Goal: Task Accomplishment & Management: Manage account settings

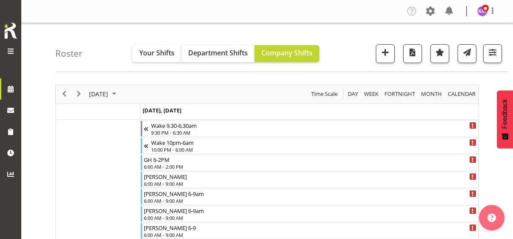
scroll to position [2725, 0]
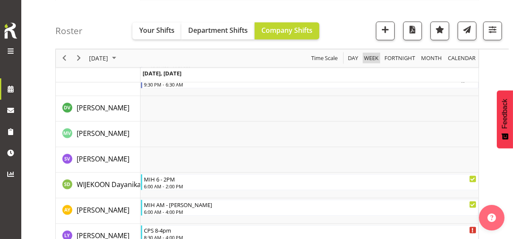
click at [370, 58] on span "Week" at bounding box center [371, 58] width 16 height 11
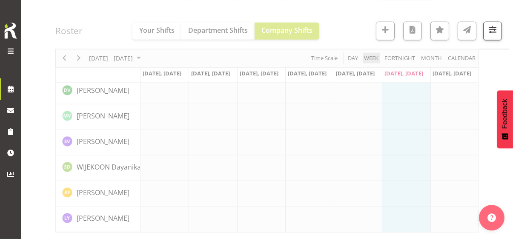
scroll to position [1979, 0]
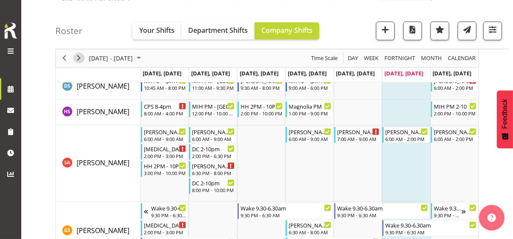
click at [80, 56] on span "Next" at bounding box center [79, 58] width 10 height 11
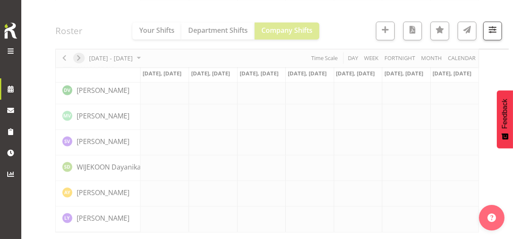
scroll to position [1979, 0]
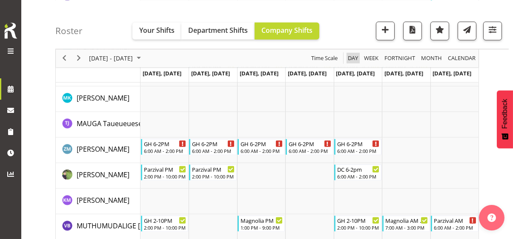
scroll to position [2725, 0]
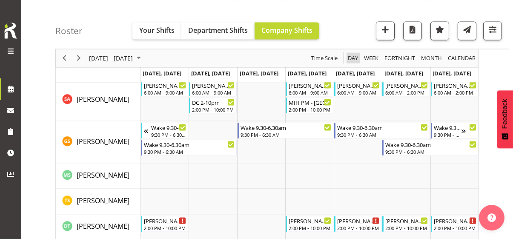
click at [351, 56] on span "Day" at bounding box center [353, 58] width 12 height 11
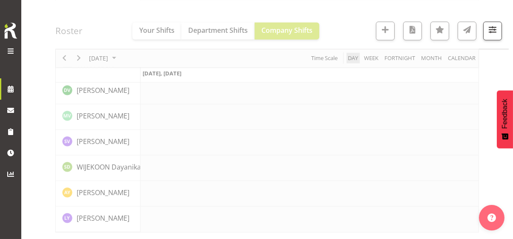
scroll to position [1979, 0]
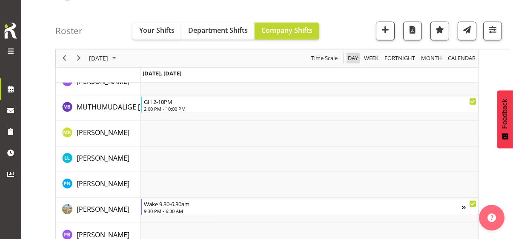
scroll to position [2828, 0]
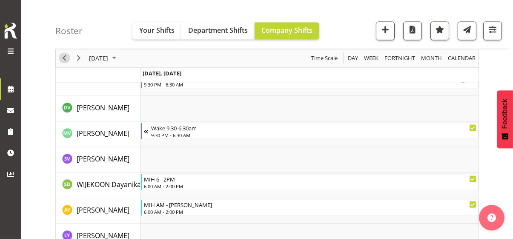
click at [61, 55] on span "Previous" at bounding box center [64, 58] width 10 height 11
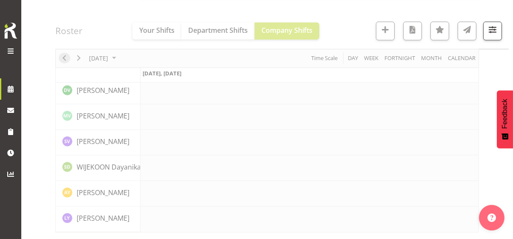
scroll to position [1979, 0]
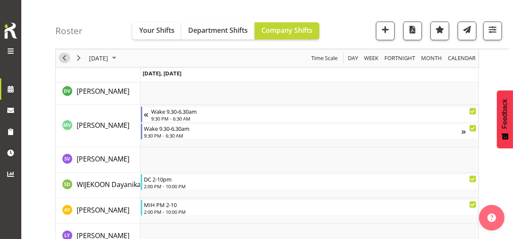
click at [64, 58] on span "Previous" at bounding box center [64, 58] width 10 height 11
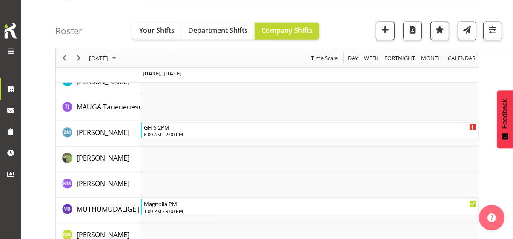
scroll to position [2914, 0]
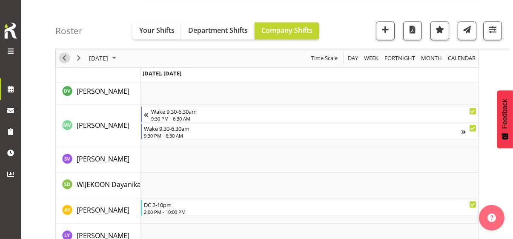
click at [64, 58] on span "Previous" at bounding box center [64, 58] width 10 height 11
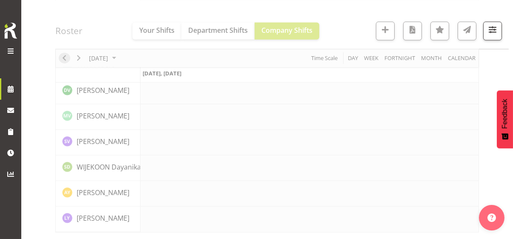
scroll to position [1979, 0]
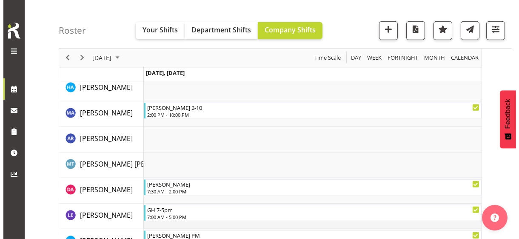
scroll to position [879, 0]
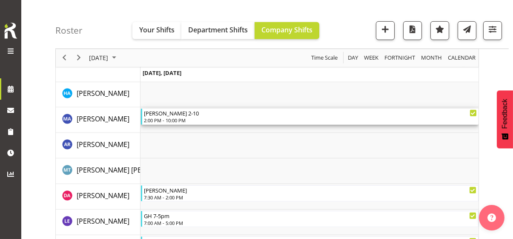
click at [162, 118] on div "2:00 PM - 10:00 PM" at bounding box center [310, 120] width 333 height 7
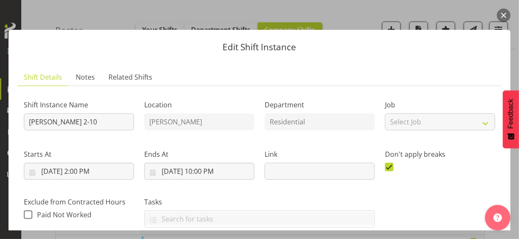
click at [199, 154] on label "Ends At" at bounding box center [199, 154] width 110 height 10
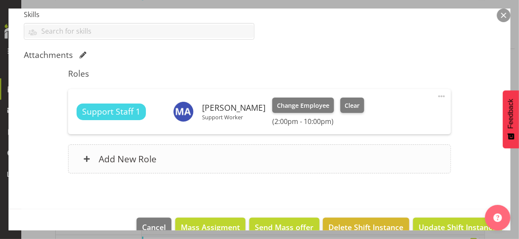
scroll to position [252, 0]
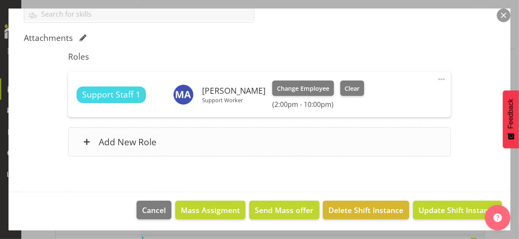
click at [200, 148] on div "Add New Role" at bounding box center [259, 141] width 382 height 29
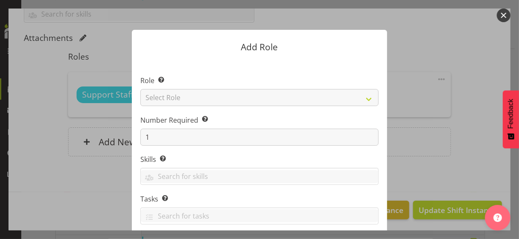
click at [192, 107] on section "Role Select the role you wish to add to the shift. Select Role CP House Leader …" at bounding box center [259, 190] width 255 height 260
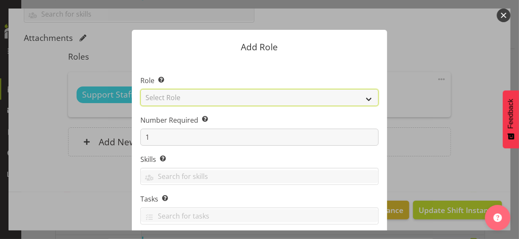
drag, startPoint x: 192, startPoint y: 99, endPoint x: 194, endPoint y: 105, distance: 5.7
click at [192, 100] on select "Select Role CP House Leader Support Staff Wake" at bounding box center [259, 97] width 238 height 17
select select "1091"
click at [140, 89] on select "Select Role CP House Leader Support Staff Wake" at bounding box center [259, 97] width 238 height 17
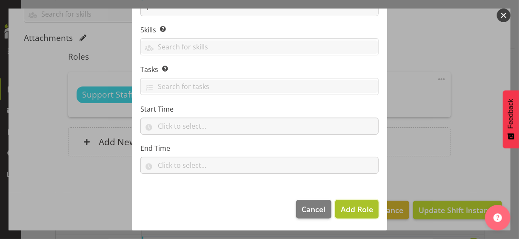
click at [355, 215] on button "Add Role" at bounding box center [356, 209] width 43 height 19
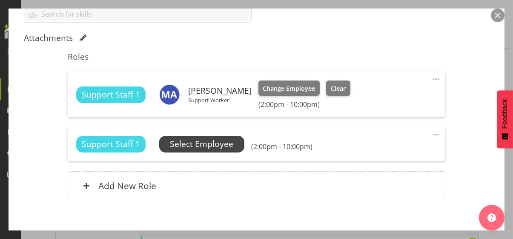
click at [210, 142] on span "Select Employee" at bounding box center [201, 144] width 63 height 12
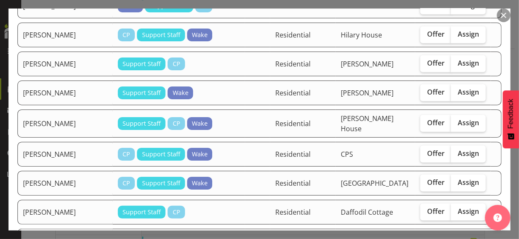
scroll to position [596, 0]
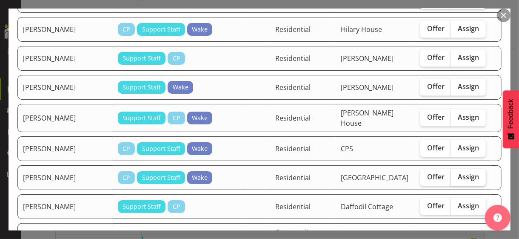
click at [458, 172] on span "Assign" at bounding box center [468, 176] width 21 height 9
click at [453, 174] on input "Assign" at bounding box center [454, 177] width 6 height 6
checkbox input "true"
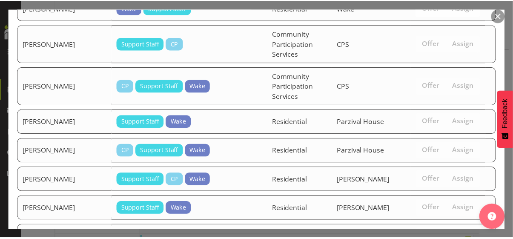
scroll to position [1284, 0]
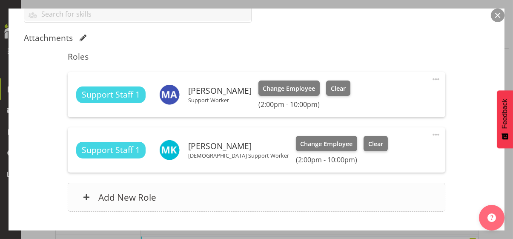
scroll to position [307, 0]
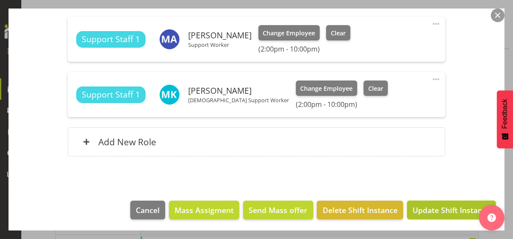
click at [434, 209] on span "Update Shift Instance" at bounding box center [451, 209] width 78 height 11
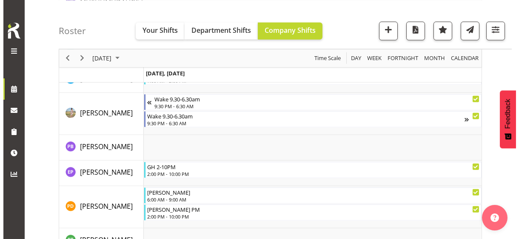
scroll to position [2112, 0]
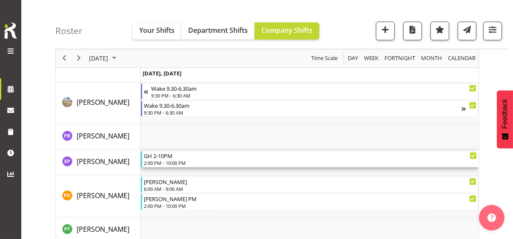
click at [163, 159] on div "2:00 PM - 10:00 PM" at bounding box center [310, 162] width 333 height 7
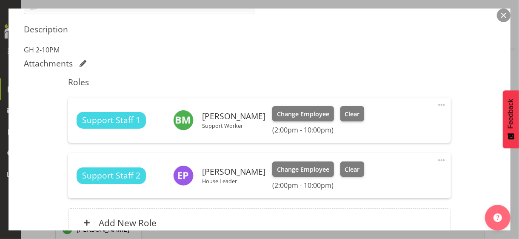
scroll to position [341, 0]
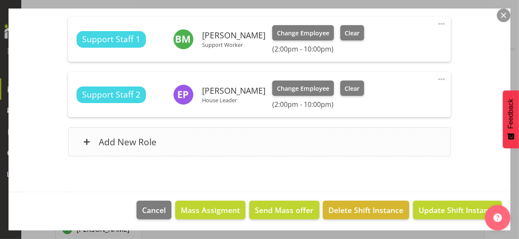
click at [153, 142] on h6 "Add New Role" at bounding box center [128, 141] width 58 height 11
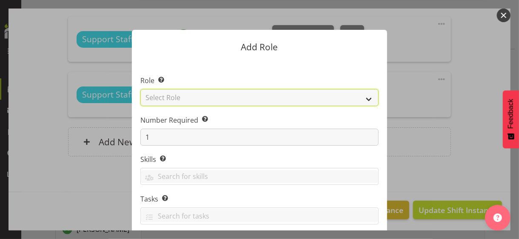
click at [167, 97] on select "Select Role CP House Leader Support Staff Wake" at bounding box center [259, 97] width 238 height 17
select select "1091"
click at [140, 89] on select "Select Role CP House Leader Support Staff Wake" at bounding box center [259, 97] width 238 height 17
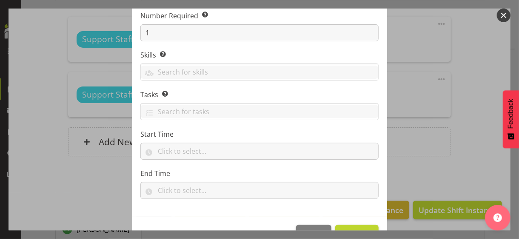
scroll to position [129, 0]
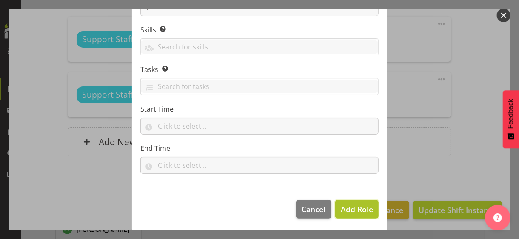
click at [355, 209] on span "Add Role" at bounding box center [357, 209] width 32 height 10
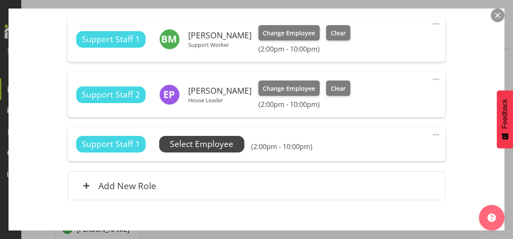
click at [210, 142] on span "Select Employee" at bounding box center [201, 144] width 63 height 12
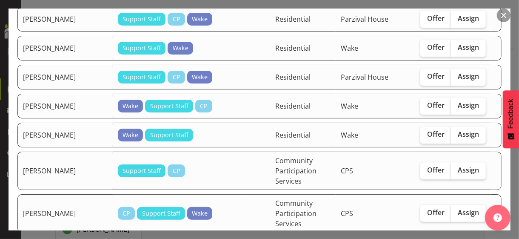
scroll to position [1191, 0]
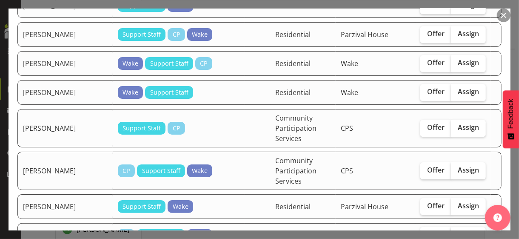
click at [458, 230] on span "Assign" at bounding box center [468, 234] width 21 height 9
click at [455, 232] on input "Assign" at bounding box center [454, 235] width 6 height 6
checkbox input "true"
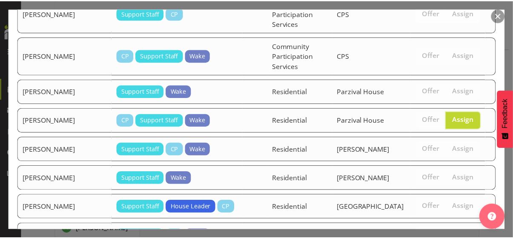
scroll to position [1345, 0]
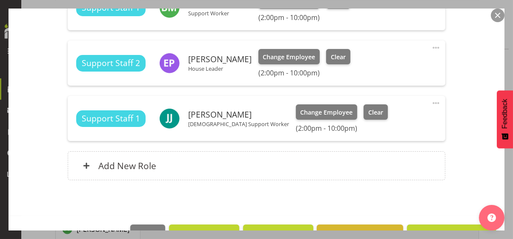
scroll to position [396, 0]
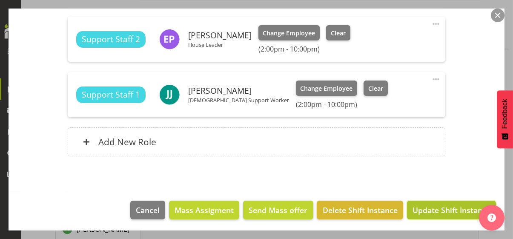
click at [437, 208] on span "Update Shift Instance" at bounding box center [451, 209] width 78 height 11
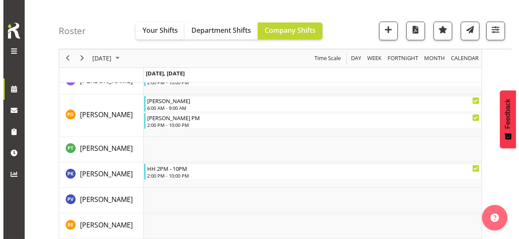
scroll to position [2239, 0]
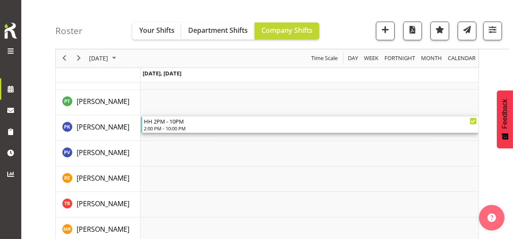
click at [177, 128] on div "2:00 PM - 10:00 PM" at bounding box center [310, 128] width 333 height 7
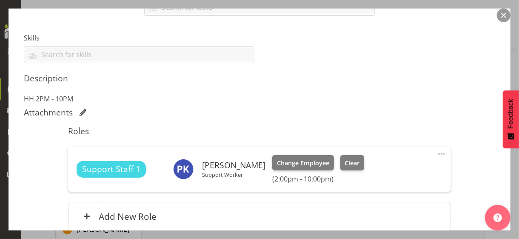
scroll to position [255, 0]
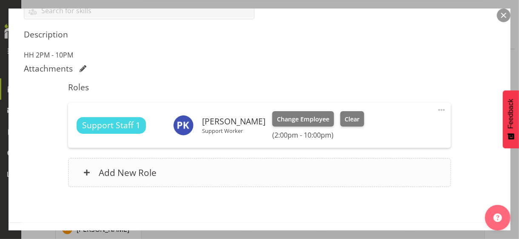
click at [181, 168] on div "Add New Role" at bounding box center [259, 172] width 382 height 29
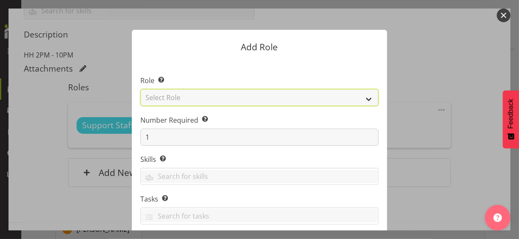
click at [179, 100] on select "Select Role CP House Leader Support Staff Wake" at bounding box center [259, 97] width 238 height 17
select select "1091"
click at [140, 89] on select "Select Role CP House Leader Support Staff Wake" at bounding box center [259, 97] width 238 height 17
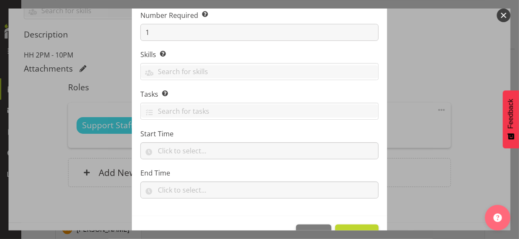
scroll to position [129, 0]
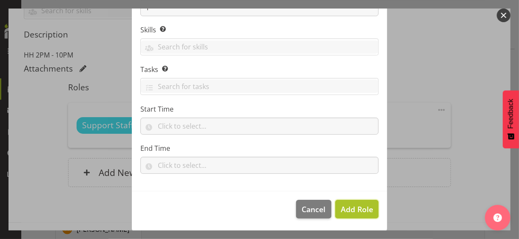
click at [347, 206] on span "Add Role" at bounding box center [357, 209] width 32 height 10
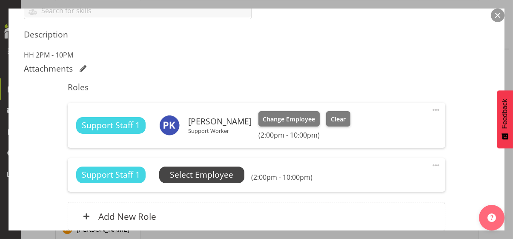
click at [204, 175] on span "Select Employee" at bounding box center [201, 174] width 63 height 12
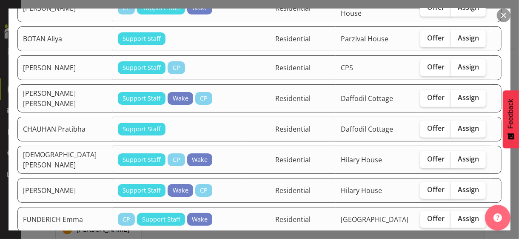
scroll to position [255, 0]
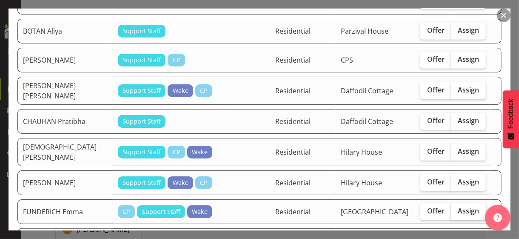
click at [458, 206] on span "Assign" at bounding box center [468, 210] width 21 height 9
click at [456, 208] on input "Assign" at bounding box center [454, 211] width 6 height 6
checkbox input "true"
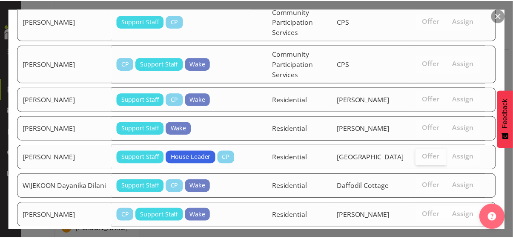
scroll to position [1199, 0]
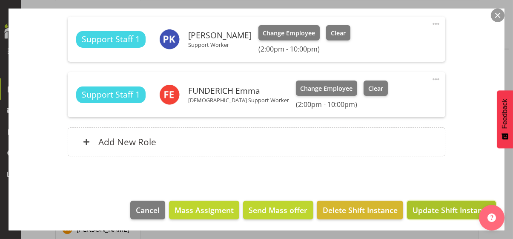
click at [420, 208] on span "Update Shift Instance" at bounding box center [451, 209] width 78 height 11
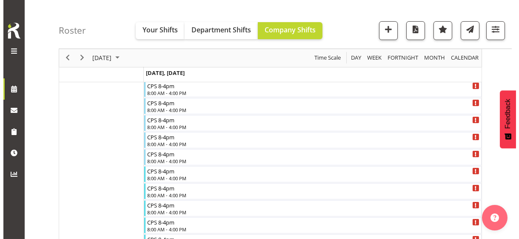
scroll to position [240, 0]
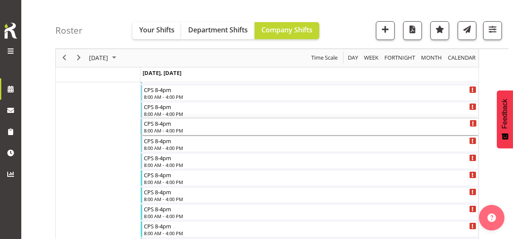
click at [163, 127] on div "8:00 AM - 4:00 PM" at bounding box center [310, 130] width 333 height 7
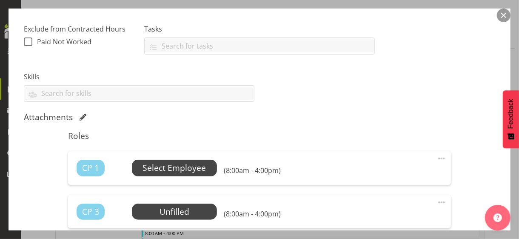
scroll to position [213, 0]
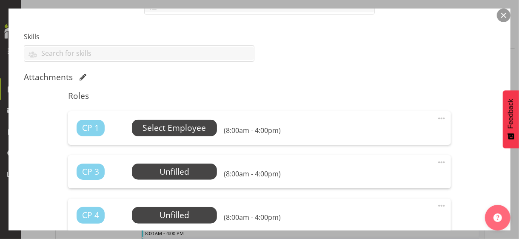
click at [165, 125] on span "Select Employee" at bounding box center [174, 128] width 63 height 12
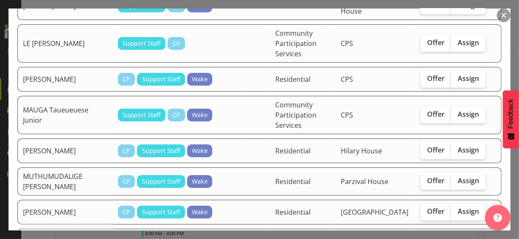
scroll to position [468, 0]
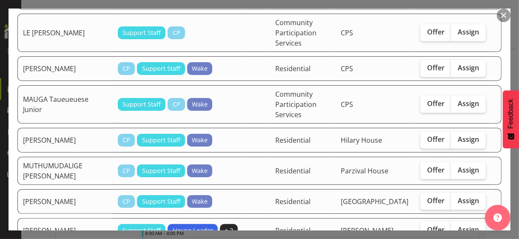
drag, startPoint x: 456, startPoint y: 63, endPoint x: 460, endPoint y: 73, distance: 10.8
click at [458, 135] on span "Assign" at bounding box center [468, 139] width 21 height 9
click at [456, 137] on input "Assign" at bounding box center [454, 140] width 6 height 6
checkbox input "true"
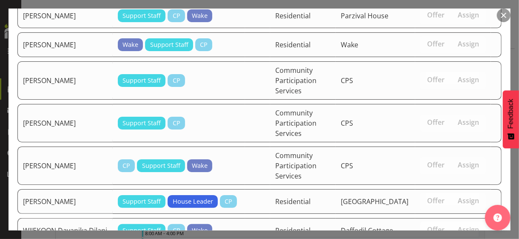
scroll to position [816, 0]
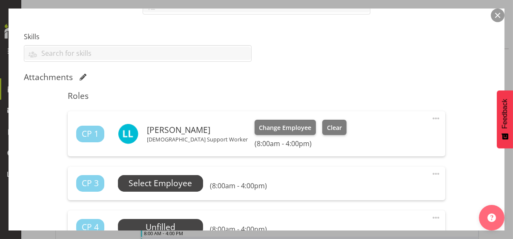
click at [171, 185] on span "Select Employee" at bounding box center [159, 183] width 63 height 12
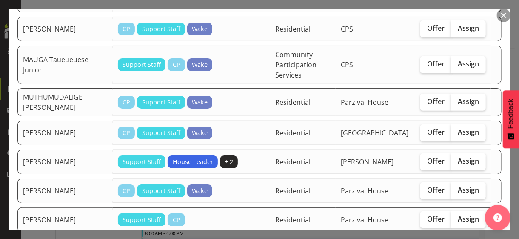
scroll to position [553, 0]
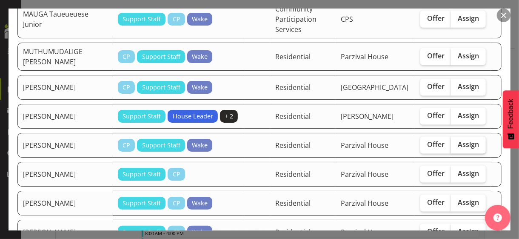
click at [460, 140] on span "Assign" at bounding box center [468, 144] width 21 height 9
click at [456, 142] on input "Assign" at bounding box center [454, 145] width 6 height 6
checkbox input "true"
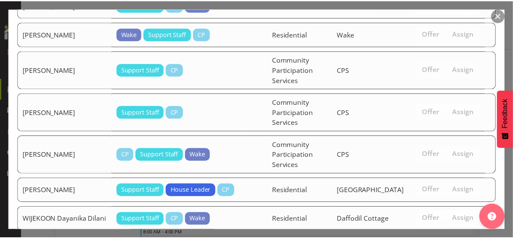
scroll to position [788, 0]
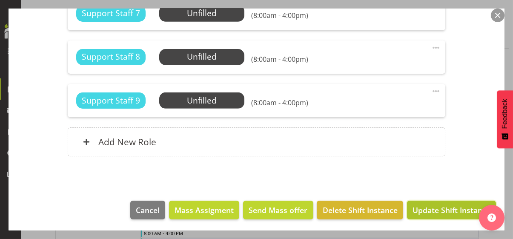
click at [427, 209] on span "Update Shift Instance" at bounding box center [451, 209] width 78 height 11
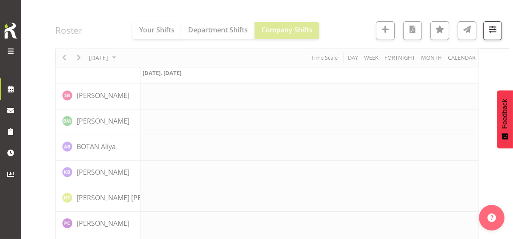
scroll to position [1022, 0]
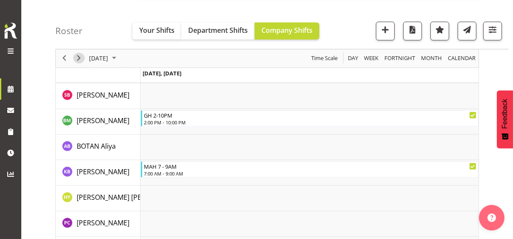
click at [79, 57] on span "Next" at bounding box center [79, 58] width 10 height 11
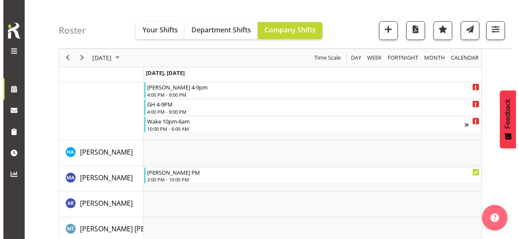
scroll to position [936, 0]
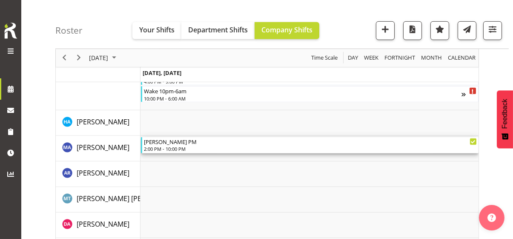
click at [170, 147] on div "2:00 PM - 10:00 PM" at bounding box center [310, 148] width 333 height 7
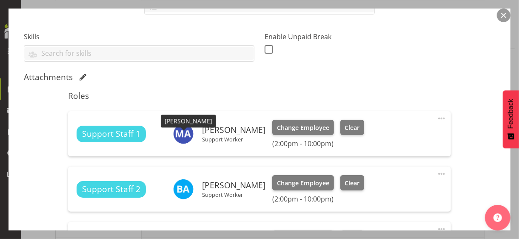
scroll to position [362, 0]
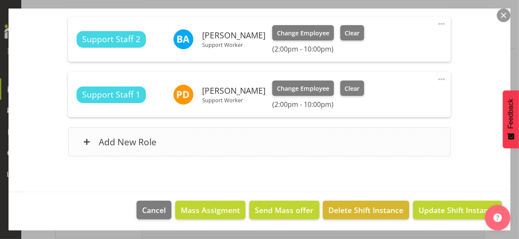
click at [192, 144] on div "Add New Role" at bounding box center [259, 141] width 382 height 29
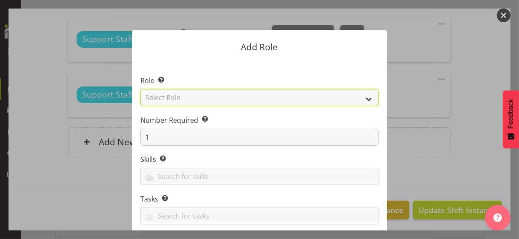
click at [180, 100] on select "Select Role CP House Leader Support Staff Wake" at bounding box center [259, 97] width 238 height 17
select select "1091"
click at [140, 89] on select "Select Role CP House Leader Support Staff Wake" at bounding box center [259, 97] width 238 height 17
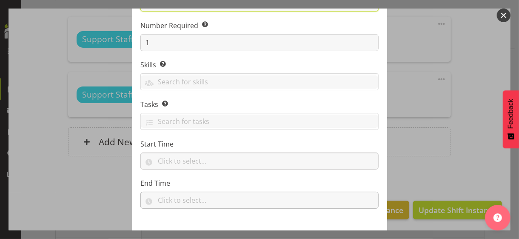
scroll to position [129, 0]
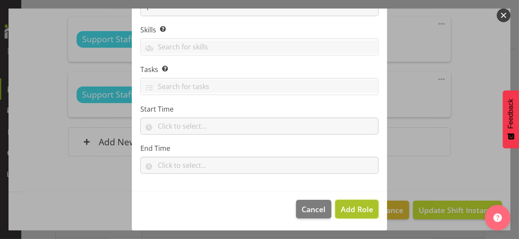
click at [348, 201] on button "Add Role" at bounding box center [356, 209] width 43 height 19
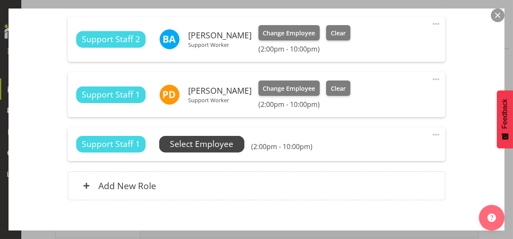
click at [215, 148] on span "Select Employee" at bounding box center [201, 144] width 63 height 12
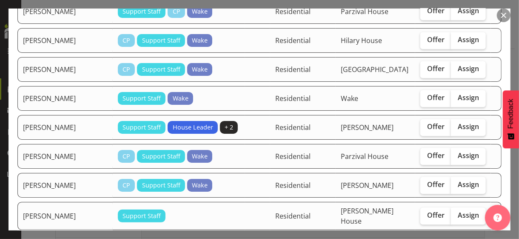
scroll to position [893, 0]
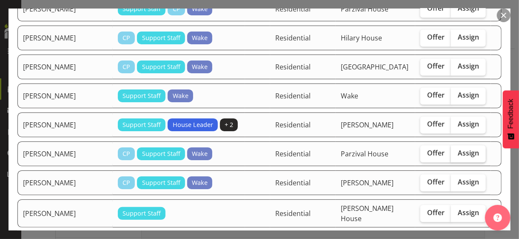
click at [462, 148] on span "Assign" at bounding box center [468, 152] width 21 height 9
click at [456, 150] on input "Assign" at bounding box center [454, 153] width 6 height 6
checkbox input "true"
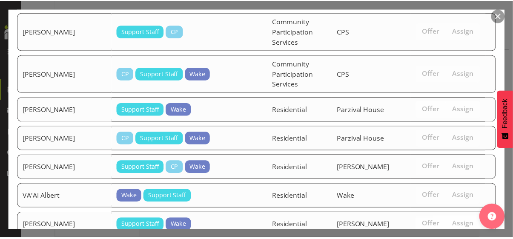
scroll to position [1320, 0]
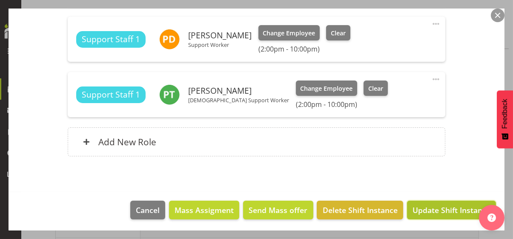
click at [428, 209] on span "Update Shift Instance" at bounding box center [451, 209] width 78 height 11
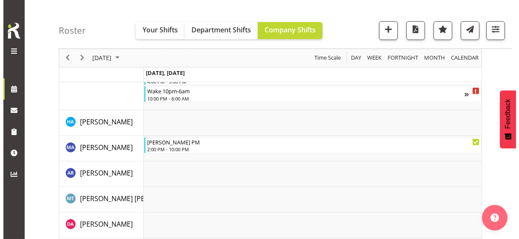
scroll to position [1870, 0]
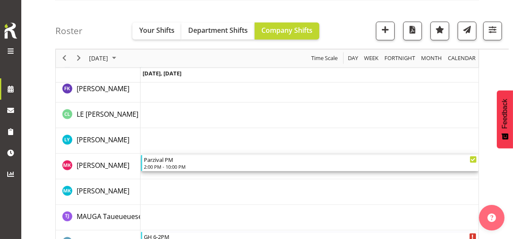
click at [178, 165] on div "2:00 PM - 10:00 PM" at bounding box center [310, 166] width 333 height 7
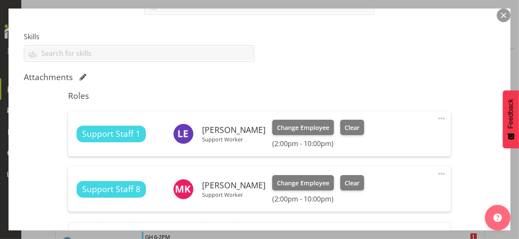
scroll to position [307, 0]
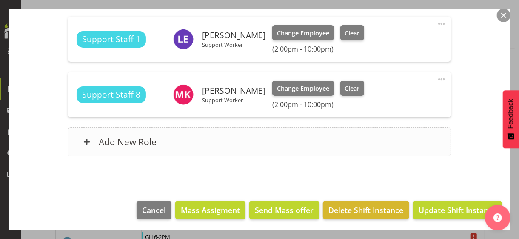
click at [191, 146] on div "Add New Role" at bounding box center [259, 141] width 382 height 29
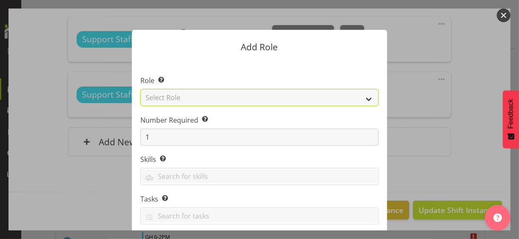
click at [200, 99] on select "Select Role CP House Leader Support Staff Wake" at bounding box center [259, 97] width 238 height 17
select select "1091"
click at [140, 89] on select "Select Role CP House Leader Support Staff Wake" at bounding box center [259, 97] width 238 height 17
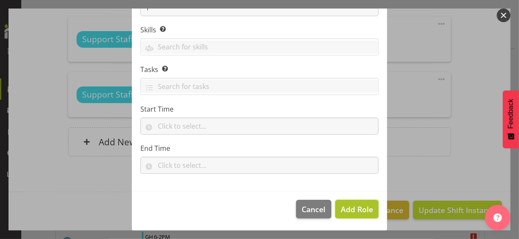
click at [350, 209] on span "Add Role" at bounding box center [357, 209] width 32 height 10
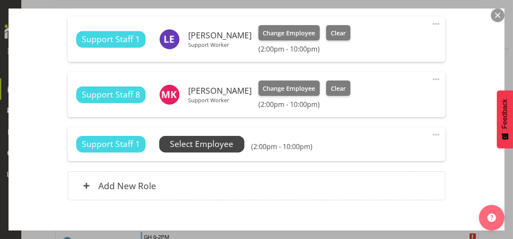
click at [208, 144] on span "Select Employee" at bounding box center [201, 144] width 63 height 12
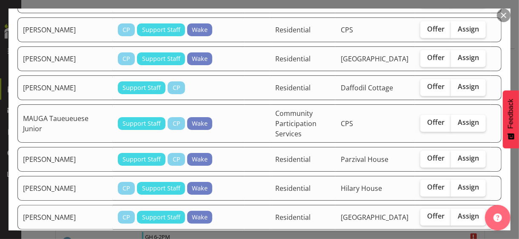
scroll to position [808, 0]
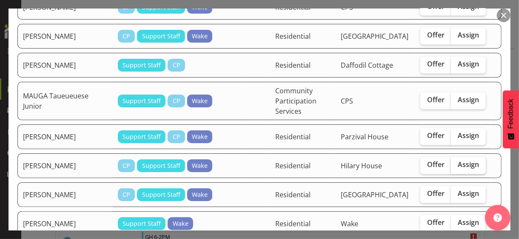
click at [459, 157] on label "Assign" at bounding box center [468, 165] width 35 height 17
click at [456, 162] on input "Assign" at bounding box center [454, 165] width 6 height 6
checkbox input "true"
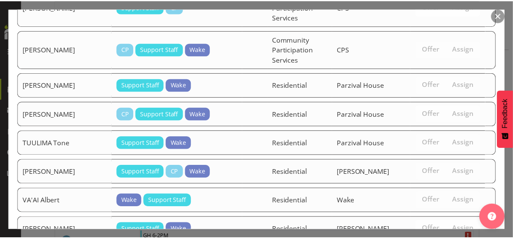
scroll to position [1351, 0]
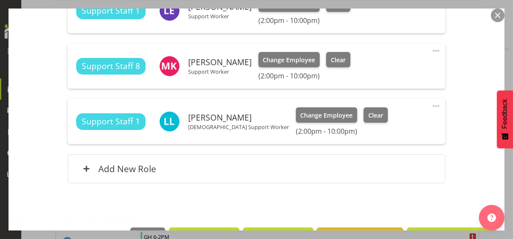
scroll to position [362, 0]
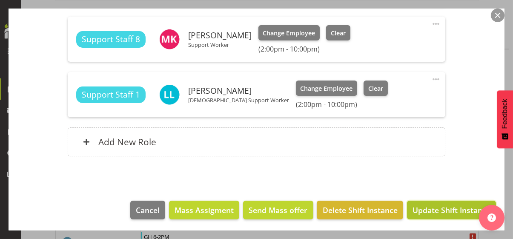
click at [436, 209] on span "Update Shift Instance" at bounding box center [451, 209] width 78 height 11
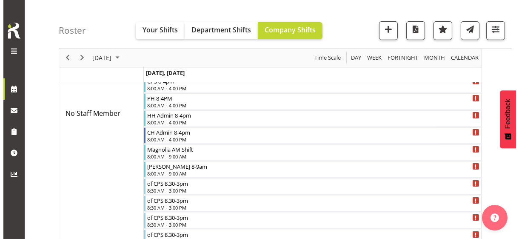
scroll to position [424, 0]
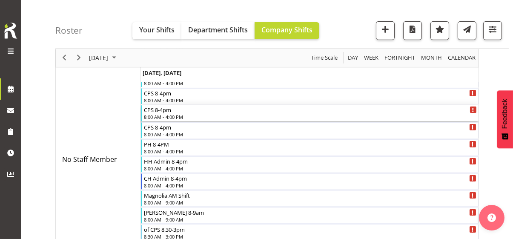
click at [161, 113] on div "8:00 AM - 4:00 PM" at bounding box center [310, 116] width 333 height 7
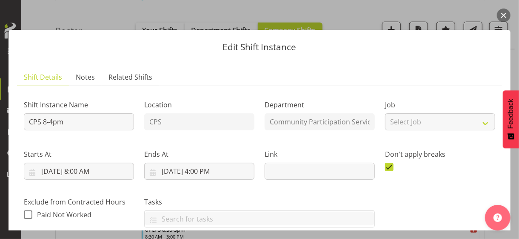
scroll to position [255, 0]
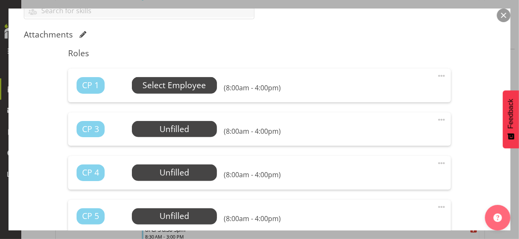
click at [172, 85] on span "Select Employee" at bounding box center [174, 85] width 63 height 12
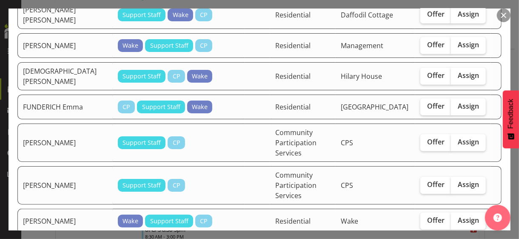
scroll to position [170, 0]
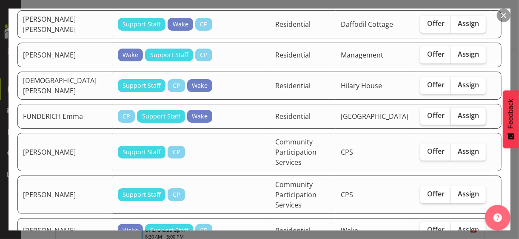
click at [461, 111] on span "Assign" at bounding box center [468, 115] width 21 height 9
click at [456, 113] on input "Assign" at bounding box center [454, 116] width 6 height 6
checkbox input "true"
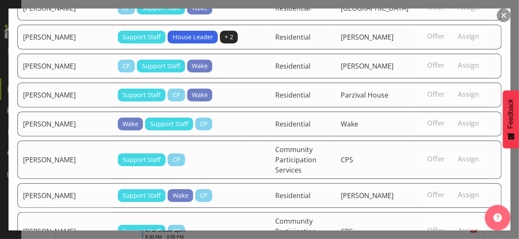
scroll to position [759, 0]
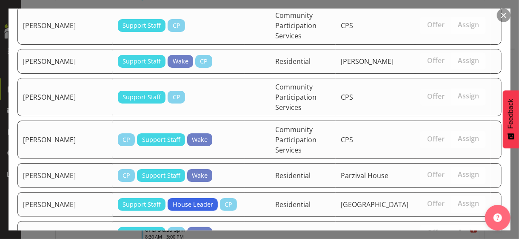
drag, startPoint x: 439, startPoint y: 209, endPoint x: 384, endPoint y: 197, distance: 56.2
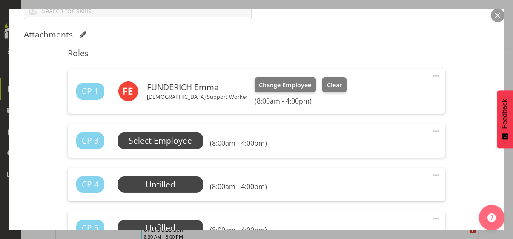
click at [162, 140] on span "Select Employee" at bounding box center [159, 140] width 63 height 12
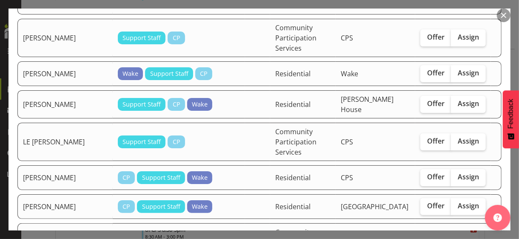
scroll to position [340, 0]
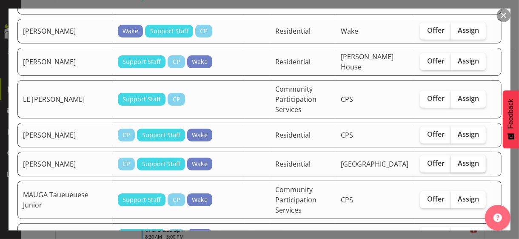
click at [459, 159] on span "Assign" at bounding box center [468, 163] width 21 height 9
click at [456, 160] on input "Assign" at bounding box center [454, 163] width 6 height 6
checkbox input "true"
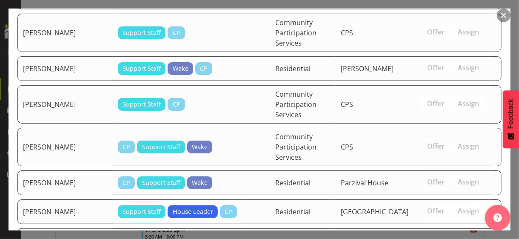
scroll to position [731, 0]
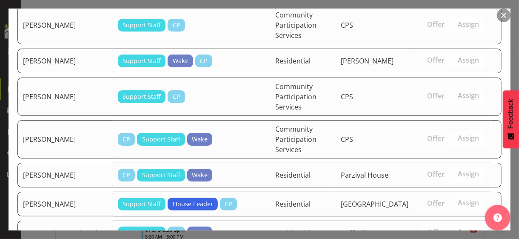
drag, startPoint x: 433, startPoint y: 206, endPoint x: 322, endPoint y: 177, distance: 114.7
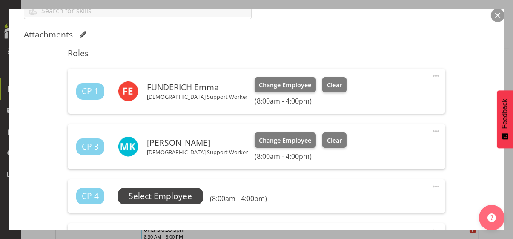
click at [163, 200] on span "Select Employee" at bounding box center [159, 196] width 63 height 12
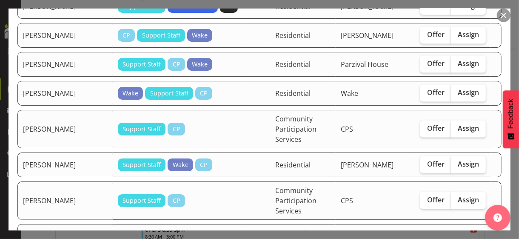
scroll to position [638, 0]
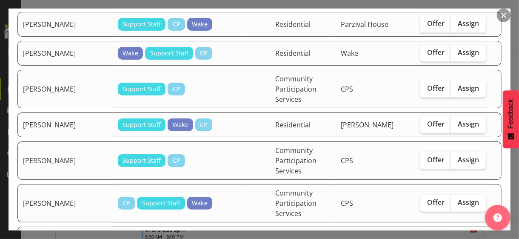
click at [467, 234] on span "Assign" at bounding box center [468, 238] width 21 height 9
click at [456, 235] on input "Assign" at bounding box center [454, 238] width 6 height 6
checkbox input "true"
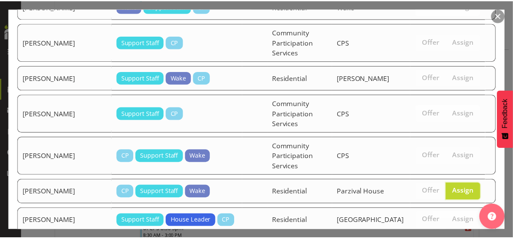
scroll to position [703, 0]
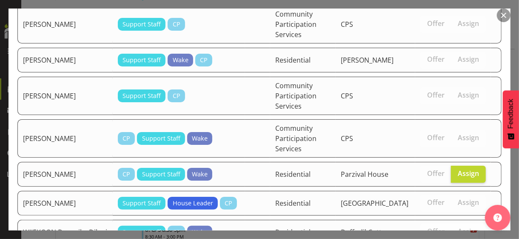
drag, startPoint x: 446, startPoint y: 208, endPoint x: 438, endPoint y: 200, distance: 11.4
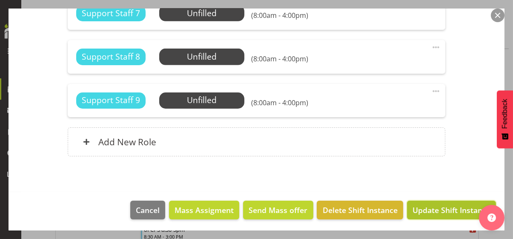
click at [445, 209] on span "Update Shift Instance" at bounding box center [451, 209] width 78 height 11
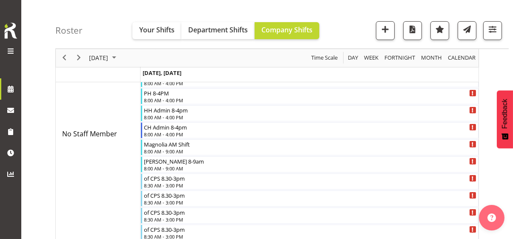
scroll to position [1274, 0]
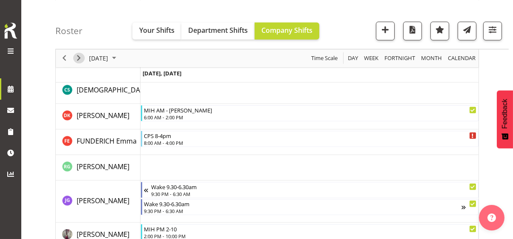
click at [80, 56] on span "Next" at bounding box center [79, 58] width 10 height 11
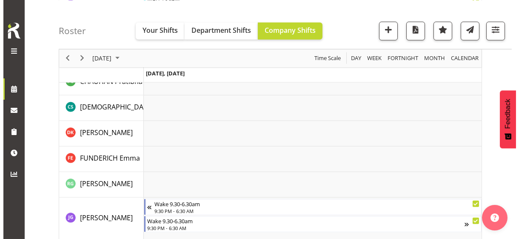
scroll to position [2175, 0]
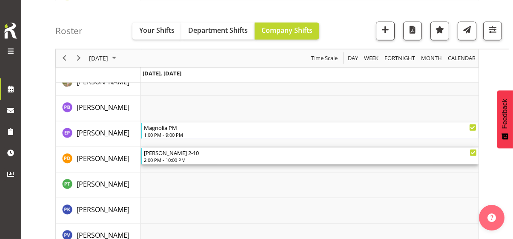
click at [171, 160] on div "2:00 PM - 10:00 PM" at bounding box center [310, 159] width 333 height 7
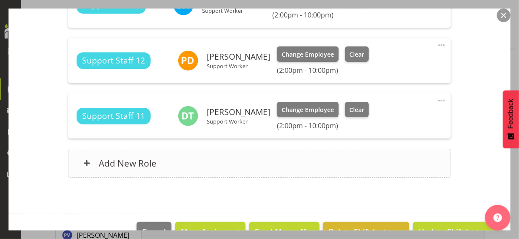
scroll to position [362, 0]
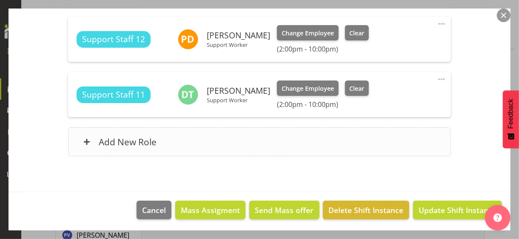
click at [184, 147] on div "Add New Role" at bounding box center [259, 141] width 382 height 29
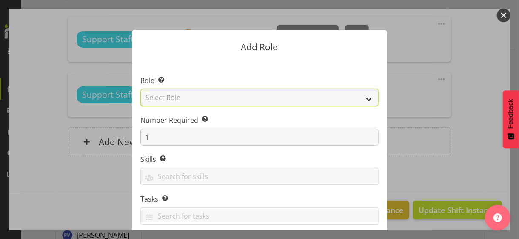
click at [169, 95] on select "Select Role CP House Leader Support Staff Wake" at bounding box center [259, 97] width 238 height 17
select select "1091"
click at [140, 89] on select "Select Role CP House Leader Support Staff Wake" at bounding box center [259, 97] width 238 height 17
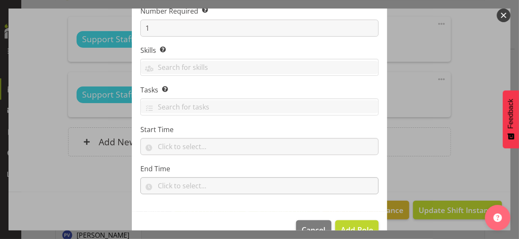
scroll to position [129, 0]
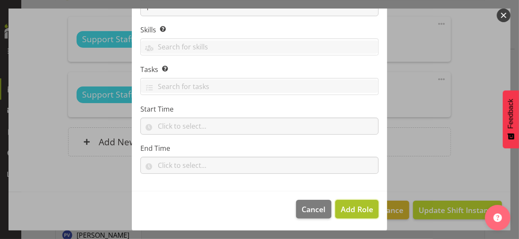
click at [352, 211] on span "Add Role" at bounding box center [357, 209] width 32 height 10
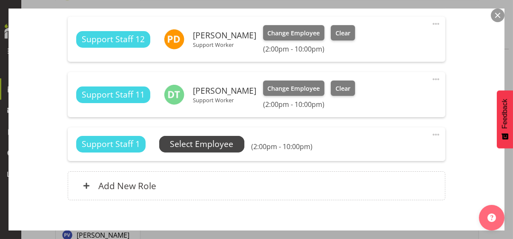
click at [208, 145] on span "Select Employee" at bounding box center [201, 144] width 63 height 12
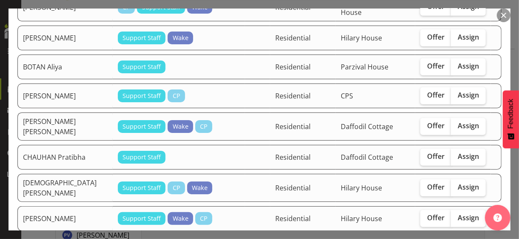
scroll to position [298, 0]
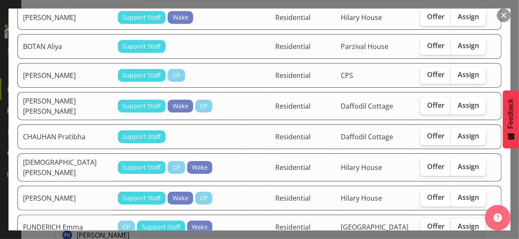
click at [465, 222] on span "Assign" at bounding box center [468, 226] width 21 height 9
click at [456, 223] on input "Assign" at bounding box center [454, 226] width 6 height 6
checkbox input "true"
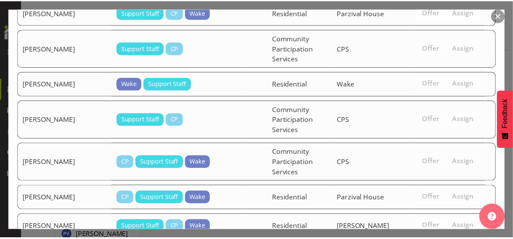
scroll to position [1313, 0]
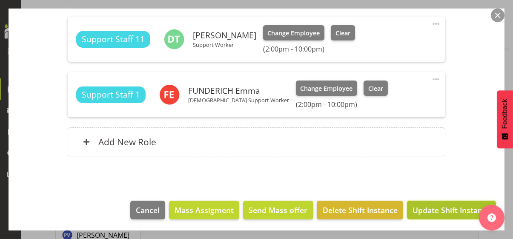
click at [430, 209] on span "Update Shift Instance" at bounding box center [451, 209] width 78 height 11
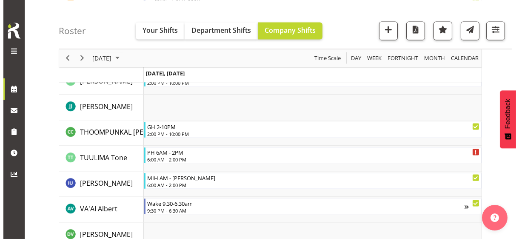
scroll to position [2898, 0]
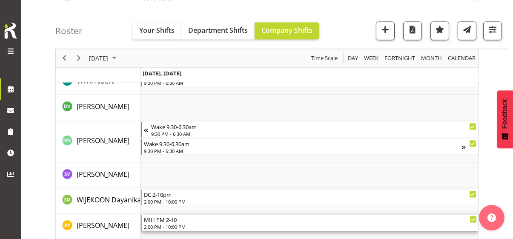
click at [171, 223] on div "2:00 PM - 10:00 PM" at bounding box center [310, 226] width 333 height 7
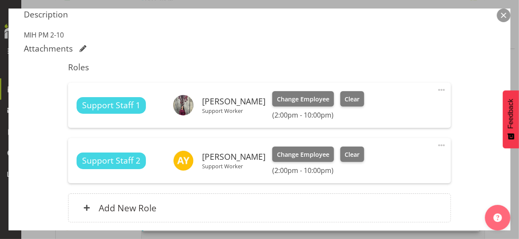
scroll to position [341, 0]
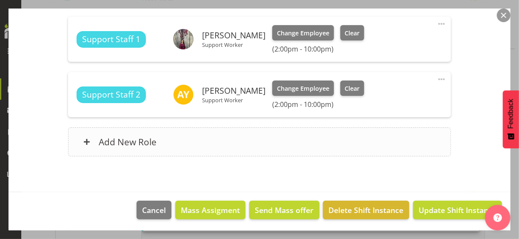
click at [210, 145] on div "Add New Role" at bounding box center [259, 141] width 382 height 29
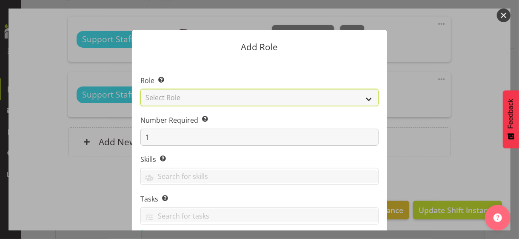
click at [182, 100] on select "Select Role CP House Leader Support Staff Wake" at bounding box center [259, 97] width 238 height 17
select select "1091"
click at [140, 89] on select "Select Role CP House Leader Support Staff Wake" at bounding box center [259, 97] width 238 height 17
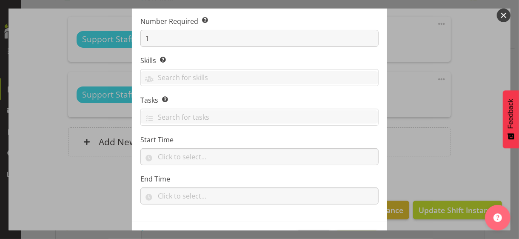
scroll to position [129, 0]
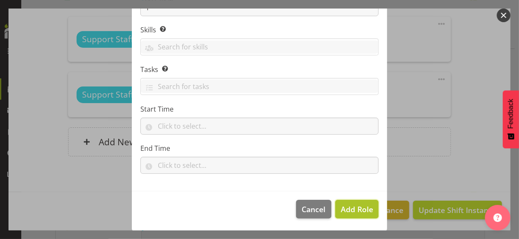
click at [348, 208] on span "Add Role" at bounding box center [357, 209] width 32 height 10
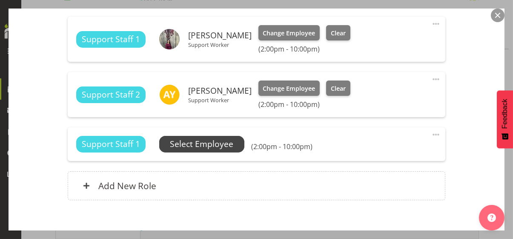
click at [203, 145] on span "Select Employee" at bounding box center [201, 144] width 63 height 12
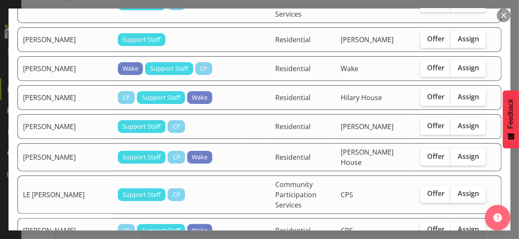
scroll to position [638, 0]
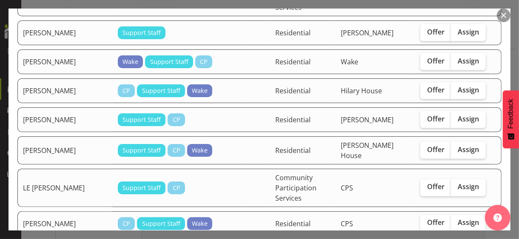
checkbox input "true"
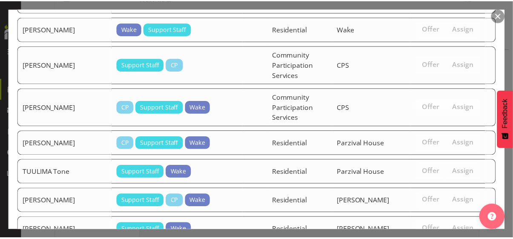
scroll to position [1405, 0]
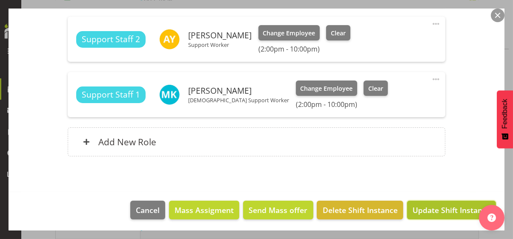
click at [435, 207] on span "Update Shift Instance" at bounding box center [451, 209] width 78 height 11
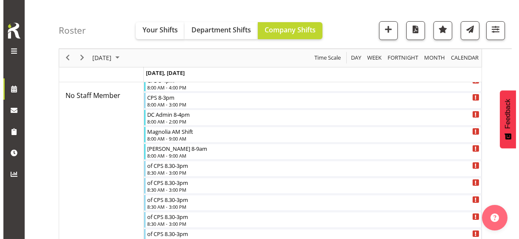
scroll to position [430, 0]
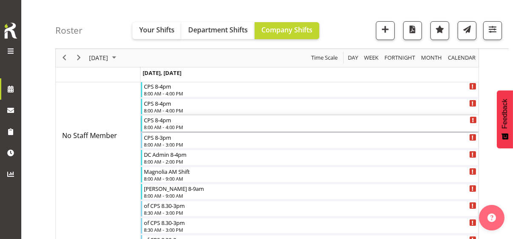
click at [171, 125] on div "8:00 AM - 4:00 PM" at bounding box center [310, 126] width 333 height 7
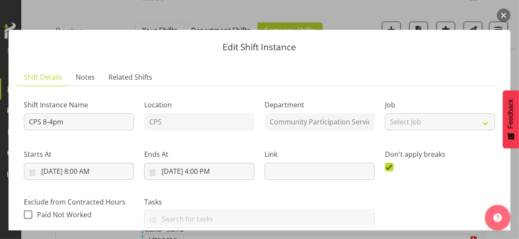
scroll to position [213, 0]
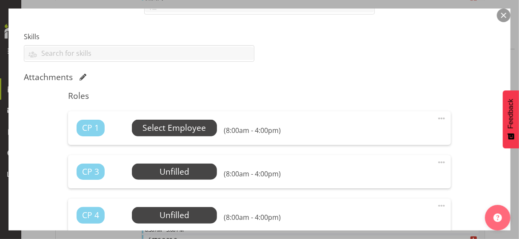
click at [178, 128] on span "Select Employee" at bounding box center [174, 128] width 63 height 12
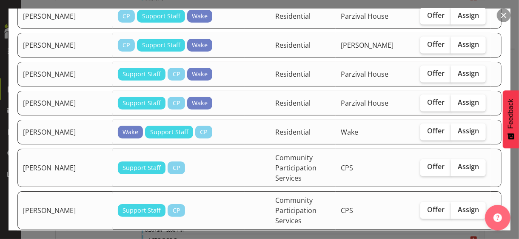
scroll to position [723, 0]
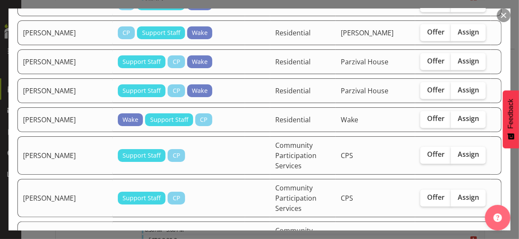
checkbox input "true"
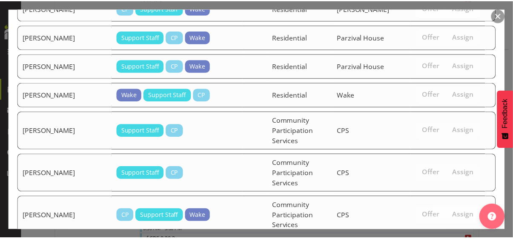
scroll to position [788, 0]
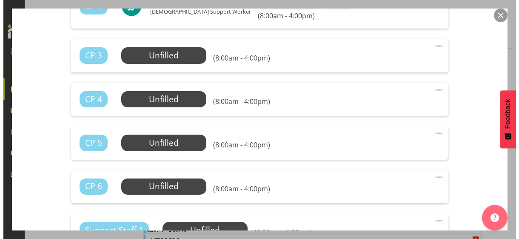
scroll to position [298, 0]
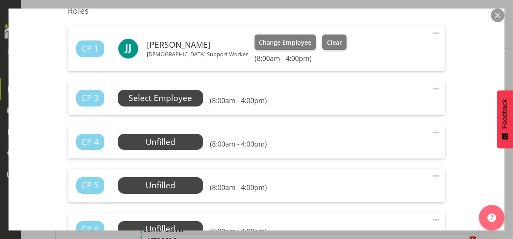
click at [168, 97] on span "Select Employee" at bounding box center [159, 98] width 63 height 12
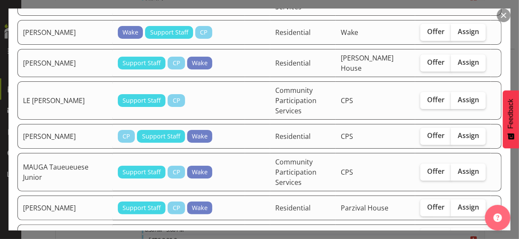
scroll to position [383, 0]
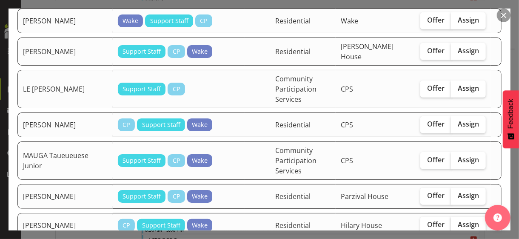
click at [458, 220] on span "Assign" at bounding box center [468, 224] width 21 height 9
click at [455, 222] on input "Assign" at bounding box center [454, 225] width 6 height 6
checkbox input "true"
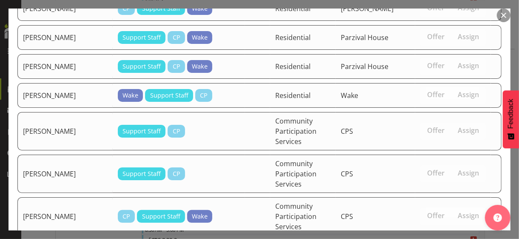
scroll to position [759, 0]
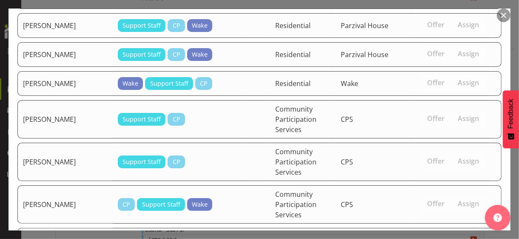
drag, startPoint x: 450, startPoint y: 209, endPoint x: 368, endPoint y: 198, distance: 82.8
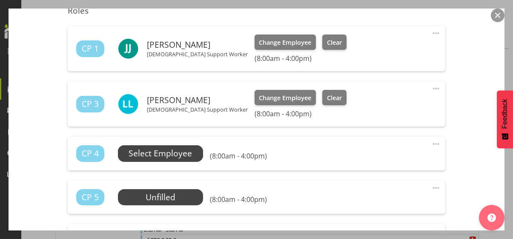
click at [166, 153] on span "Select Employee" at bounding box center [159, 153] width 63 height 12
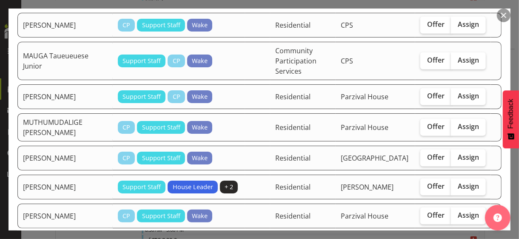
scroll to position [510, 0]
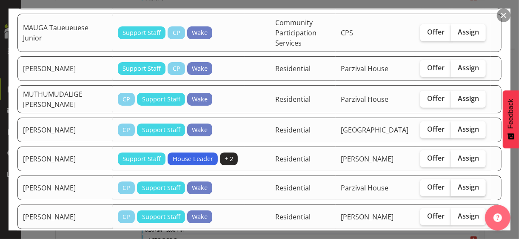
click at [464, 182] on span "Assign" at bounding box center [468, 186] width 21 height 9
click at [456, 184] on input "Assign" at bounding box center [454, 187] width 6 height 6
checkbox input "true"
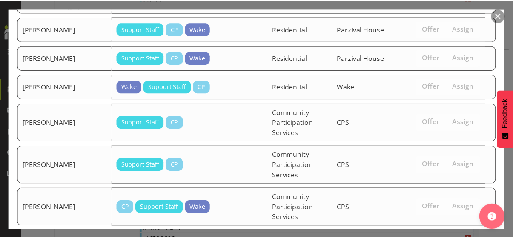
scroll to position [731, 0]
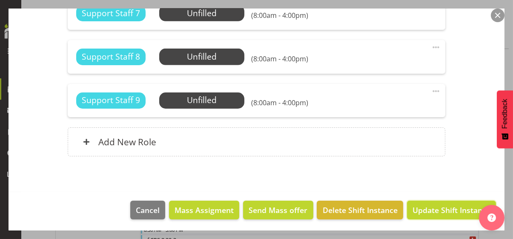
click at [432, 207] on span "Update Shift Instance" at bounding box center [451, 209] width 78 height 11
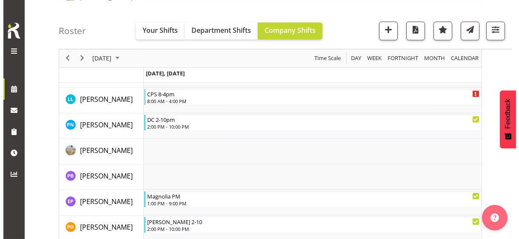
scroll to position [1970, 0]
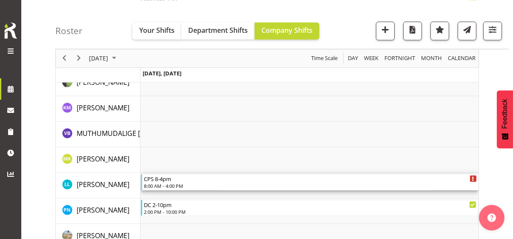
click at [162, 180] on div "CPS 8-4pm" at bounding box center [310, 178] width 333 height 9
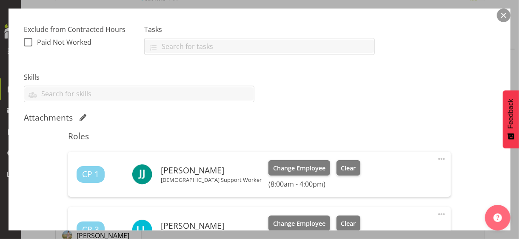
scroll to position [255, 0]
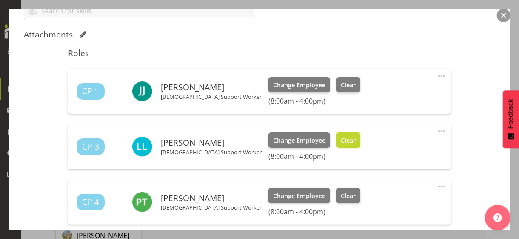
click at [341, 141] on span "Clear" at bounding box center [348, 140] width 15 height 9
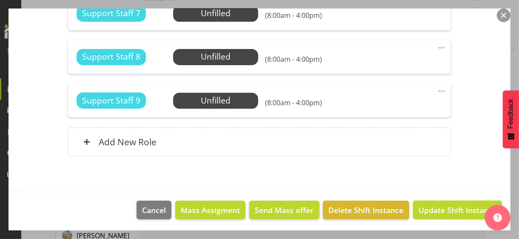
click at [446, 208] on span "Update Shift Instance" at bounding box center [458, 209] width 78 height 11
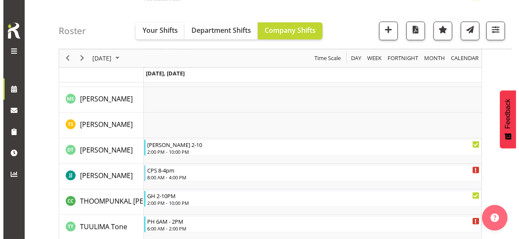
scroll to position [2668, 0]
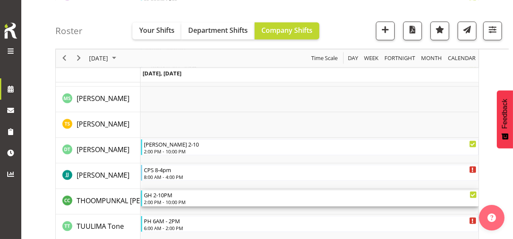
click at [162, 196] on div "GH 2-10PM" at bounding box center [310, 194] width 333 height 9
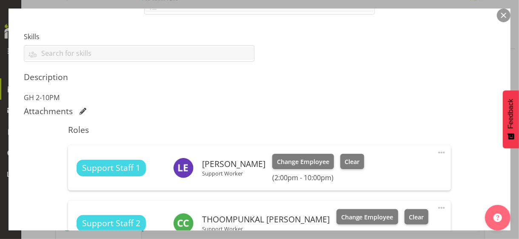
scroll to position [396, 0]
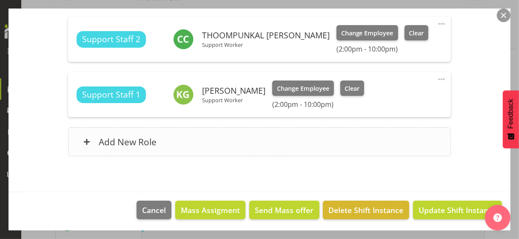
click at [199, 151] on div "Add New Role" at bounding box center [259, 141] width 382 height 29
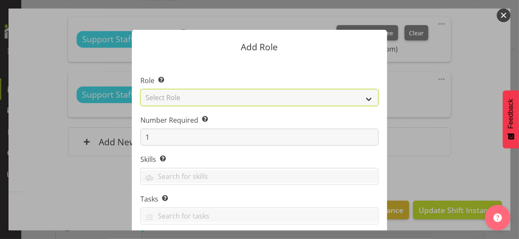
click at [200, 101] on select "Select Role CP House Leader Support Staff Wake" at bounding box center [259, 97] width 238 height 17
select select "1091"
click at [140, 89] on select "Select Role CP House Leader Support Staff Wake" at bounding box center [259, 97] width 238 height 17
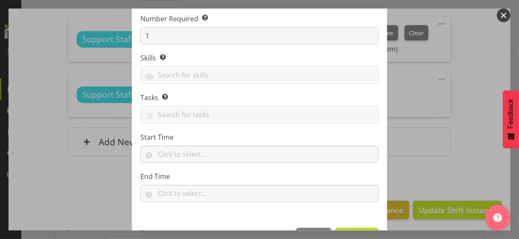
scroll to position [129, 0]
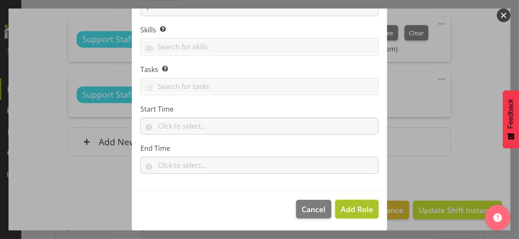
click at [347, 207] on span "Add Role" at bounding box center [357, 209] width 32 height 10
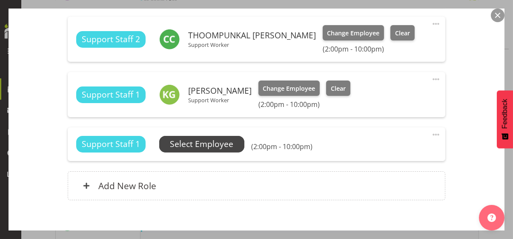
click at [206, 143] on span "Select Employee" at bounding box center [201, 144] width 63 height 12
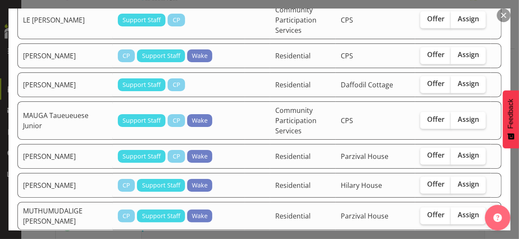
scroll to position [808, 0]
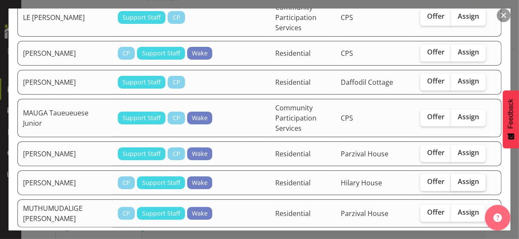
click at [458, 177] on span "Assign" at bounding box center [468, 181] width 21 height 9
click at [456, 179] on input "Assign" at bounding box center [454, 182] width 6 height 6
checkbox input "true"
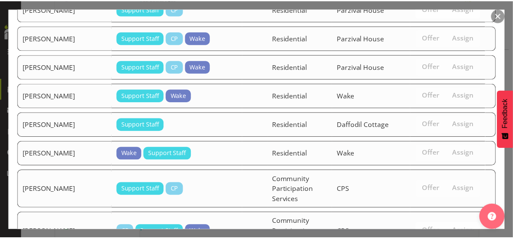
scroll to position [1288, 0]
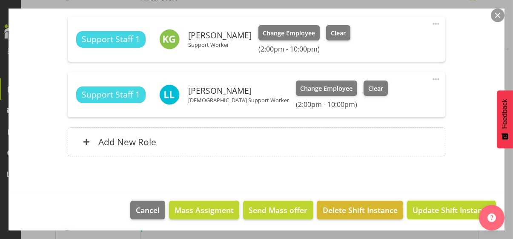
click at [434, 205] on span "Update Shift Instance" at bounding box center [451, 209] width 78 height 11
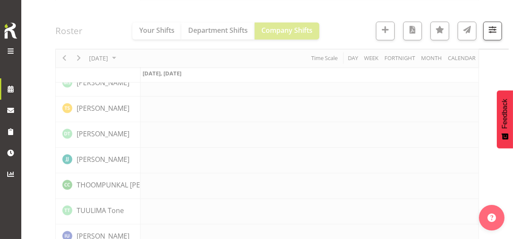
scroll to position [2668, 0]
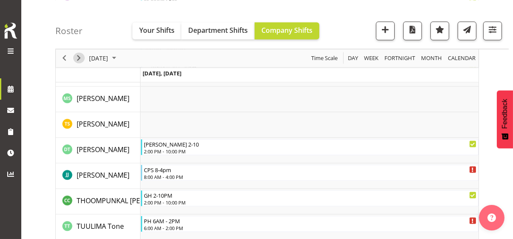
click at [80, 58] on span "Next" at bounding box center [79, 58] width 10 height 11
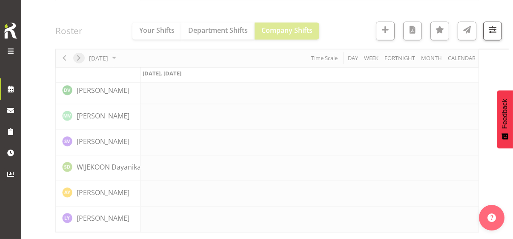
scroll to position [1979, 0]
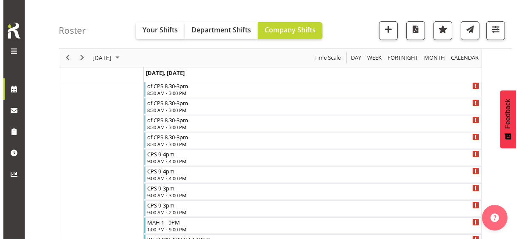
scroll to position [404, 0]
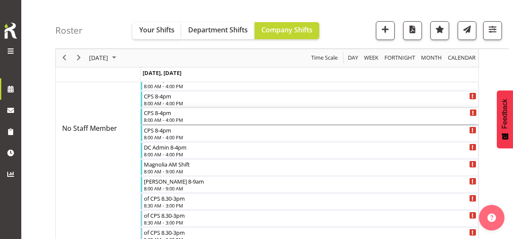
click at [164, 120] on div "8:00 AM - 4:00 PM" at bounding box center [310, 119] width 333 height 7
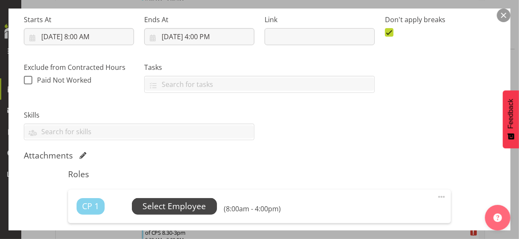
scroll to position [213, 0]
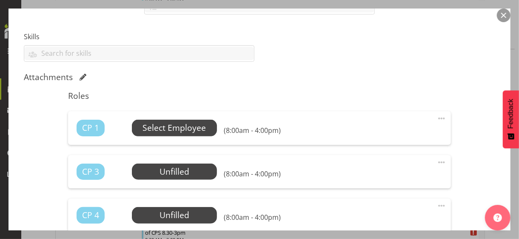
click at [169, 128] on span "Select Employee" at bounding box center [174, 128] width 63 height 12
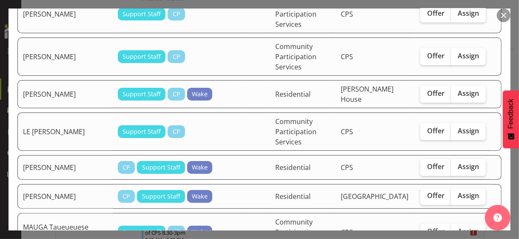
scroll to position [510, 0]
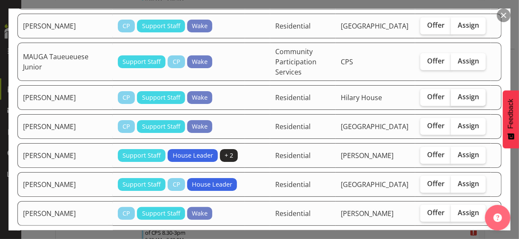
click at [458, 92] on span "Assign" at bounding box center [468, 96] width 21 height 9
click at [456, 94] on input "Assign" at bounding box center [454, 97] width 6 height 6
checkbox input "true"
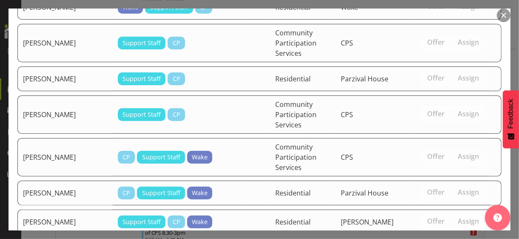
scroll to position [809, 0]
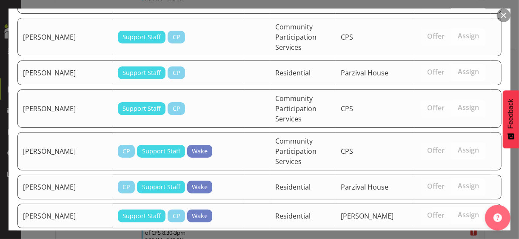
drag, startPoint x: 433, startPoint y: 205, endPoint x: 485, endPoint y: 174, distance: 60.1
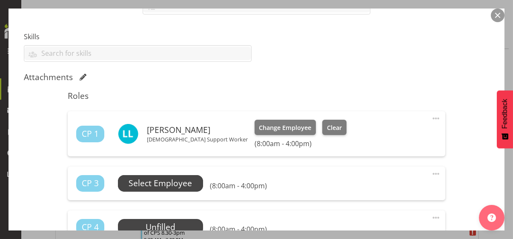
click at [175, 184] on span "Select Employee" at bounding box center [159, 183] width 63 height 12
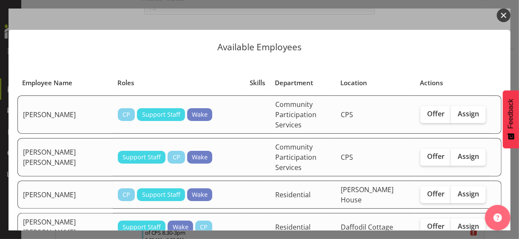
scroll to position [128, 0]
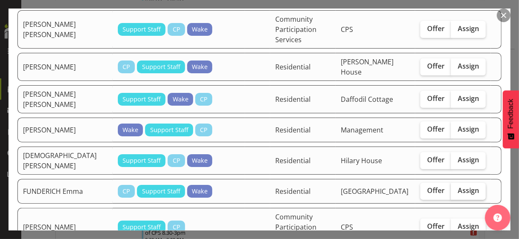
click at [460, 186] on span "Assign" at bounding box center [468, 190] width 21 height 9
click at [456, 188] on input "Assign" at bounding box center [454, 191] width 6 height 6
checkbox input "true"
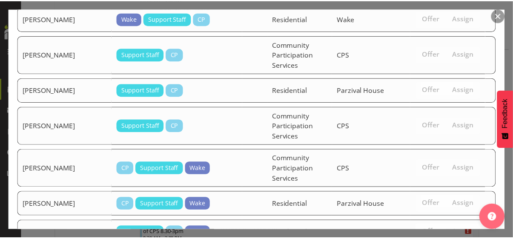
scroll to position [781, 0]
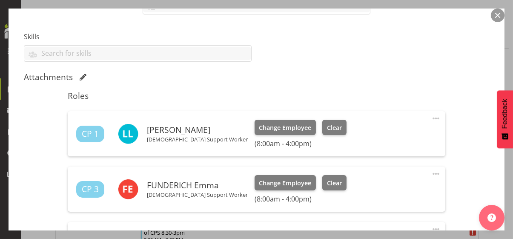
click at [247, 91] on h5 "Roles" at bounding box center [256, 96] width 377 height 10
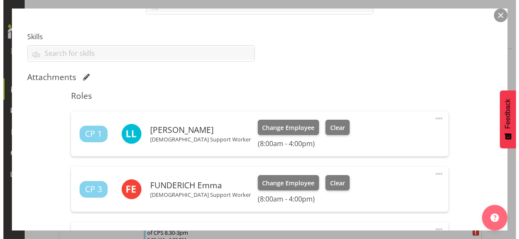
scroll to position [383, 0]
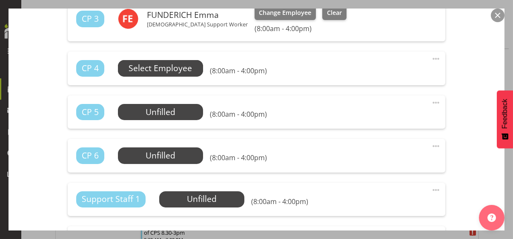
click at [176, 71] on span "Select Employee" at bounding box center [159, 68] width 63 height 12
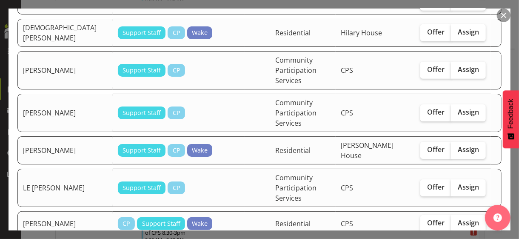
scroll to position [340, 0]
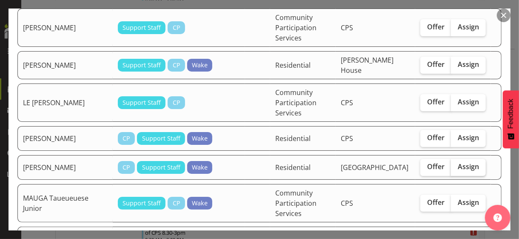
click at [458, 162] on span "Assign" at bounding box center [468, 166] width 21 height 9
click at [456, 164] on input "Assign" at bounding box center [454, 167] width 6 height 6
checkbox input "true"
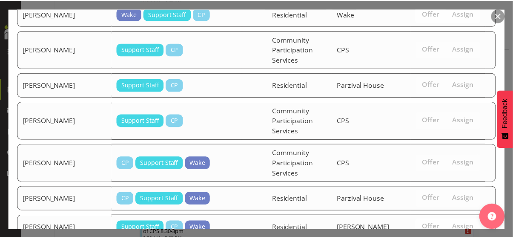
scroll to position [753, 0]
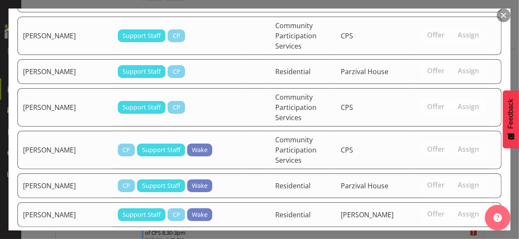
drag, startPoint x: 443, startPoint y: 208, endPoint x: 443, endPoint y: 202, distance: 5.5
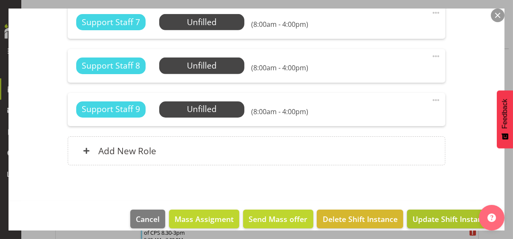
scroll to position [885, 0]
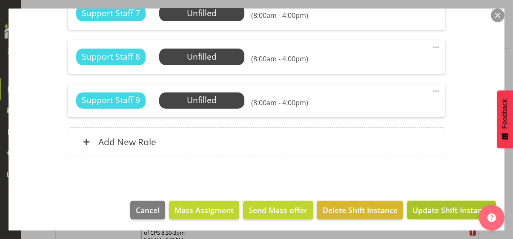
click at [439, 208] on span "Update Shift Instance" at bounding box center [451, 209] width 78 height 11
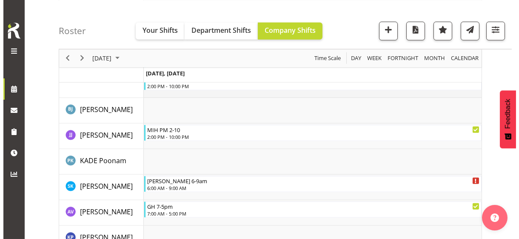
scroll to position [1577, 0]
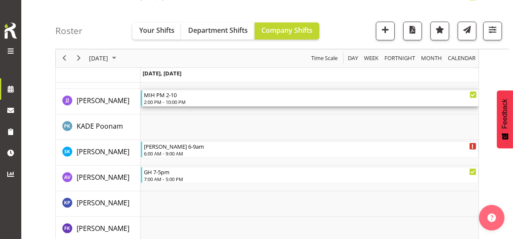
click at [168, 102] on div "2:00 PM - 10:00 PM" at bounding box center [310, 101] width 333 height 7
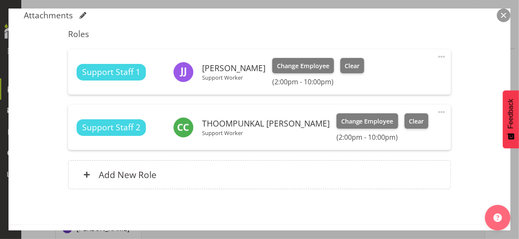
scroll to position [341, 0]
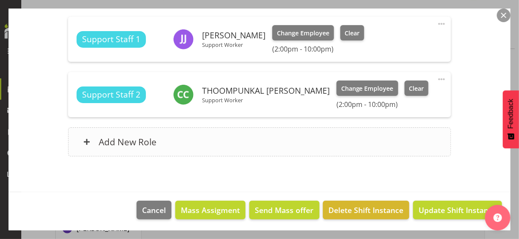
click at [180, 145] on div "Add New Role" at bounding box center [259, 141] width 382 height 29
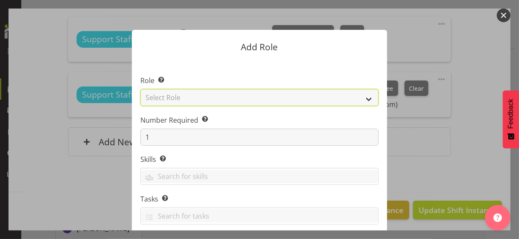
click at [179, 97] on select "Select Role CP House Leader Support Staff Wake" at bounding box center [259, 97] width 238 height 17
select select "1091"
click at [140, 89] on select "Select Role CP House Leader Support Staff Wake" at bounding box center [259, 97] width 238 height 17
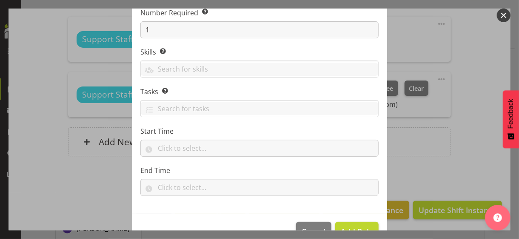
scroll to position [129, 0]
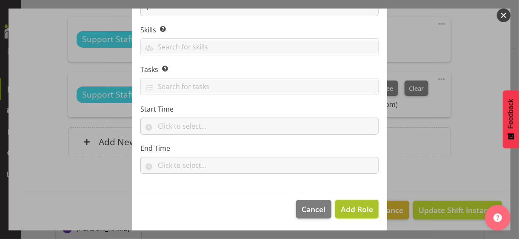
click at [356, 210] on span "Add Role" at bounding box center [357, 209] width 32 height 10
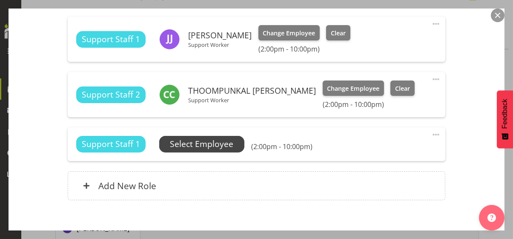
click at [211, 146] on span "Select Employee" at bounding box center [201, 144] width 63 height 12
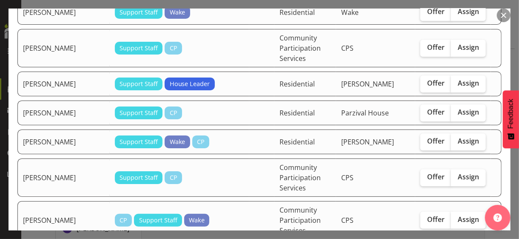
scroll to position [1191, 0]
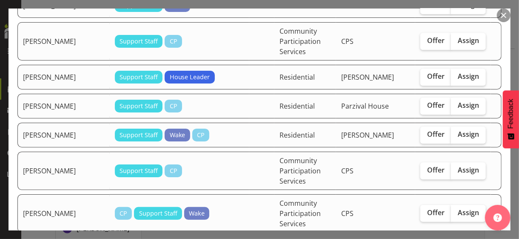
checkbox input "true"
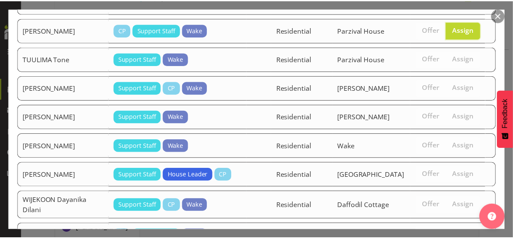
scroll to position [1411, 0]
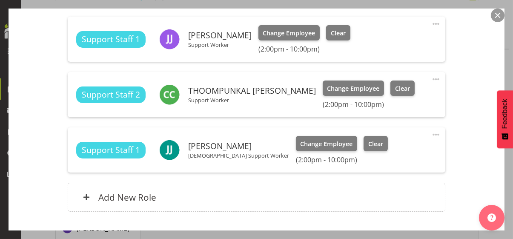
scroll to position [396, 0]
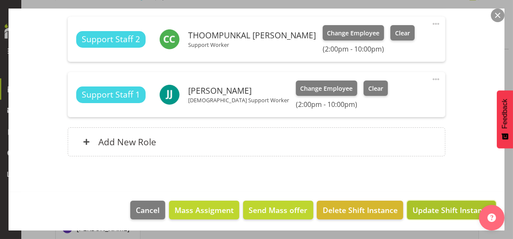
click at [450, 207] on span "Update Shift Instance" at bounding box center [451, 209] width 78 height 11
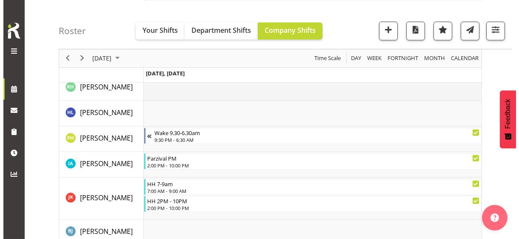
scroll to position [1433, 0]
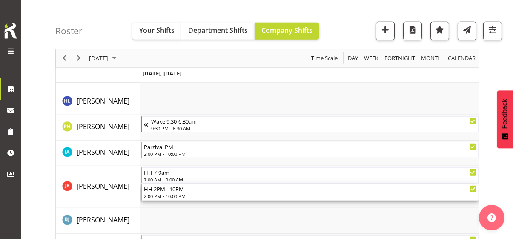
click at [172, 192] on div "2:00 PM - 10:00 PM" at bounding box center [310, 195] width 333 height 7
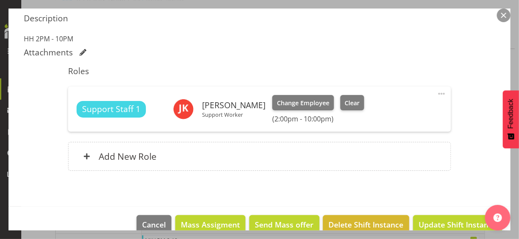
scroll to position [286, 0]
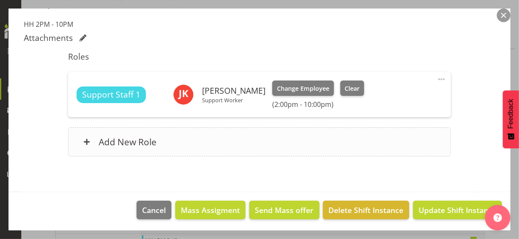
click at [187, 146] on div "Add New Role" at bounding box center [259, 141] width 382 height 29
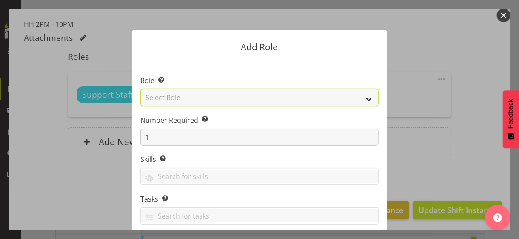
click at [182, 97] on select "Select Role CP House Leader Support Staff Wake" at bounding box center [259, 97] width 238 height 17
select select "1091"
click at [140, 89] on select "Select Role CP House Leader Support Staff Wake" at bounding box center [259, 97] width 238 height 17
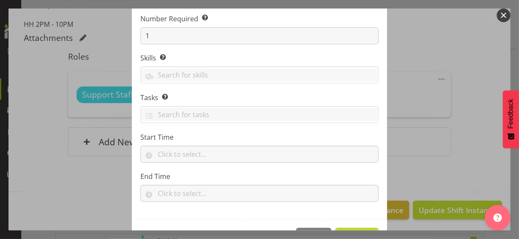
scroll to position [129, 0]
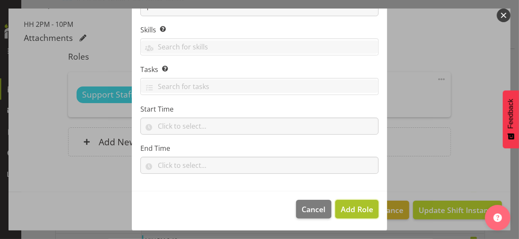
drag, startPoint x: 361, startPoint y: 208, endPoint x: 339, endPoint y: 204, distance: 22.6
click at [360, 208] on span "Add Role" at bounding box center [357, 209] width 32 height 10
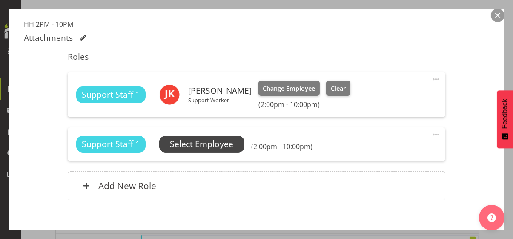
click at [208, 143] on span "Select Employee" at bounding box center [201, 144] width 63 height 12
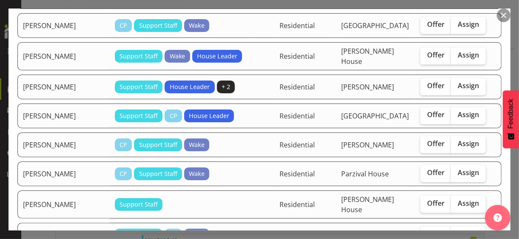
scroll to position [808, 0]
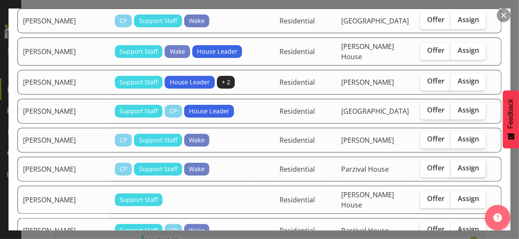
click at [458, 164] on span "Assign" at bounding box center [468, 168] width 21 height 9
click at [456, 165] on input "Assign" at bounding box center [454, 168] width 6 height 6
checkbox input "true"
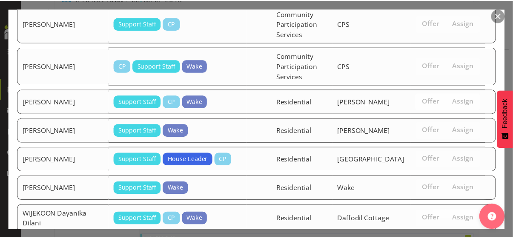
scroll to position [1234, 0]
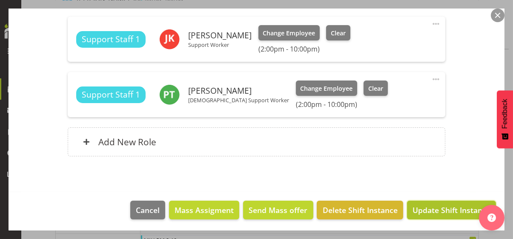
click at [443, 206] on span "Update Shift Instance" at bounding box center [451, 209] width 78 height 11
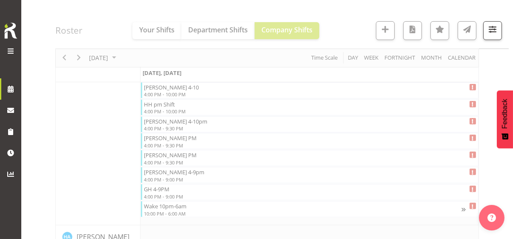
scroll to position [1433, 0]
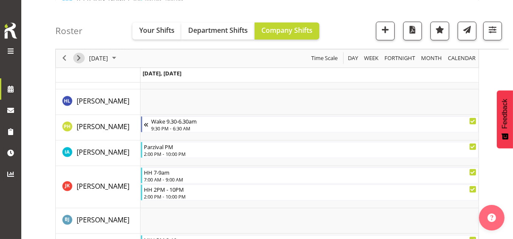
click at [77, 57] on span "Next" at bounding box center [79, 58] width 10 height 11
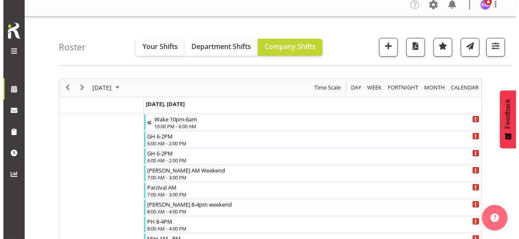
scroll to position [43, 0]
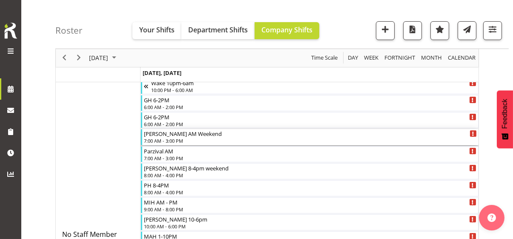
click at [170, 143] on div "[PERSON_NAME] AM Weekend 7:00 AM - 3:00 PM" at bounding box center [310, 137] width 333 height 16
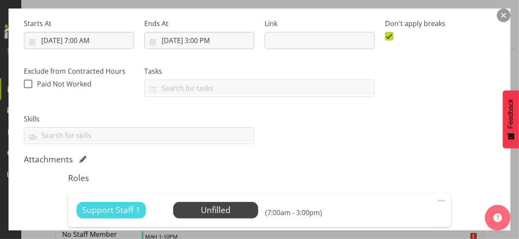
scroll to position [213, 0]
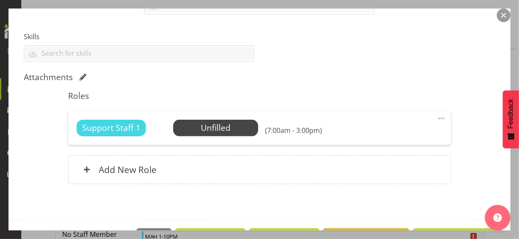
click at [436, 117] on span at bounding box center [441, 118] width 10 height 10
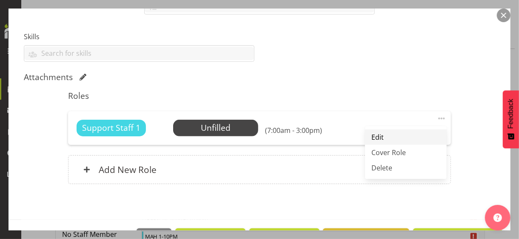
click at [379, 138] on link "Edit" at bounding box center [406, 136] width 82 height 15
select select "9"
select select "2025"
select select "7"
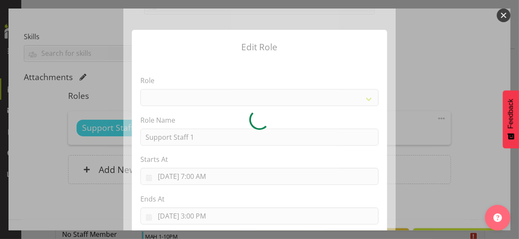
select select "1091"
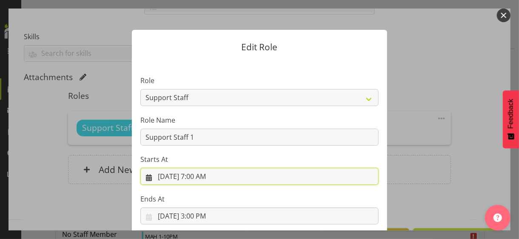
click at [203, 172] on input "10/11/2025, 7:00 AM" at bounding box center [259, 176] width 238 height 17
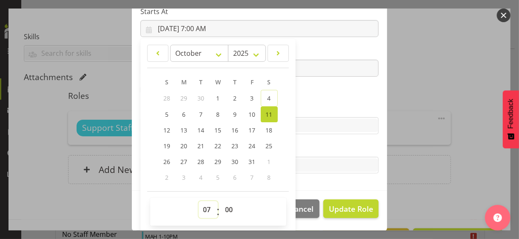
drag, startPoint x: 202, startPoint y: 205, endPoint x: 202, endPoint y: 197, distance: 8.1
click at [202, 197] on div "00 01 02 03 04 05 06 07 08 09 10 11 12 13 14 15 16 17 18 19 20 21 22 23 : 00 01…" at bounding box center [218, 211] width 136 height 28
drag, startPoint x: 306, startPoint y: 98, endPoint x: 295, endPoint y: 97, distance: 11.6
click at [307, 98] on section "Role CP House Leader Support Staff Wake Role Name Support Staff 1 Starts At 10/…" at bounding box center [259, 51] width 255 height 278
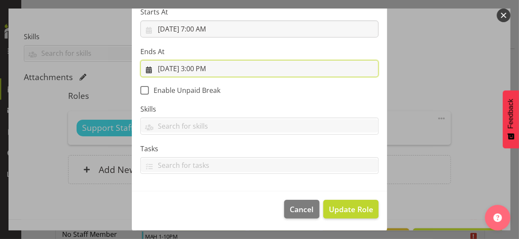
click at [205, 69] on input "10/11/2025, 3:00 PM" at bounding box center [259, 68] width 238 height 17
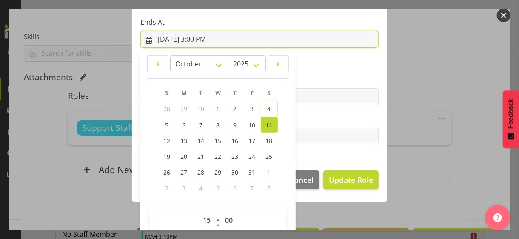
scroll to position [188, 0]
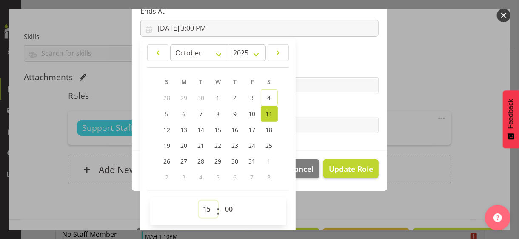
click at [204, 208] on select "00 01 02 03 04 05 06 07 08 09 10 11 12 13 14 15 16 17 18 19 20 21 22 23" at bounding box center [208, 208] width 19 height 17
select select "17"
click at [199, 200] on select "00 01 02 03 04 05 06 07 08 09 10 11 12 13 14 15 16 17 18 19 20 21 22 23" at bounding box center [208, 208] width 19 height 17
type input "10/11/2025, 5:00 PM"
drag, startPoint x: 322, startPoint y: 107, endPoint x: 339, endPoint y: 138, distance: 35.8
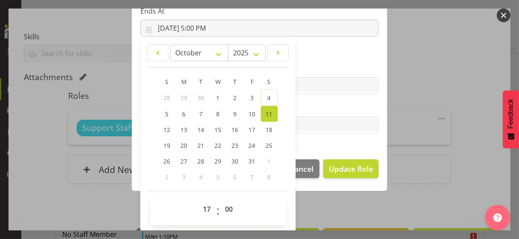
click at [323, 106] on label "Tasks" at bounding box center [259, 108] width 238 height 10
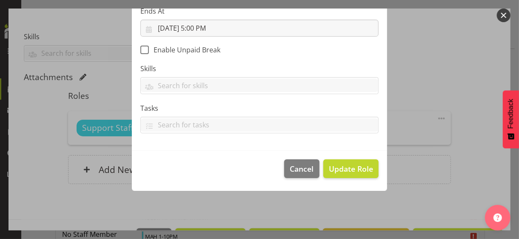
scroll to position [147, 0]
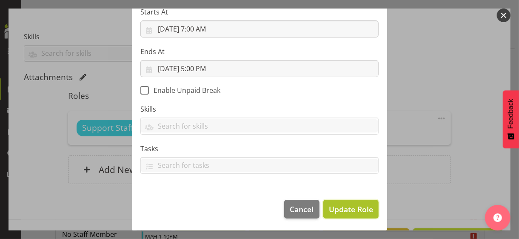
click at [342, 205] on span "Update Role" at bounding box center [351, 208] width 44 height 11
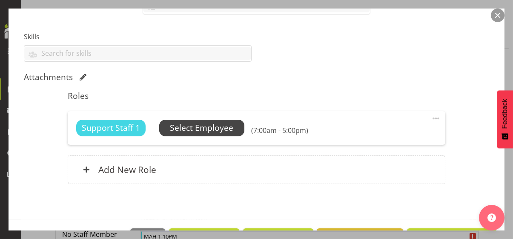
click at [211, 128] on span "Select Employee" at bounding box center [201, 128] width 63 height 12
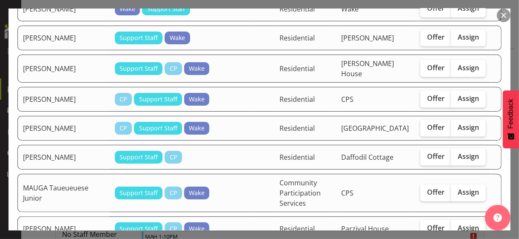
scroll to position [596, 0]
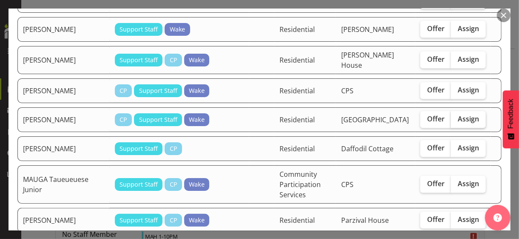
click at [456, 111] on label "Assign" at bounding box center [468, 119] width 35 height 17
click at [456, 116] on input "Assign" at bounding box center [454, 119] width 6 height 6
checkbox input "true"
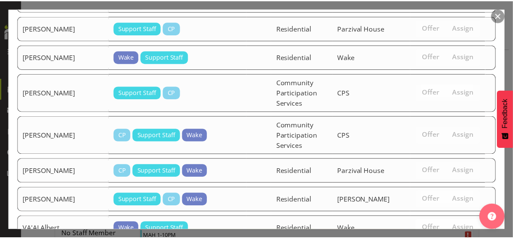
scroll to position [1249, 0]
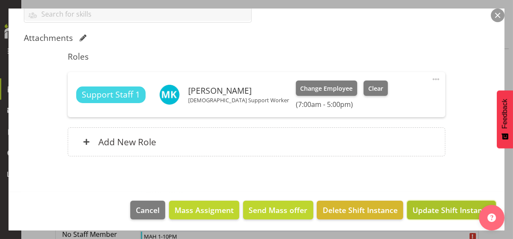
click at [441, 208] on span "Update Shift Instance" at bounding box center [451, 209] width 78 height 11
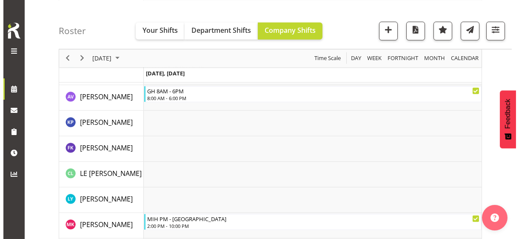
scroll to position [1234, 0]
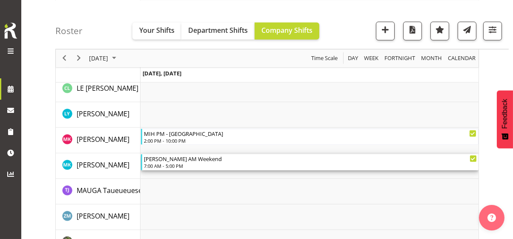
click at [174, 162] on div "7:00 AM - 5:00 PM" at bounding box center [310, 165] width 333 height 7
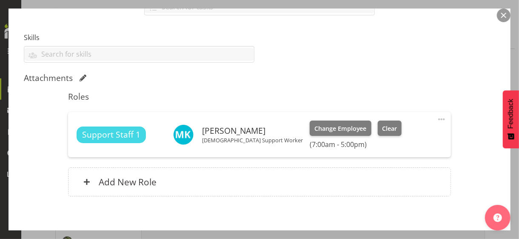
scroll to position [213, 0]
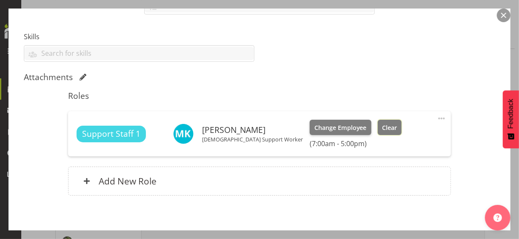
drag, startPoint x: 359, startPoint y: 126, endPoint x: 316, endPoint y: 128, distance: 42.2
click at [382, 127] on span "Clear" at bounding box center [389, 127] width 15 height 9
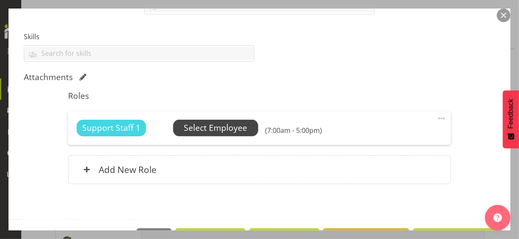
click at [211, 125] on span "Select Employee" at bounding box center [215, 128] width 63 height 12
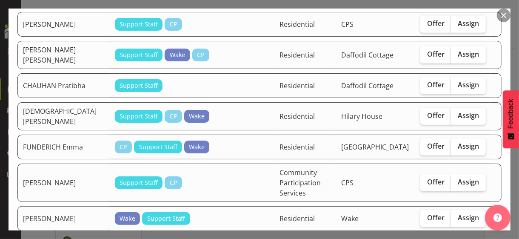
scroll to position [298, 0]
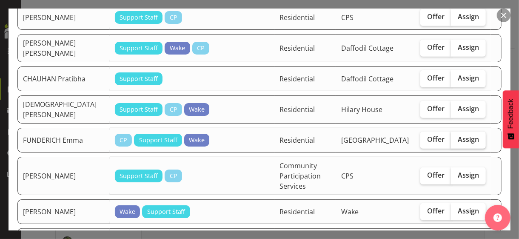
click at [459, 135] on span "Assign" at bounding box center [468, 139] width 21 height 9
click at [456, 137] on input "Assign" at bounding box center [454, 140] width 6 height 6
checkbox input "true"
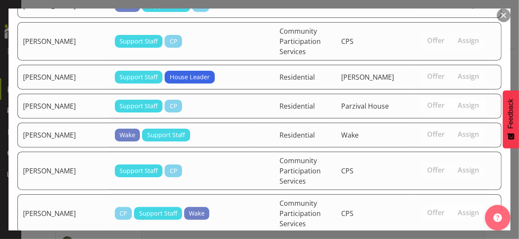
scroll to position [1217, 0]
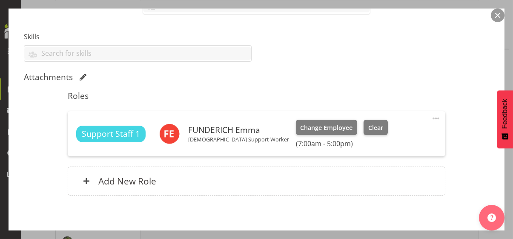
click at [430, 118] on span at bounding box center [435, 118] width 10 height 10
click at [371, 137] on link "Edit" at bounding box center [400, 136] width 82 height 15
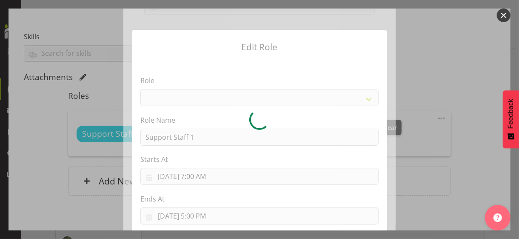
select select "1091"
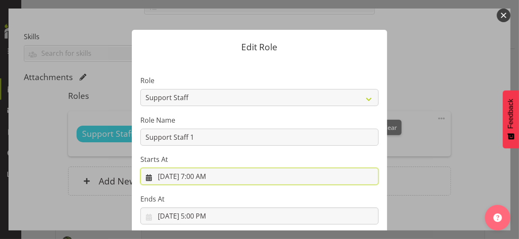
click at [200, 177] on input "10/11/2025, 7:00 AM" at bounding box center [259, 176] width 238 height 17
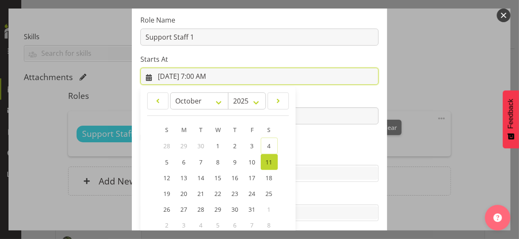
scroll to position [148, 0]
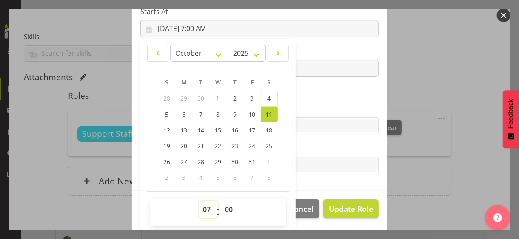
click at [200, 203] on select "00 01 02 03 04 05 06 07 08 09 10 11 12 13 14 15 16 17 18 19 20 21 22 23" at bounding box center [208, 209] width 19 height 17
select select "9"
click at [199, 201] on select "00 01 02 03 04 05 06 07 08 09 10 11 12 13 14 15 16 17 18 19 20 21 22 23" at bounding box center [208, 209] width 19 height 17
type input "10/11/2025, 9:00 AM"
click at [303, 100] on section "Role CP House Leader Support Staff Wake Role Name Support Staff 1 Starts At 10/…" at bounding box center [259, 51] width 255 height 278
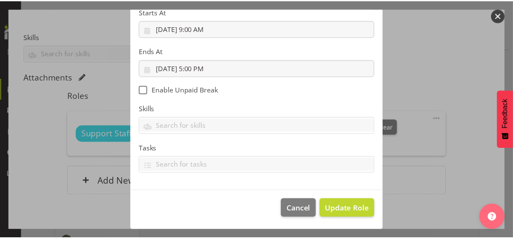
scroll to position [147, 0]
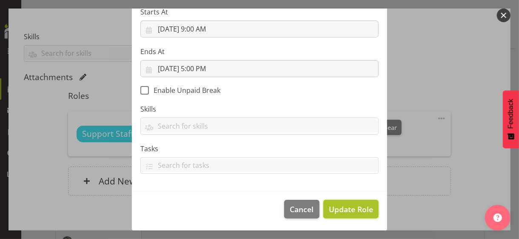
click at [346, 215] on button "Update Role" at bounding box center [350, 209] width 55 height 19
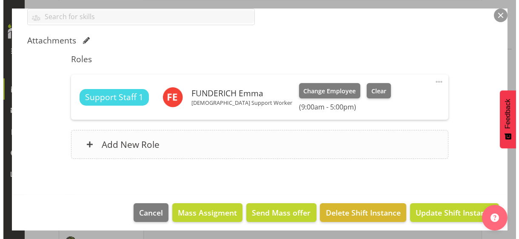
scroll to position [252, 0]
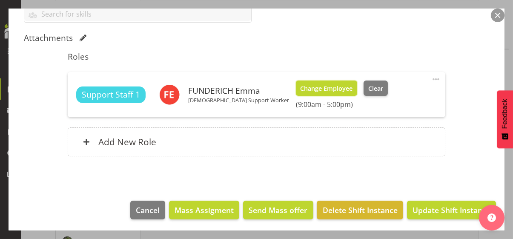
click at [300, 89] on span "Change Employee" at bounding box center [326, 88] width 52 height 9
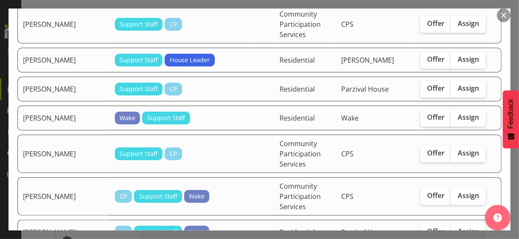
scroll to position [1106, 0]
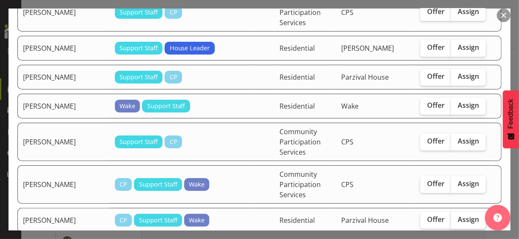
click at [460, 211] on label "Assign" at bounding box center [468, 219] width 35 height 17
click at [456, 217] on input "Assign" at bounding box center [454, 220] width 6 height 6
checkbox input "true"
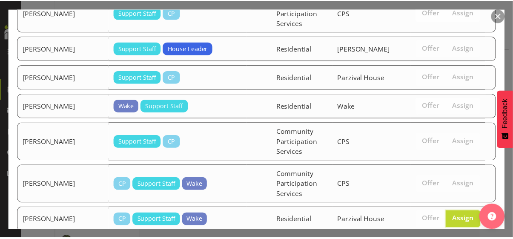
scroll to position [1186, 0]
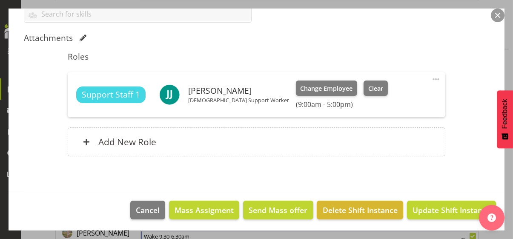
scroll to position [1404, 0]
click at [435, 209] on span "Update Shift Instance" at bounding box center [451, 209] width 78 height 11
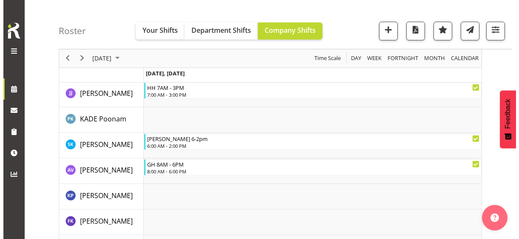
scroll to position [1063, 0]
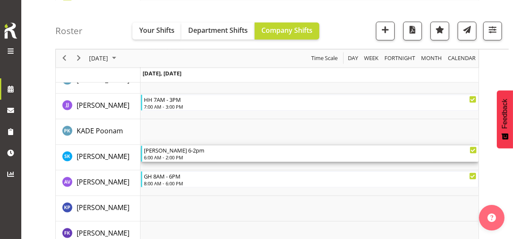
click at [168, 157] on div "6:00 AM - 2:00 PM" at bounding box center [310, 157] width 333 height 7
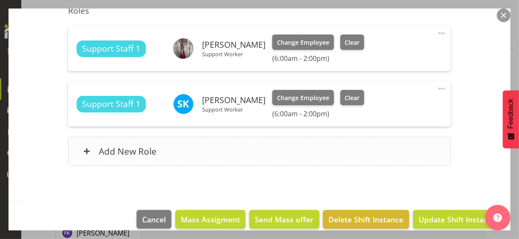
scroll to position [307, 0]
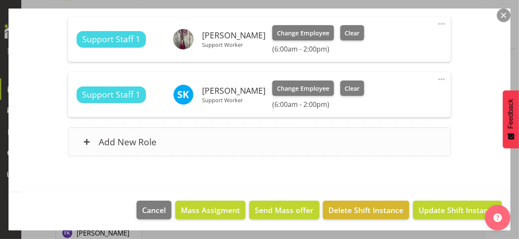
click at [191, 141] on div "Add New Role" at bounding box center [259, 141] width 382 height 29
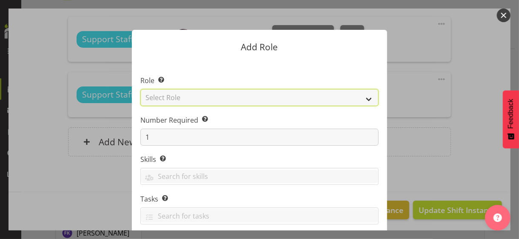
click at [181, 98] on select "Select Role CP House Leader Support Staff Wake" at bounding box center [259, 97] width 238 height 17
select select "1091"
click at [140, 89] on select "Select Role CP House Leader Support Staff Wake" at bounding box center [259, 97] width 238 height 17
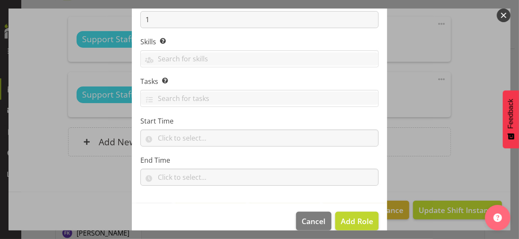
scroll to position [129, 0]
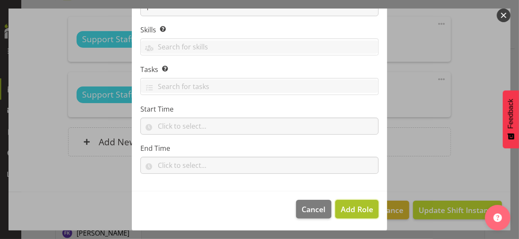
drag, startPoint x: 350, startPoint y: 206, endPoint x: 349, endPoint y: 201, distance: 5.6
click at [350, 206] on span "Add Role" at bounding box center [357, 209] width 32 height 10
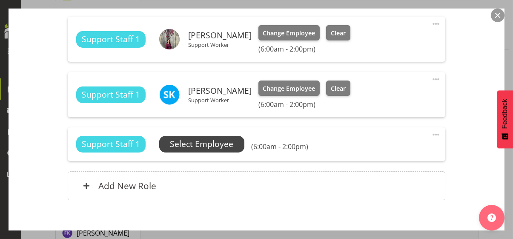
click at [208, 146] on span "Select Employee" at bounding box center [201, 144] width 63 height 12
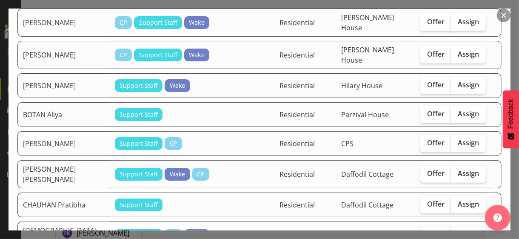
scroll to position [298, 0]
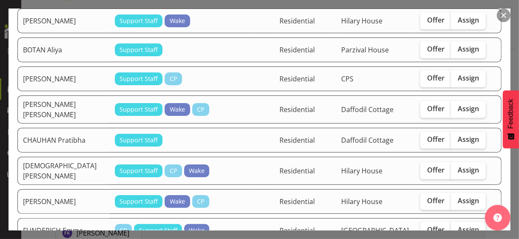
click at [459, 225] on span "Assign" at bounding box center [468, 229] width 21 height 9
click at [456, 227] on input "Assign" at bounding box center [454, 230] width 6 height 6
checkbox input "true"
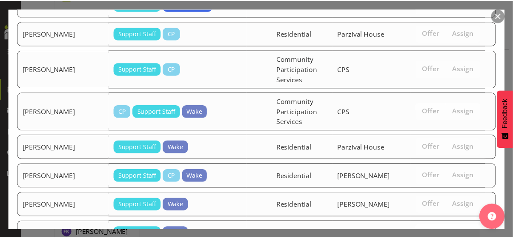
scroll to position [1497, 0]
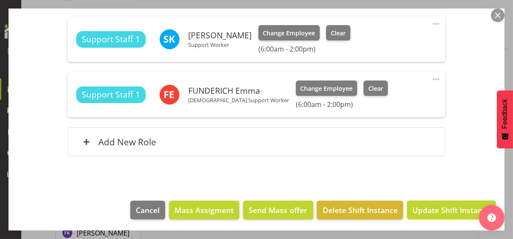
click at [451, 206] on span "Update Shift Instance" at bounding box center [451, 209] width 78 height 11
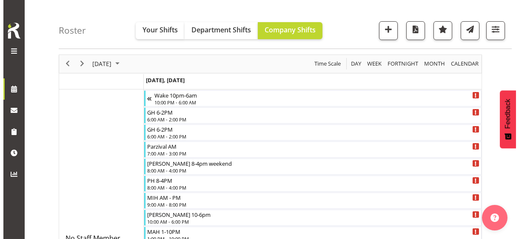
scroll to position [43, 0]
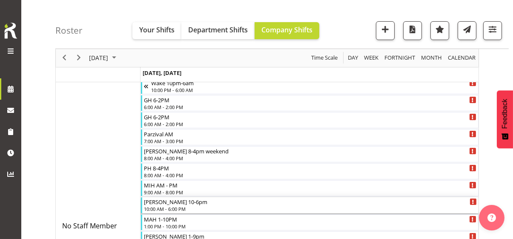
click at [167, 205] on div "10:00 AM - 6:00 PM" at bounding box center [310, 208] width 333 height 7
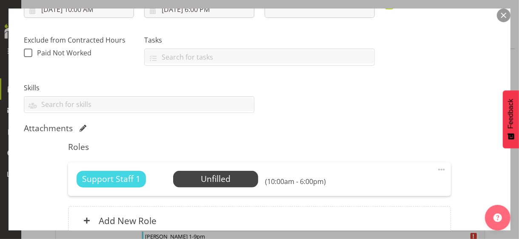
scroll to position [240, 0]
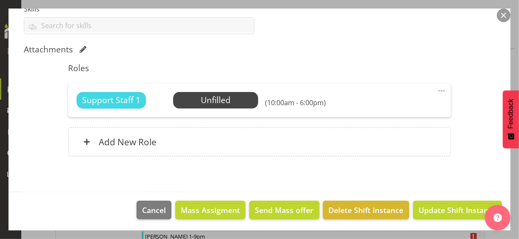
click at [436, 89] on span at bounding box center [441, 91] width 10 height 10
click at [384, 107] on link "Edit" at bounding box center [406, 109] width 82 height 15
select select "9"
select select "2025"
select select "10"
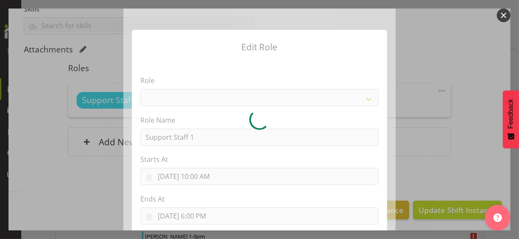
select select "1091"
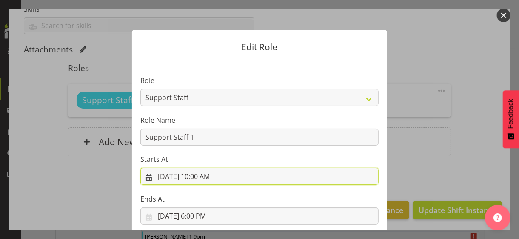
click at [203, 177] on input "10/11/2025, 10:00 AM" at bounding box center [259, 176] width 238 height 17
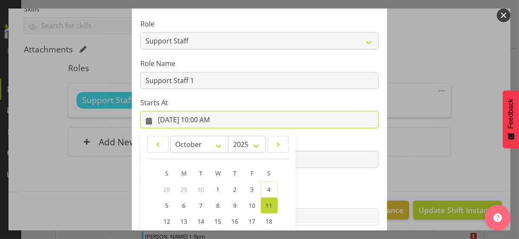
scroll to position [148, 0]
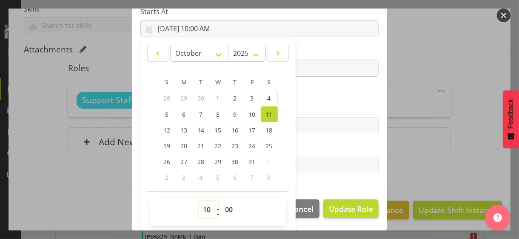
drag, startPoint x: 202, startPoint y: 205, endPoint x: 204, endPoint y: 200, distance: 5.5
click at [202, 205] on select "00 01 02 03 04 05 06 07 08 09 10 11 12 13 14 15 16 17 18 19 20 21 22 23" at bounding box center [208, 209] width 19 height 17
select select "9"
click at [199, 201] on select "00 01 02 03 04 05 06 07 08 09 10 11 12 13 14 15 16 17 18 19 20 21 22 23" at bounding box center [208, 209] width 19 height 17
type input "10/11/2025, 9:00 AM"
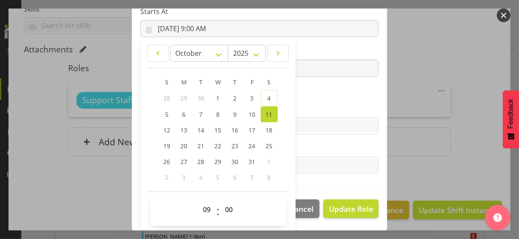
drag, startPoint x: 303, startPoint y: 97, endPoint x: 281, endPoint y: 91, distance: 23.4
click at [299, 96] on section "Role CP House Leader Support Staff Wake Role Name Support Staff 1 Starts At 10/…" at bounding box center [259, 51] width 255 height 278
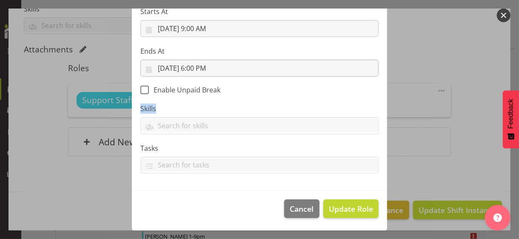
scroll to position [147, 0]
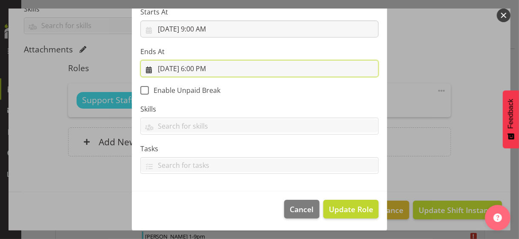
click at [202, 68] on input "10/11/2025, 6:00 PM" at bounding box center [259, 68] width 238 height 17
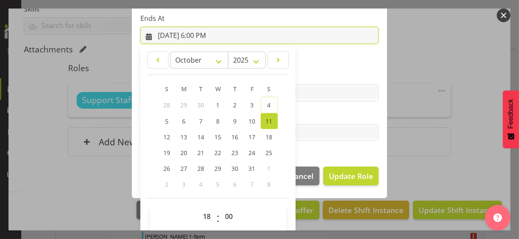
scroll to position [188, 0]
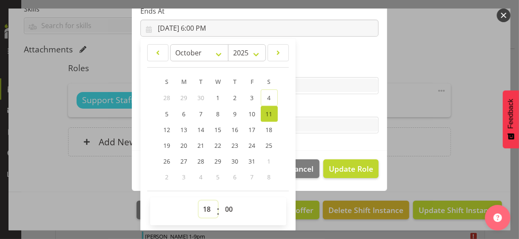
click at [205, 209] on select "00 01 02 03 04 05 06 07 08 09 10 11 12 13 14 15 16 17 18 19 20 21 22 23" at bounding box center [208, 208] width 19 height 17
select select "17"
click at [199, 200] on select "00 01 02 03 04 05 06 07 08 09 10 11 12 13 14 15 16 17 18 19 20 21 22 23" at bounding box center [208, 208] width 19 height 17
type input "10/11/2025, 5:00 PM"
click at [325, 100] on section "Role CP House Leader Support Staff Wake Role Name Support Staff 1 Starts At 10/…" at bounding box center [259, 11] width 255 height 278
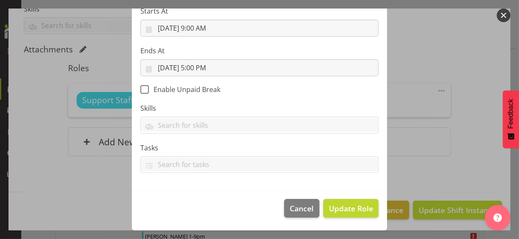
scroll to position [147, 0]
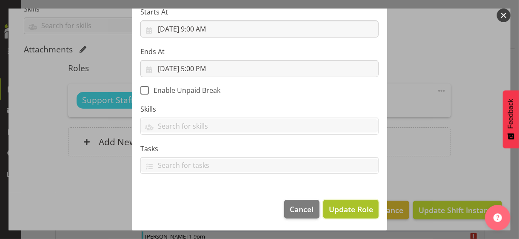
click at [351, 204] on span "Update Role" at bounding box center [351, 208] width 44 height 11
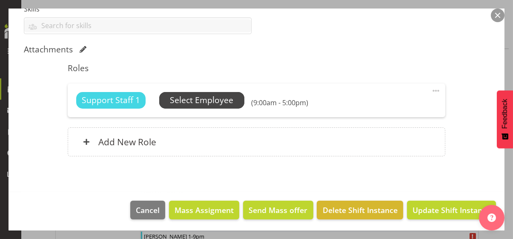
click at [206, 98] on span "Select Employee" at bounding box center [201, 100] width 63 height 12
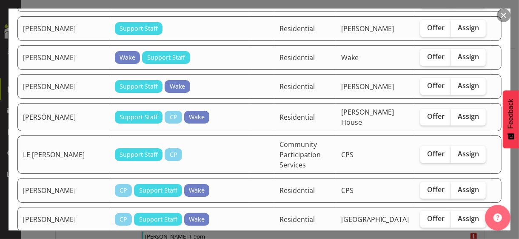
scroll to position [510, 0]
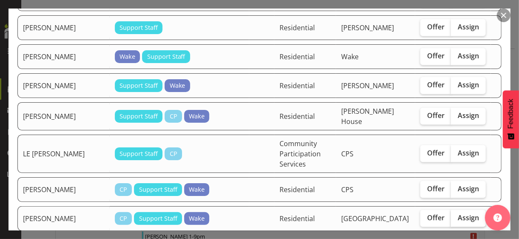
click at [460, 213] on span "Assign" at bounding box center [468, 217] width 21 height 9
click at [456, 215] on input "Assign" at bounding box center [454, 218] width 6 height 6
checkbox input "true"
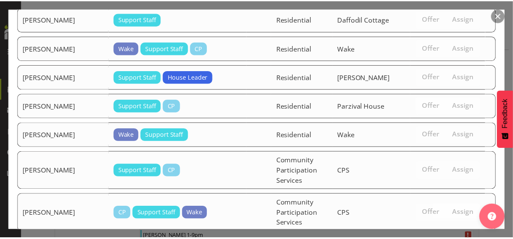
scroll to position [1224, 0]
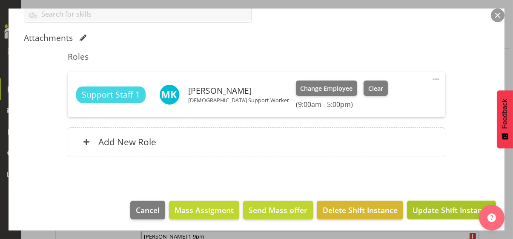
click at [432, 210] on span "Update Shift Instance" at bounding box center [451, 209] width 78 height 11
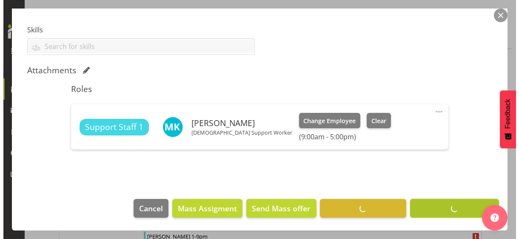
scroll to position [218, 0]
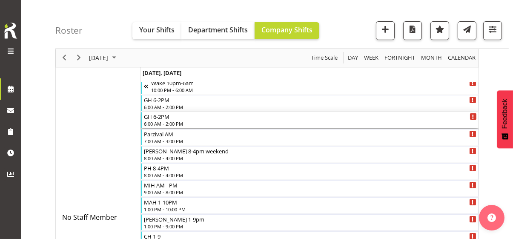
click at [159, 120] on div "6:00 AM - 2:00 PM" at bounding box center [310, 123] width 333 height 7
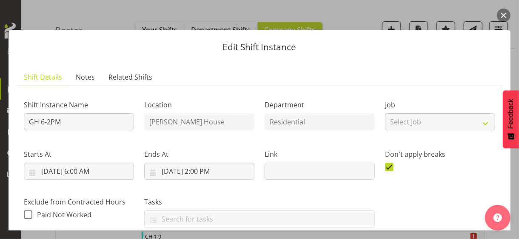
scroll to position [170, 0]
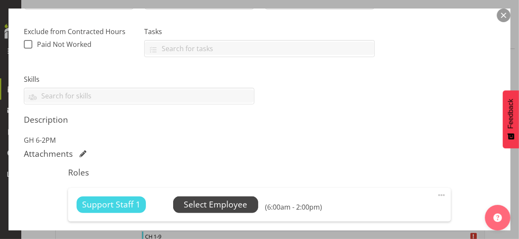
click at [209, 202] on span "Select Employee" at bounding box center [215, 204] width 63 height 12
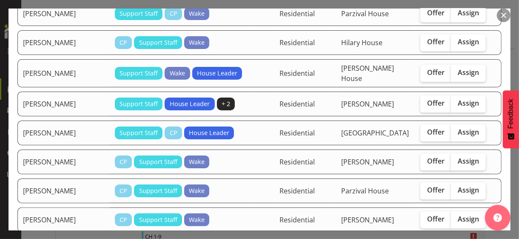
scroll to position [1021, 0]
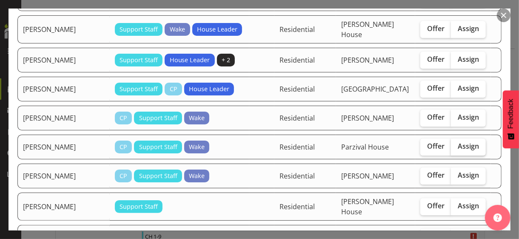
click at [459, 142] on span "Assign" at bounding box center [468, 146] width 21 height 9
click at [456, 143] on input "Assign" at bounding box center [454, 146] width 6 height 6
checkbox input "true"
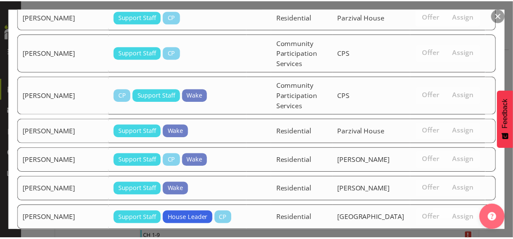
scroll to position [1433, 0]
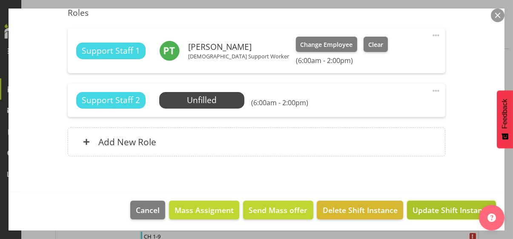
click at [432, 208] on span "Update Shift Instance" at bounding box center [451, 209] width 78 height 11
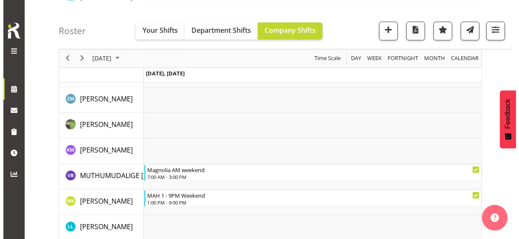
scroll to position [1319, 0]
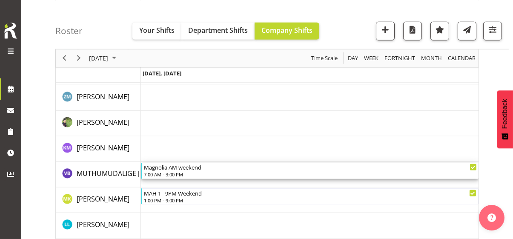
click at [181, 174] on div "7:00 AM - 3:00 PM" at bounding box center [310, 174] width 333 height 7
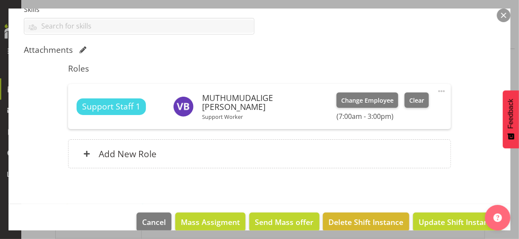
scroll to position [252, 0]
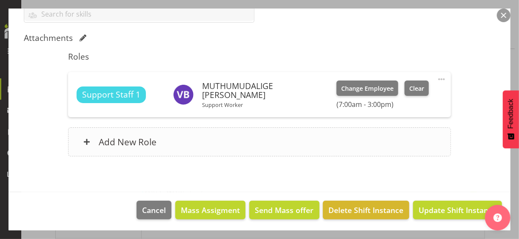
click at [174, 145] on div "Add New Role" at bounding box center [259, 141] width 382 height 29
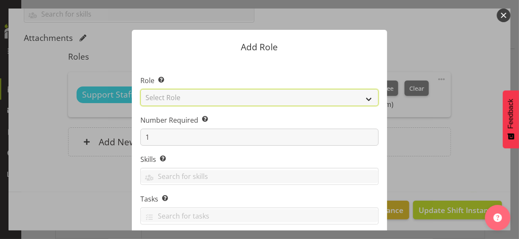
click at [176, 97] on select "Select Role CP House Leader Support Staff Wake" at bounding box center [259, 97] width 238 height 17
select select "1091"
click at [140, 89] on select "Select Role CP House Leader Support Staff Wake" at bounding box center [259, 97] width 238 height 17
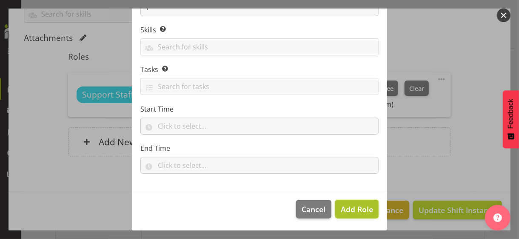
drag, startPoint x: 346, startPoint y: 212, endPoint x: 366, endPoint y: 183, distance: 35.8
click at [346, 212] on span "Add Role" at bounding box center [357, 209] width 32 height 10
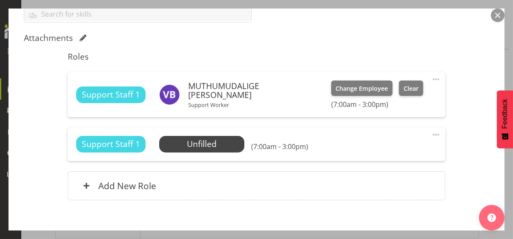
click at [430, 132] on span at bounding box center [435, 134] width 10 height 10
click at [378, 151] on link "Edit" at bounding box center [400, 152] width 82 height 15
select select "9"
select select "2025"
select select "7"
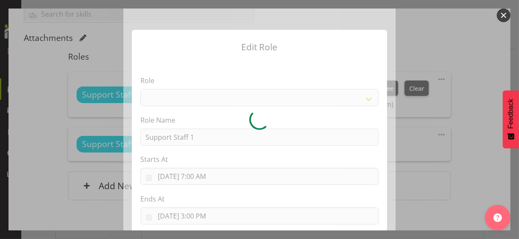
select select "1091"
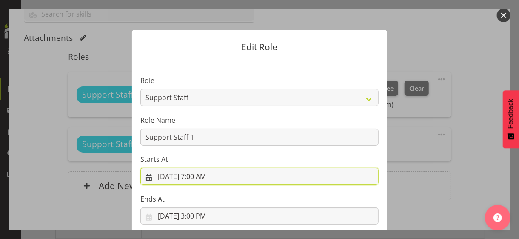
click at [203, 177] on input "10/11/2025, 7:00 AM" at bounding box center [259, 176] width 238 height 17
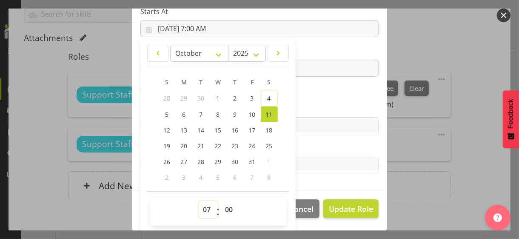
drag, startPoint x: 201, startPoint y: 208, endPoint x: 202, endPoint y: 200, distance: 7.2
click at [202, 203] on select "00 01 02 03 04 05 06 07 08 09 10 11 12 13 14 15 16 17 18 19 20 21 22 23" at bounding box center [208, 209] width 19 height 17
select select "6"
click at [199, 201] on select "00 01 02 03 04 05 06 07 08 09 10 11 12 13 14 15 16 17 18 19 20 21 22 23" at bounding box center [208, 209] width 19 height 17
type input "10/11/2025, 6:00 AM"
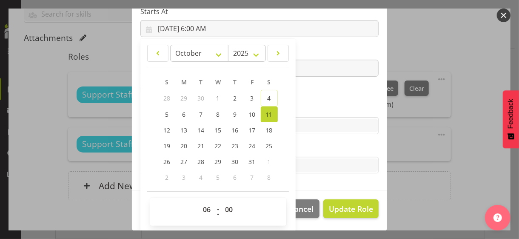
drag, startPoint x: 309, startPoint y: 90, endPoint x: 282, endPoint y: 96, distance: 28.3
click at [308, 90] on section "Role CP House Leader Support Staff Wake Role Name Support Staff 1 Starts At 10/…" at bounding box center [259, 51] width 255 height 278
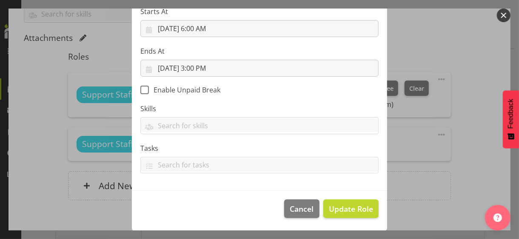
scroll to position [147, 0]
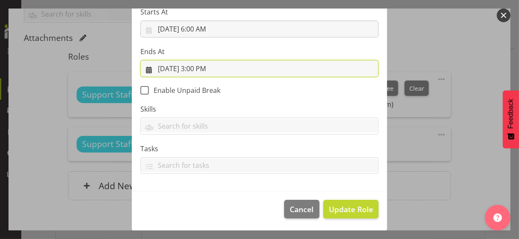
click at [202, 68] on input "10/11/2025, 3:00 PM" at bounding box center [259, 68] width 238 height 17
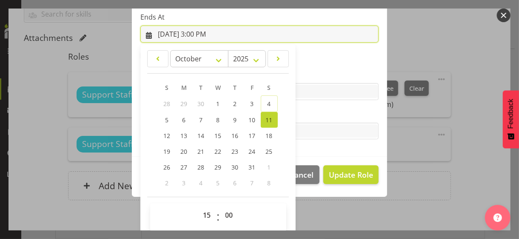
scroll to position [188, 0]
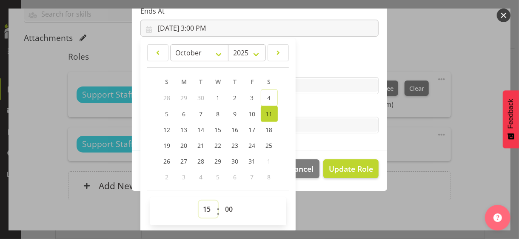
drag, startPoint x: 200, startPoint y: 206, endPoint x: 202, endPoint y: 201, distance: 5.5
click at [201, 203] on select "00 01 02 03 04 05 06 07 08 09 10 11 12 13 14 15 16 17 18 19 20 21 22 23" at bounding box center [208, 208] width 19 height 17
select select "14"
click at [199, 200] on select "00 01 02 03 04 05 06 07 08 09 10 11 12 13 14 15 16 17 18 19 20 21 22 23" at bounding box center [208, 208] width 19 height 17
type input "10/11/2025, 2:00 PM"
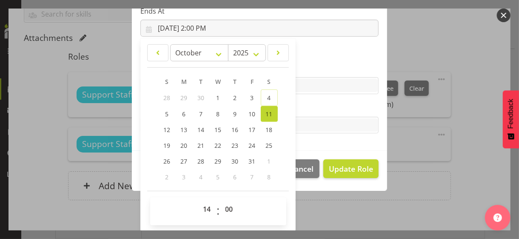
click at [316, 103] on label "Tasks" at bounding box center [259, 108] width 238 height 10
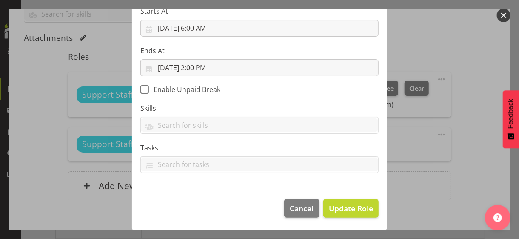
scroll to position [147, 0]
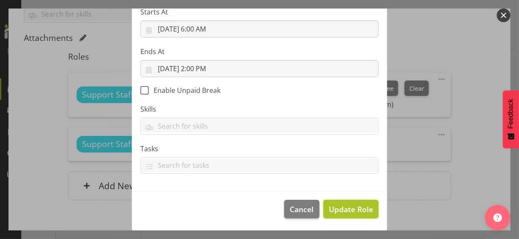
click at [347, 206] on span "Update Role" at bounding box center [351, 208] width 44 height 11
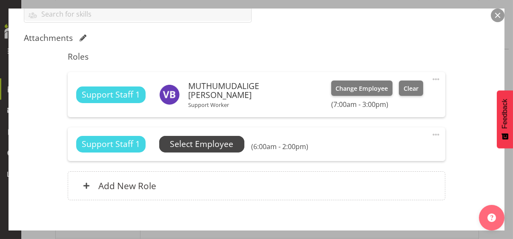
click at [206, 142] on span "Select Employee" at bounding box center [201, 144] width 63 height 12
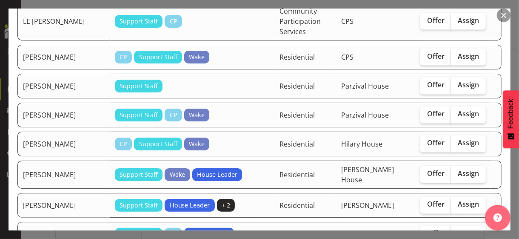
scroll to position [808, 0]
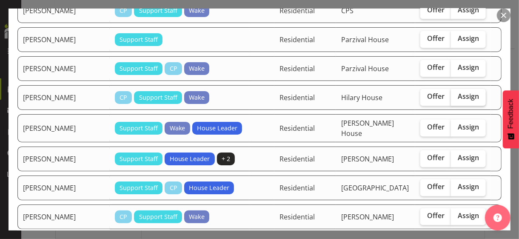
click at [456, 89] on label "Assign" at bounding box center [468, 97] width 35 height 17
click at [456, 94] on input "Assign" at bounding box center [454, 97] width 6 height 6
checkbox input "true"
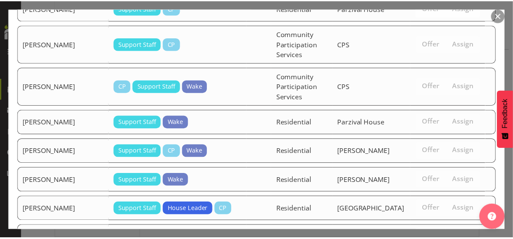
scroll to position [1309, 0]
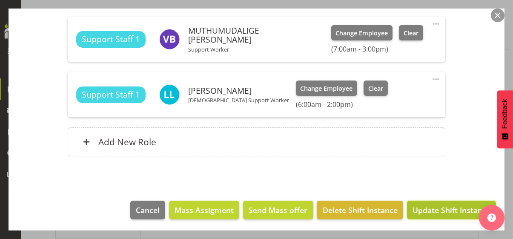
click at [445, 205] on span "Update Shift Instance" at bounding box center [451, 209] width 78 height 11
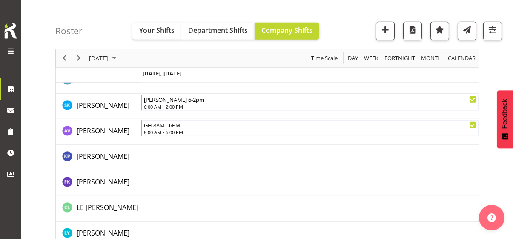
scroll to position [1319, 0]
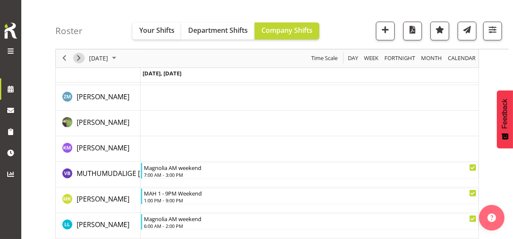
click at [79, 58] on span "Next" at bounding box center [79, 58] width 10 height 11
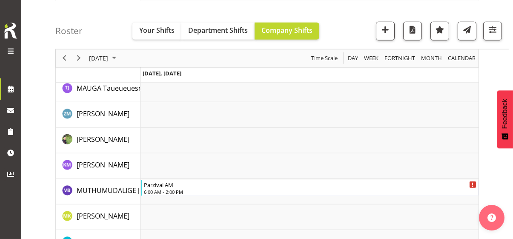
scroll to position [1573, 0]
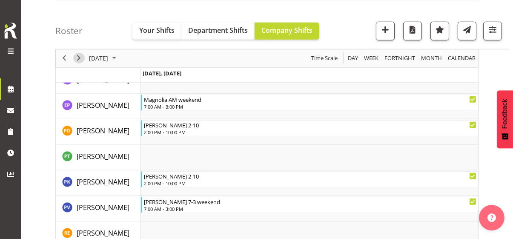
click at [80, 58] on span "Next" at bounding box center [79, 58] width 10 height 11
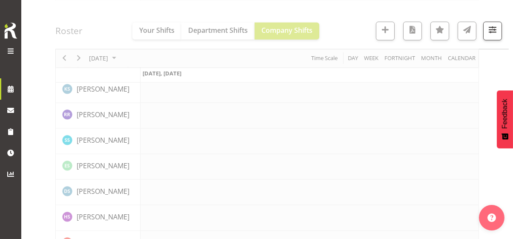
scroll to position [2440, 0]
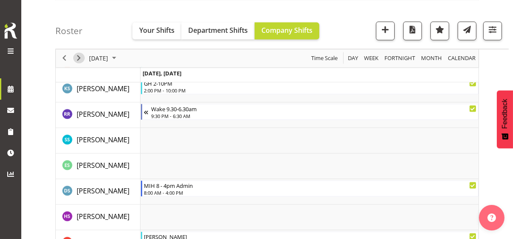
click at [80, 58] on span "Next" at bounding box center [79, 58] width 10 height 11
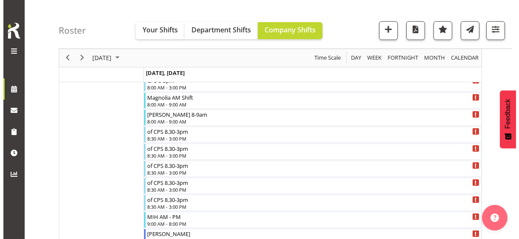
scroll to position [420, 0]
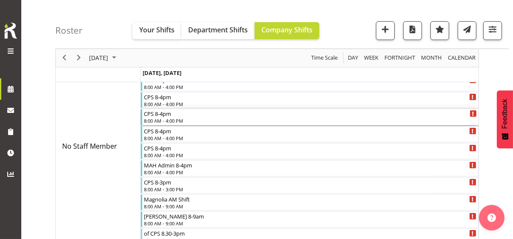
click at [169, 119] on div "8:00 AM - 4:00 PM" at bounding box center [310, 120] width 333 height 7
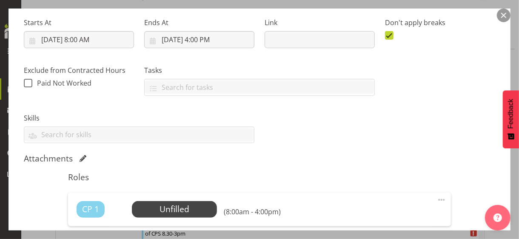
scroll to position [170, 0]
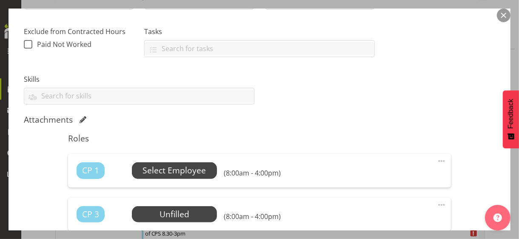
click at [172, 170] on span "Select Employee" at bounding box center [174, 170] width 63 height 12
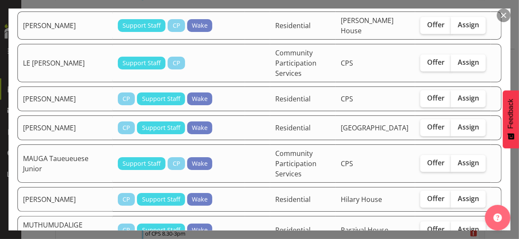
scroll to position [468, 0]
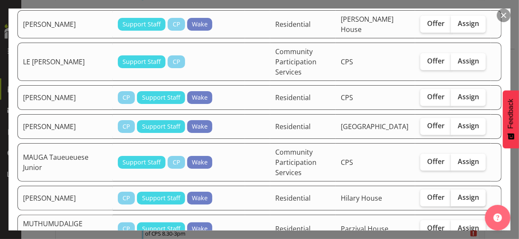
drag, startPoint x: 463, startPoint y: 123, endPoint x: 458, endPoint y: 128, distance: 7.2
click at [463, 193] on span "Assign" at bounding box center [468, 197] width 21 height 9
click at [456, 194] on input "Assign" at bounding box center [454, 197] width 6 height 6
checkbox input "true"
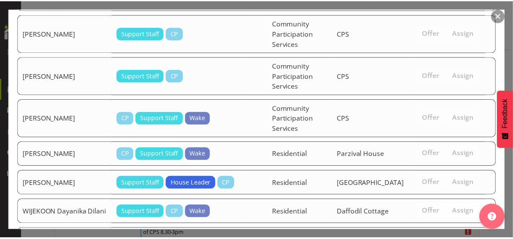
scroll to position [908, 0]
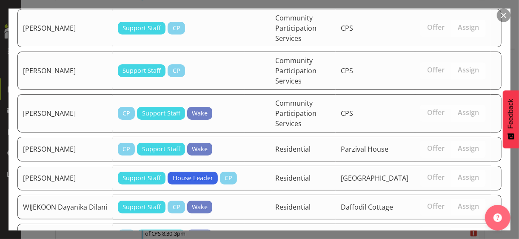
drag, startPoint x: 446, startPoint y: 206, endPoint x: 301, endPoint y: 178, distance: 147.7
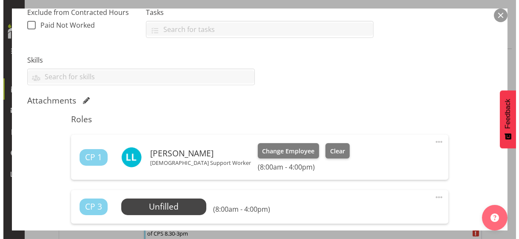
scroll to position [213, 0]
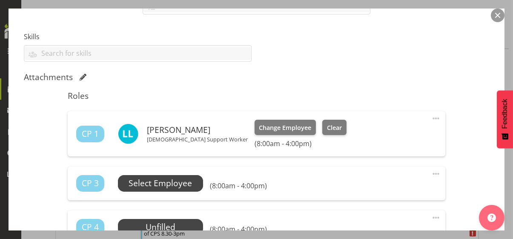
click at [162, 183] on span "Select Employee" at bounding box center [159, 183] width 63 height 12
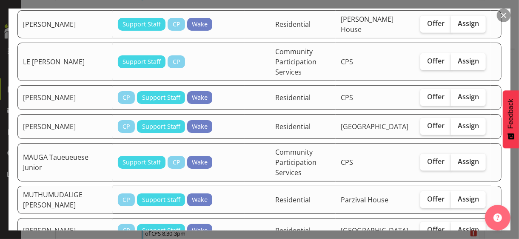
scroll to position [596, 0]
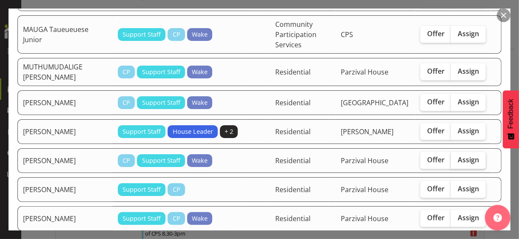
click at [458, 155] on span "Assign" at bounding box center [468, 159] width 21 height 9
click at [456, 157] on input "Assign" at bounding box center [454, 160] width 6 height 6
checkbox input "true"
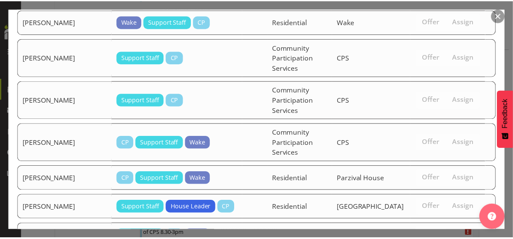
scroll to position [880, 0]
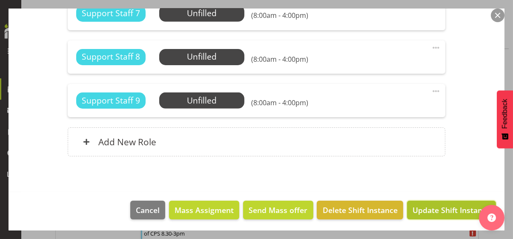
click at [439, 208] on span "Update Shift Instance" at bounding box center [451, 209] width 78 height 11
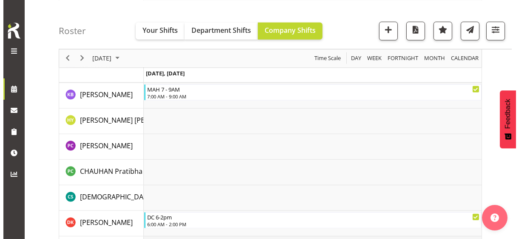
scroll to position [1083, 0]
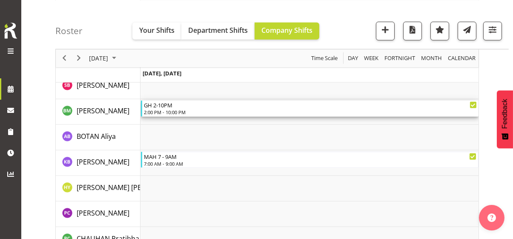
click at [170, 108] on div "2:00 PM - 10:00 PM" at bounding box center [310, 111] width 333 height 7
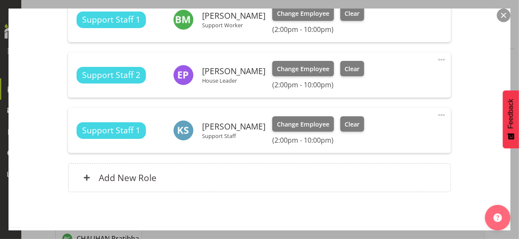
scroll to position [396, 0]
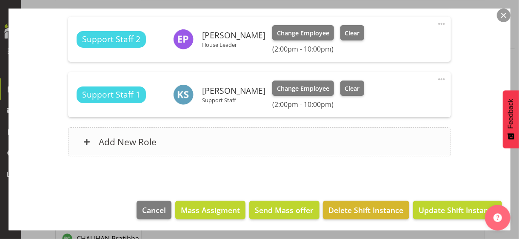
click at [204, 144] on div "Add New Role" at bounding box center [259, 141] width 382 height 29
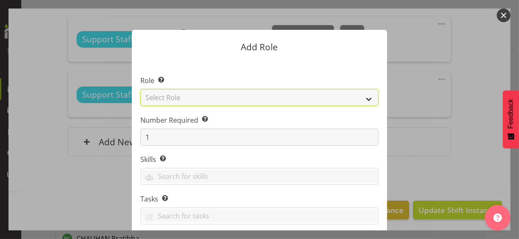
drag, startPoint x: 178, startPoint y: 98, endPoint x: 180, endPoint y: 102, distance: 4.4
click at [178, 98] on select "Select Role CP House Leader Support Staff Wake" at bounding box center [259, 97] width 238 height 17
select select "1091"
click at [140, 89] on select "Select Role CP House Leader Support Staff Wake" at bounding box center [259, 97] width 238 height 17
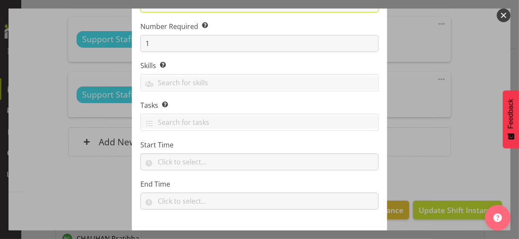
scroll to position [129, 0]
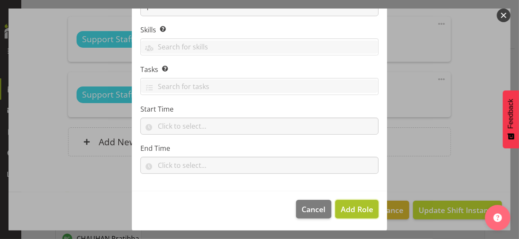
click at [345, 207] on span "Add Role" at bounding box center [357, 209] width 32 height 10
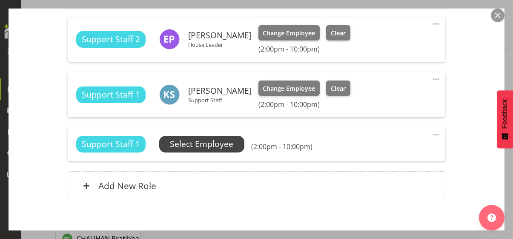
click at [228, 147] on span "Select Employee" at bounding box center [201, 144] width 63 height 12
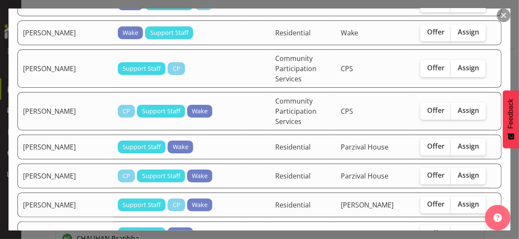
scroll to position [1234, 0]
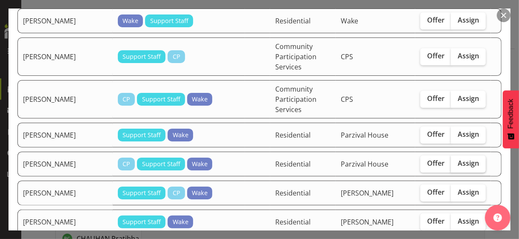
click at [459, 159] on span "Assign" at bounding box center [468, 163] width 21 height 9
click at [456, 160] on input "Assign" at bounding box center [454, 163] width 6 height 6
checkbox input "true"
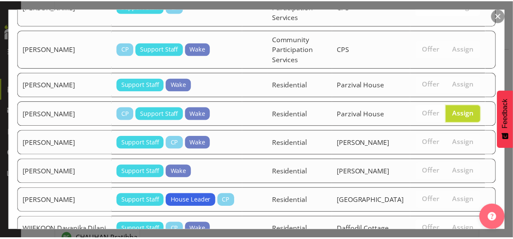
scroll to position [1320, 0]
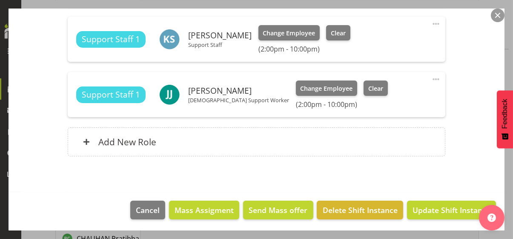
scroll to position [452, 0]
click at [438, 208] on span "Update Shift Instance" at bounding box center [451, 209] width 78 height 11
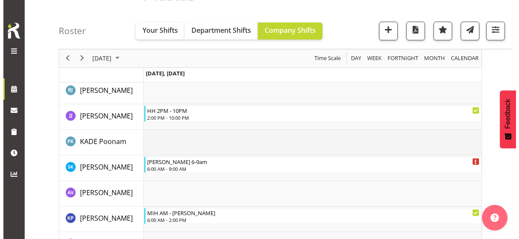
scroll to position [1636, 0]
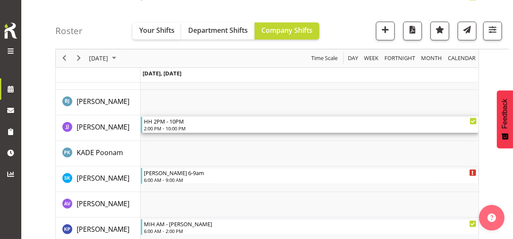
click at [166, 124] on div "HH 2PM - 10PM 2:00 PM - 10:00 PM" at bounding box center [310, 125] width 333 height 16
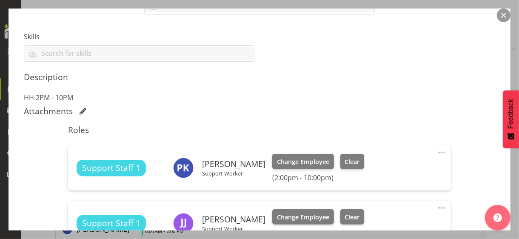
scroll to position [341, 0]
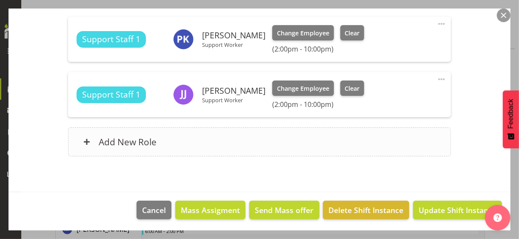
click at [182, 141] on div "Add New Role" at bounding box center [259, 141] width 382 height 29
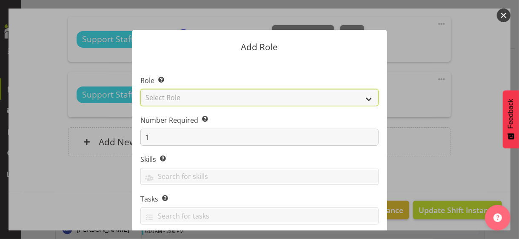
click at [174, 95] on select "Select Role CP House Leader Support Staff Wake" at bounding box center [259, 97] width 238 height 17
select select "1092"
click at [140, 89] on select "Select Role CP House Leader Support Staff Wake" at bounding box center [259, 97] width 238 height 17
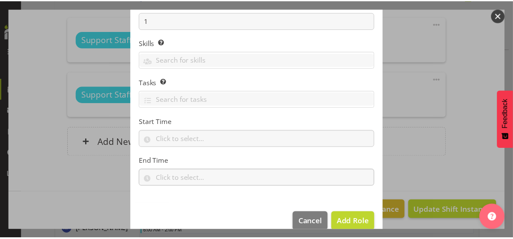
scroll to position [129, 0]
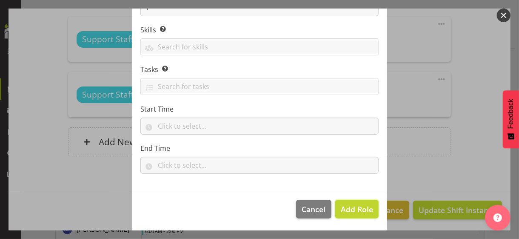
drag, startPoint x: 348, startPoint y: 208, endPoint x: 331, endPoint y: 197, distance: 20.9
click at [347, 208] on span "Add Role" at bounding box center [357, 209] width 32 height 10
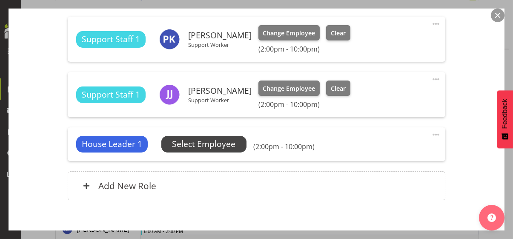
click at [202, 146] on span "Select Employee" at bounding box center [203, 144] width 63 height 12
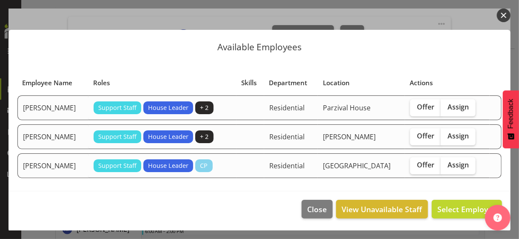
click at [505, 17] on button "button" at bounding box center [504, 16] width 14 height 14
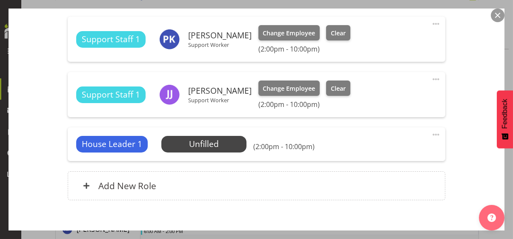
click at [430, 131] on span at bounding box center [435, 134] width 10 height 10
click at [370, 184] on link "Delete" at bounding box center [400, 183] width 82 height 15
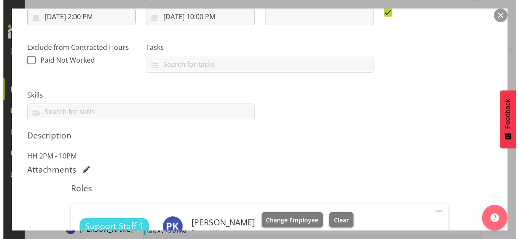
scroll to position [341, 0]
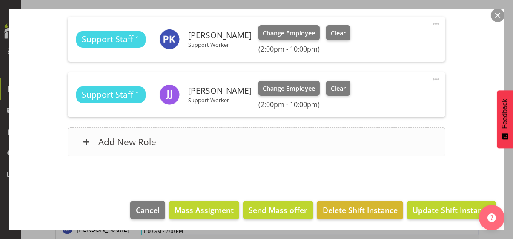
click at [235, 148] on div "Add New Role" at bounding box center [256, 141] width 377 height 29
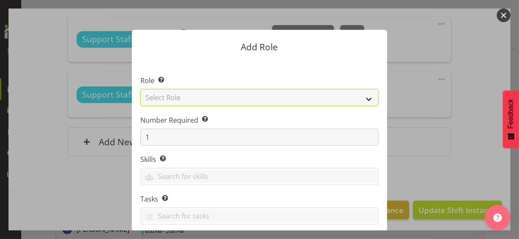
click at [176, 97] on select "Select Role CP House Leader Support Staff Wake" at bounding box center [259, 97] width 238 height 17
select select "1091"
click at [140, 89] on select "Select Role CP House Leader Support Staff Wake" at bounding box center [259, 97] width 238 height 17
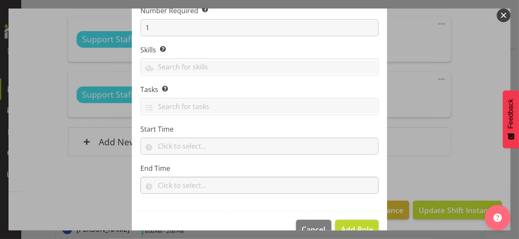
scroll to position [129, 0]
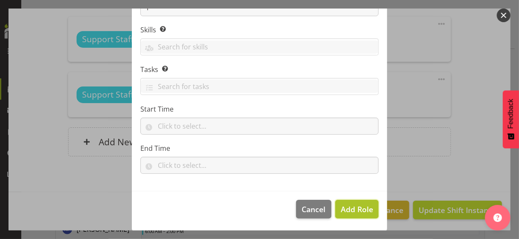
drag, startPoint x: 349, startPoint y: 207, endPoint x: 327, endPoint y: 200, distance: 23.1
click at [348, 207] on span "Add Role" at bounding box center [357, 209] width 32 height 10
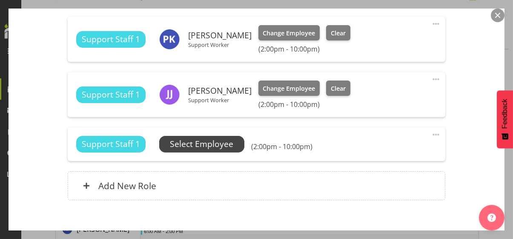
click at [204, 144] on span "Select Employee" at bounding box center [201, 144] width 63 height 12
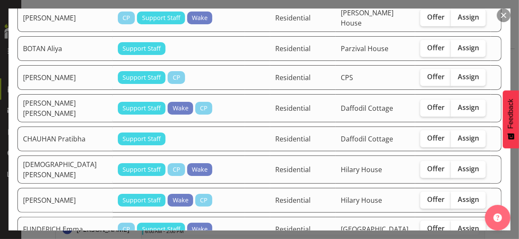
scroll to position [255, 0]
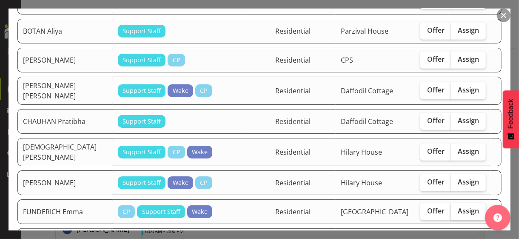
click at [459, 206] on span "Assign" at bounding box center [468, 210] width 21 height 9
click at [456, 208] on input "Assign" at bounding box center [454, 211] width 6 height 6
checkbox input "true"
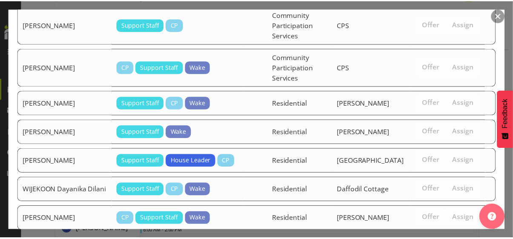
scroll to position [1174, 0]
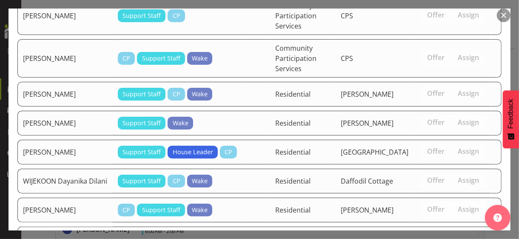
drag, startPoint x: 430, startPoint y: 211, endPoint x: 434, endPoint y: 205, distance: 7.6
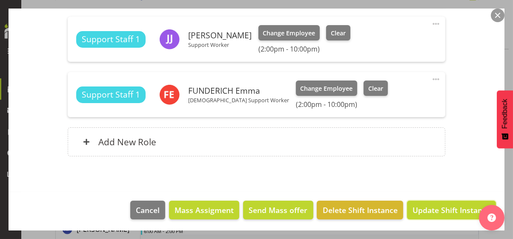
drag, startPoint x: 435, startPoint y: 208, endPoint x: 460, endPoint y: 182, distance: 35.8
click at [436, 208] on span "Update Shift Instance" at bounding box center [451, 209] width 78 height 11
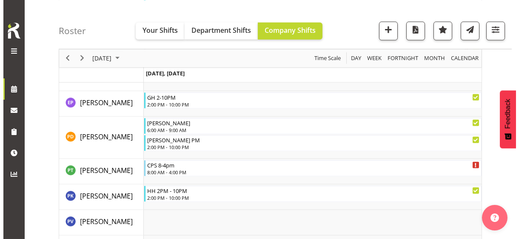
scroll to position [2189, 0]
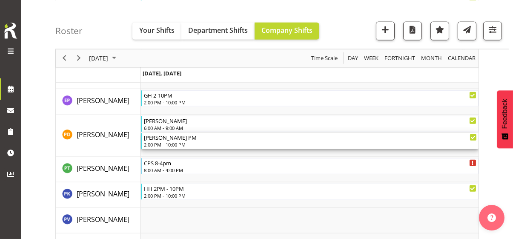
click at [171, 143] on div "2:00 PM - 10:00 PM" at bounding box center [310, 144] width 333 height 7
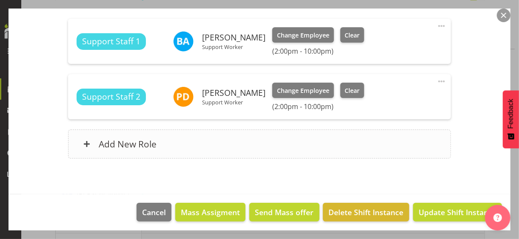
scroll to position [307, 0]
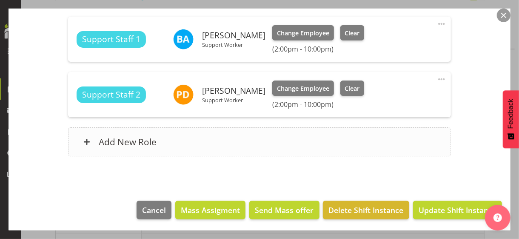
click at [172, 140] on div "Add New Role" at bounding box center [259, 141] width 382 height 29
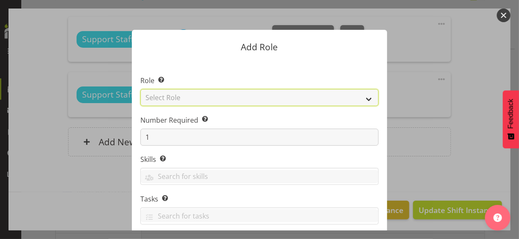
click at [157, 97] on select "Select Role CP House Leader Support Staff Wake" at bounding box center [259, 97] width 238 height 17
select select "1091"
click at [140, 89] on select "Select Role CP House Leader Support Staff Wake" at bounding box center [259, 97] width 238 height 17
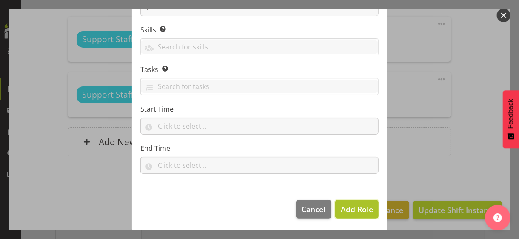
click at [352, 207] on span "Add Role" at bounding box center [357, 209] width 32 height 10
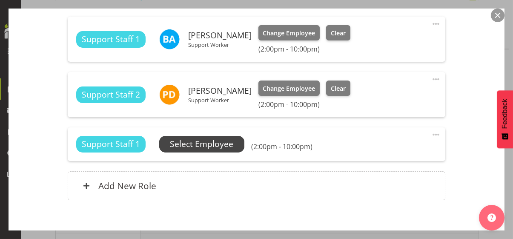
click at [213, 147] on span "Select Employee" at bounding box center [201, 144] width 63 height 12
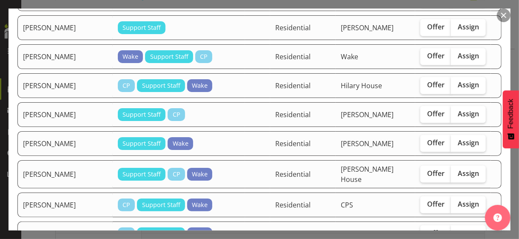
scroll to position [596, 0]
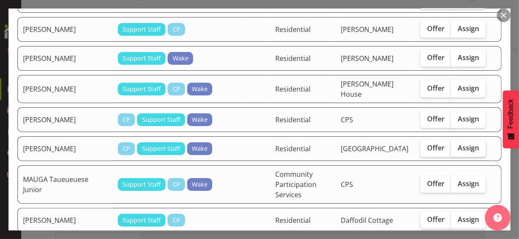
click at [458, 143] on span "Assign" at bounding box center [468, 147] width 21 height 9
click at [456, 145] on input "Assign" at bounding box center [454, 148] width 6 height 6
checkbox input "true"
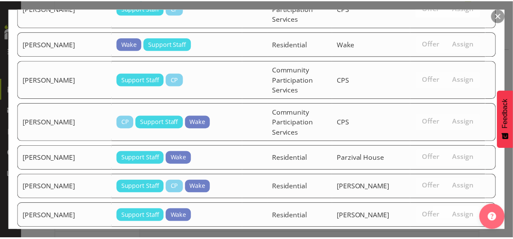
scroll to position [1167, 0]
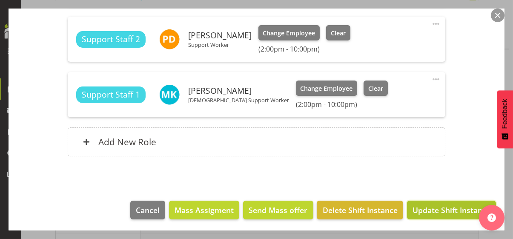
click at [429, 205] on span "Update Shift Instance" at bounding box center [451, 209] width 78 height 11
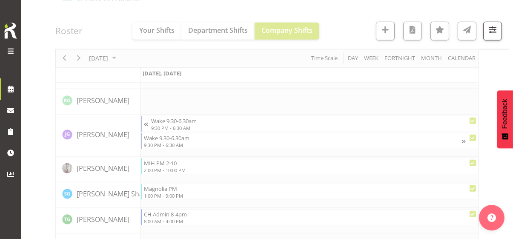
scroll to position [2189, 0]
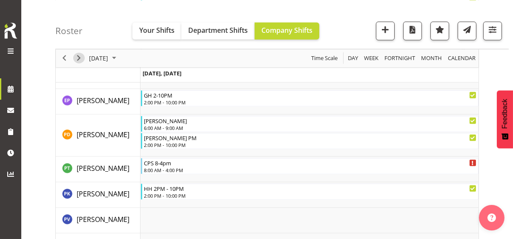
drag, startPoint x: 80, startPoint y: 58, endPoint x: 265, endPoint y: 61, distance: 184.6
click at [80, 58] on span "Next" at bounding box center [79, 58] width 10 height 11
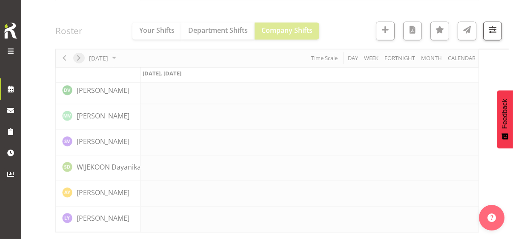
scroll to position [1979, 0]
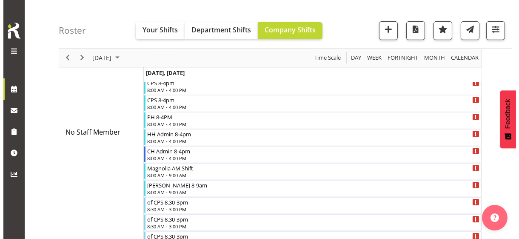
scroll to position [319, 0]
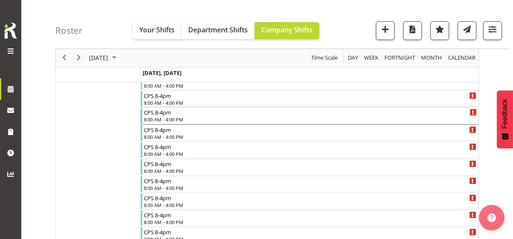
click at [160, 118] on div "8:00 AM - 4:00 PM" at bounding box center [310, 119] width 333 height 7
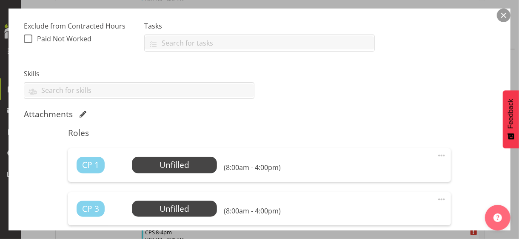
scroll to position [255, 0]
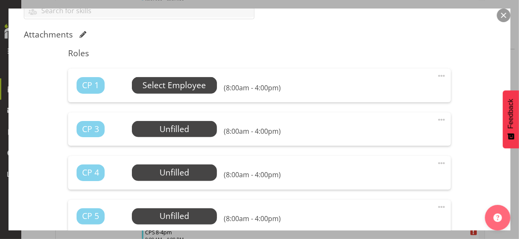
click at [165, 86] on span "Select Employee" at bounding box center [174, 85] width 63 height 12
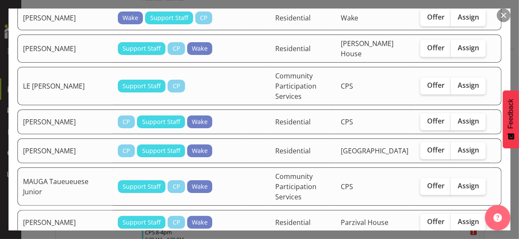
scroll to position [383, 0]
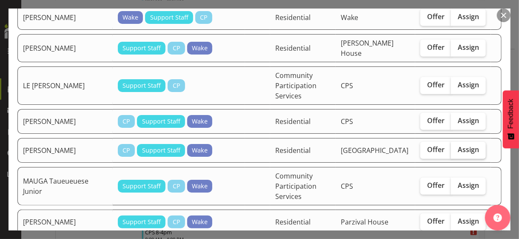
click at [459, 145] on span "Assign" at bounding box center [468, 149] width 21 height 9
click at [456, 147] on input "Assign" at bounding box center [454, 150] width 6 height 6
checkbox input "true"
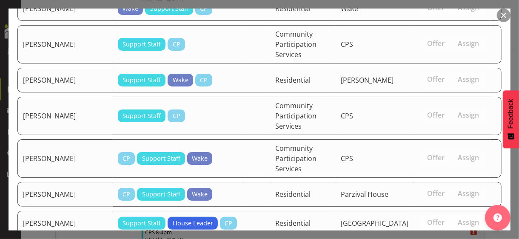
scroll to position [816, 0]
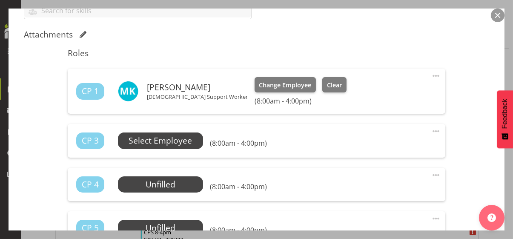
click at [169, 140] on span "Select Employee" at bounding box center [159, 140] width 63 height 12
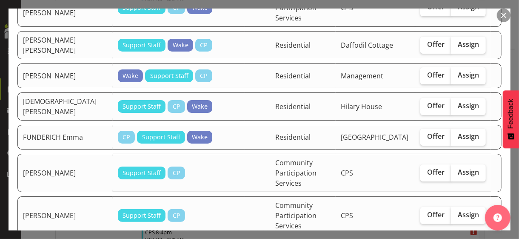
scroll to position [170, 0]
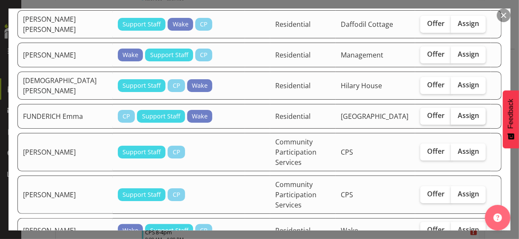
drag, startPoint x: 457, startPoint y: 94, endPoint x: 452, endPoint y: 98, distance: 6.4
click at [456, 108] on label "Assign" at bounding box center [468, 116] width 35 height 17
click at [456, 113] on input "Assign" at bounding box center [454, 116] width 6 height 6
checkbox input "true"
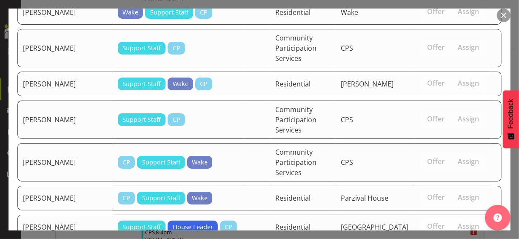
scroll to position [788, 0]
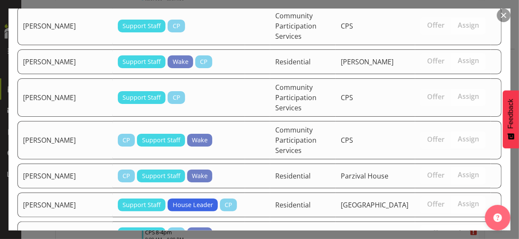
drag, startPoint x: 436, startPoint y: 208, endPoint x: 328, endPoint y: 184, distance: 111.1
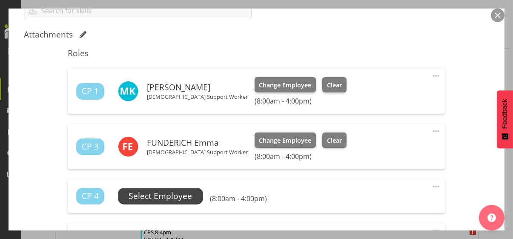
click at [178, 194] on span "Select Employee" at bounding box center [159, 196] width 63 height 12
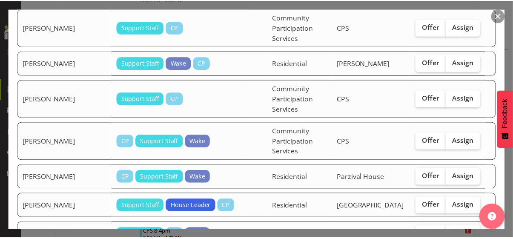
scroll to position [759, 0]
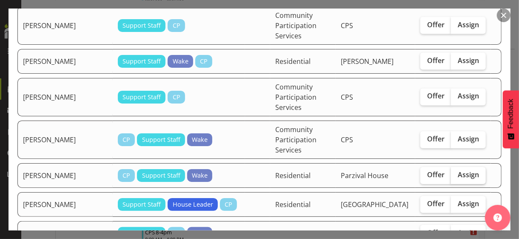
click at [458, 170] on span "Assign" at bounding box center [468, 174] width 21 height 9
click at [456, 172] on input "Assign" at bounding box center [454, 175] width 6 height 6
checkbox input "true"
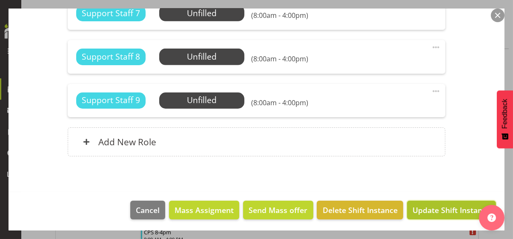
click at [435, 209] on span "Update Shift Instance" at bounding box center [451, 209] width 78 height 11
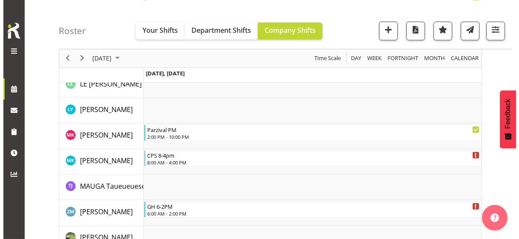
scroll to position [1850, 0]
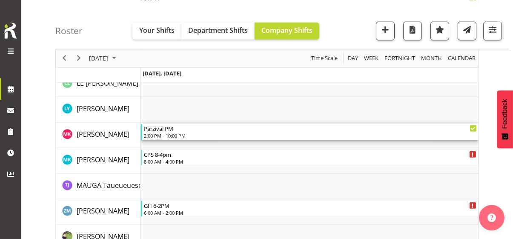
click at [182, 133] on div "2:00 PM - 10:00 PM" at bounding box center [310, 135] width 333 height 7
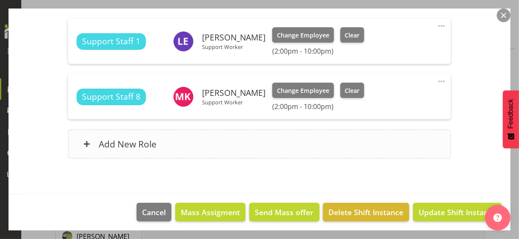
scroll to position [307, 0]
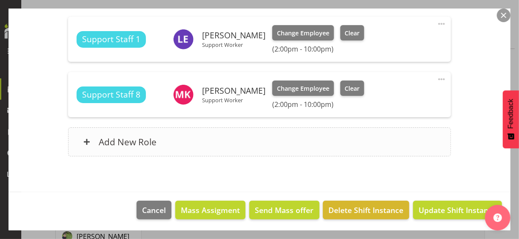
click at [182, 139] on div "Add New Role" at bounding box center [259, 141] width 382 height 29
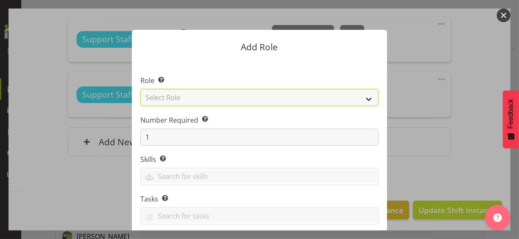
click at [197, 99] on select "Select Role CP House Leader Support Staff Wake" at bounding box center [259, 97] width 238 height 17
select select "1091"
click at [140, 89] on select "Select Role CP House Leader Support Staff Wake" at bounding box center [259, 97] width 238 height 17
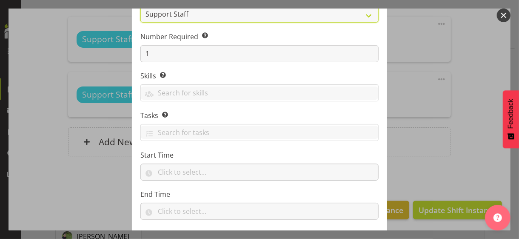
scroll to position [129, 0]
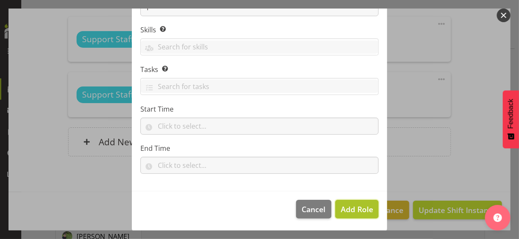
click at [356, 209] on span "Add Role" at bounding box center [357, 209] width 32 height 10
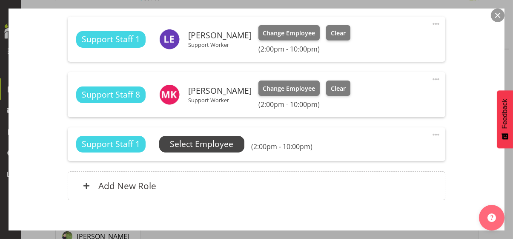
click at [210, 143] on span "Select Employee" at bounding box center [201, 144] width 63 height 12
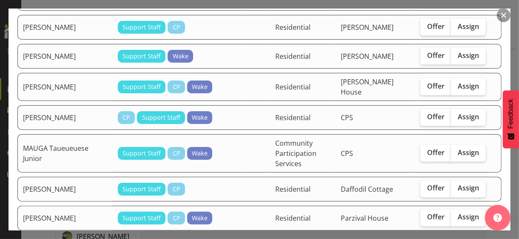
scroll to position [723, 0]
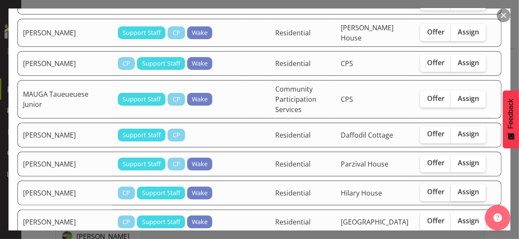
click at [462, 188] on span "Assign" at bounding box center [468, 192] width 21 height 9
click at [456, 189] on input "Assign" at bounding box center [454, 192] width 6 height 6
checkbox input "true"
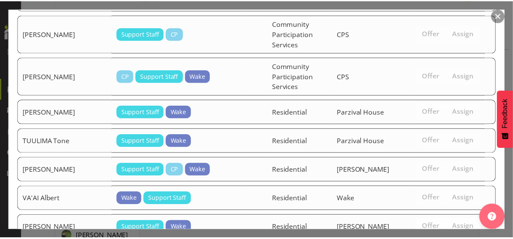
scroll to position [1288, 0]
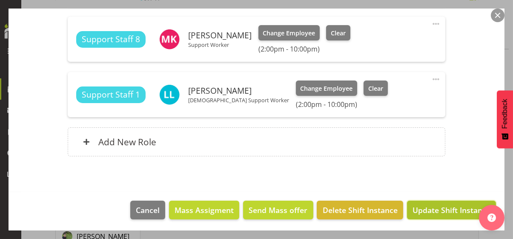
click at [445, 209] on span "Update Shift Instance" at bounding box center [451, 209] width 78 height 11
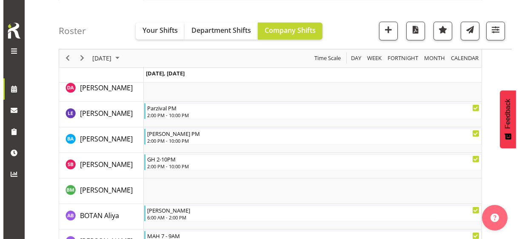
scroll to position [999, 0]
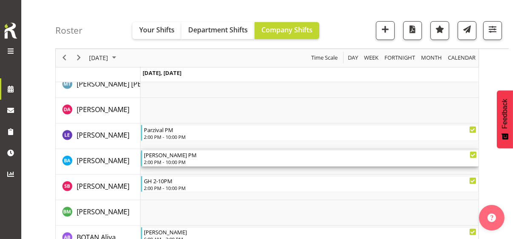
click at [171, 161] on div "2:00 PM - 10:00 PM" at bounding box center [310, 161] width 333 height 7
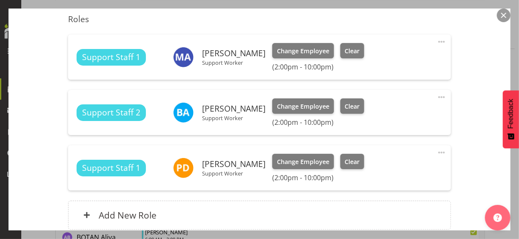
scroll to position [362, 0]
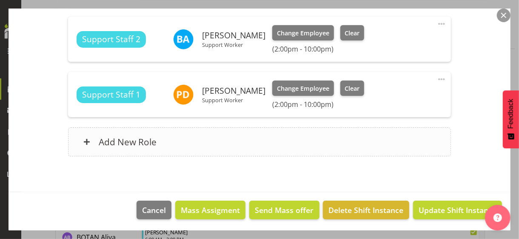
click at [205, 140] on div "Add New Role" at bounding box center [259, 141] width 382 height 29
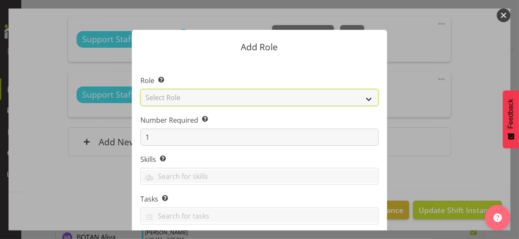
click at [194, 96] on select "Select Role CP House Leader Support Staff Wake" at bounding box center [259, 97] width 238 height 17
select select "1091"
click at [140, 89] on select "Select Role CP House Leader Support Staff Wake" at bounding box center [259, 97] width 238 height 17
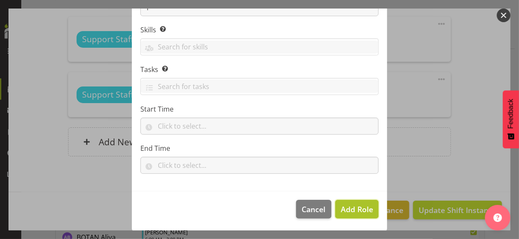
click at [343, 206] on span "Add Role" at bounding box center [357, 209] width 32 height 10
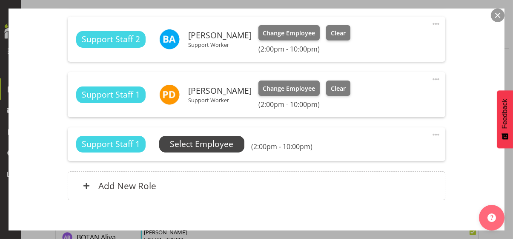
click at [207, 145] on span "Select Employee" at bounding box center [201, 144] width 63 height 12
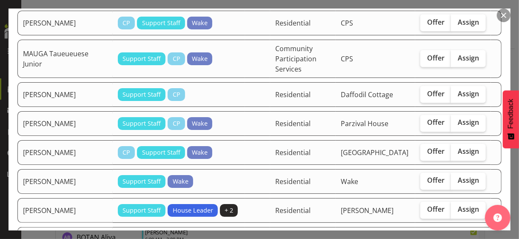
scroll to position [766, 0]
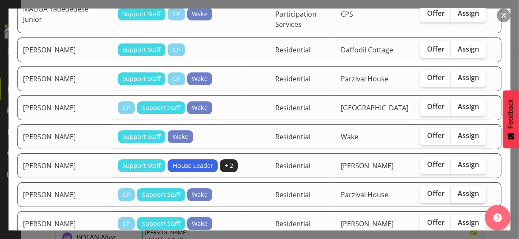
click at [463, 189] on span "Assign" at bounding box center [468, 193] width 21 height 9
click at [456, 191] on input "Assign" at bounding box center [454, 194] width 6 height 6
checkbox input "true"
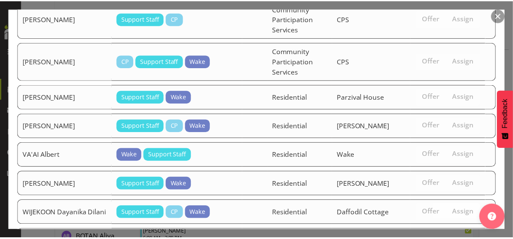
scroll to position [1199, 0]
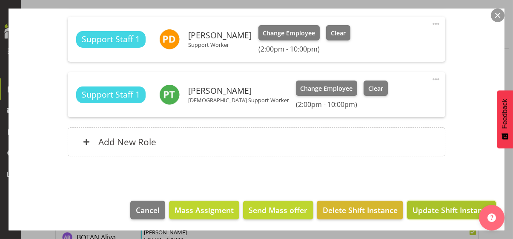
click at [437, 205] on span "Update Shift Instance" at bounding box center [451, 209] width 78 height 11
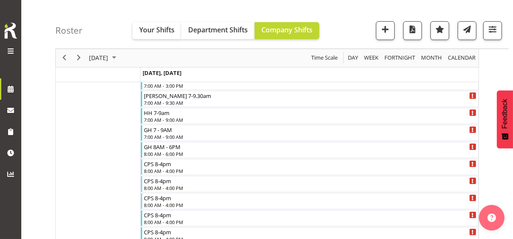
scroll to position [999, 0]
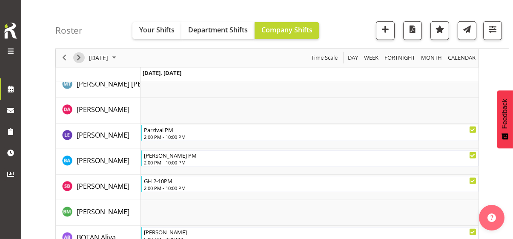
click at [80, 56] on span "Next" at bounding box center [79, 58] width 10 height 11
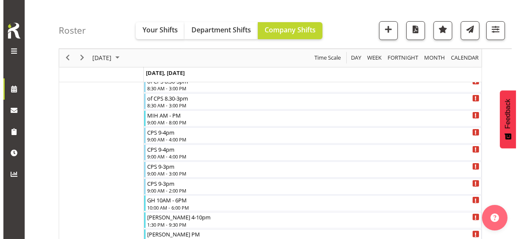
scroll to position [766, 0]
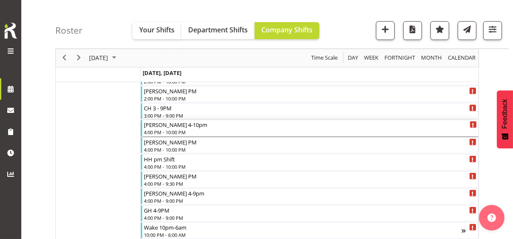
click at [166, 128] on div "[PERSON_NAME] 4-10pm" at bounding box center [310, 124] width 333 height 9
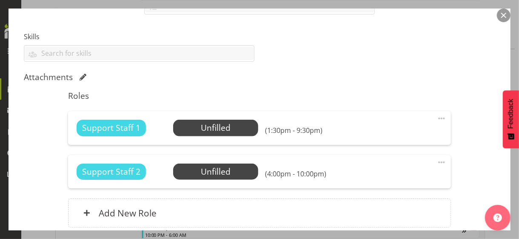
scroll to position [284, 0]
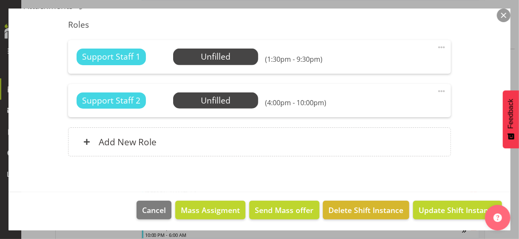
drag, startPoint x: 435, startPoint y: 89, endPoint x: 427, endPoint y: 91, distance: 8.4
click at [436, 89] on span at bounding box center [441, 91] width 10 height 10
click at [371, 111] on link "Edit" at bounding box center [406, 109] width 82 height 15
select select "9"
select select "2025"
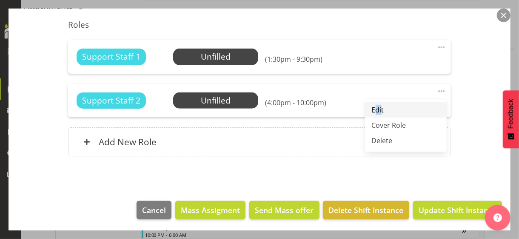
select select "16"
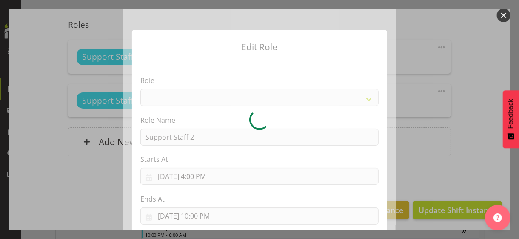
select select "1091"
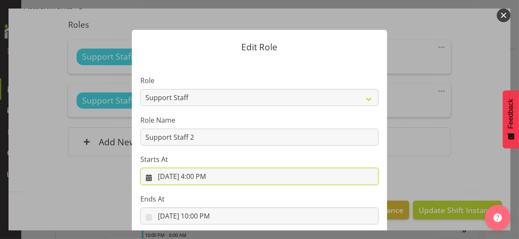
click at [201, 176] on input "10/16/2025, 4:00 PM" at bounding box center [259, 176] width 238 height 17
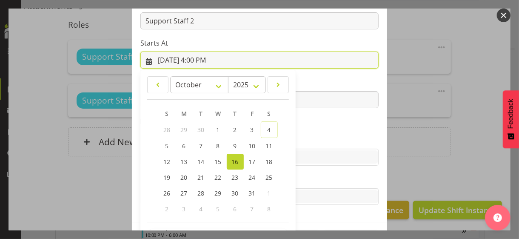
scroll to position [148, 0]
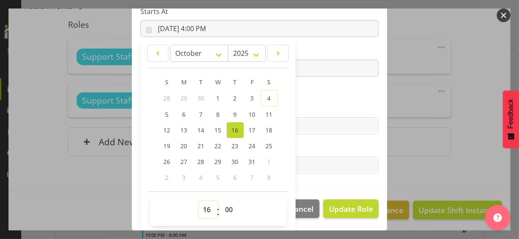
drag, startPoint x: 202, startPoint y: 208, endPoint x: 205, endPoint y: 202, distance: 6.3
click at [204, 204] on select "00 01 02 03 04 05 06 07 08 09 10 11 12 13 14 15 16 17 18 19 20 21 22 23" at bounding box center [208, 209] width 19 height 17
select select "14"
click at [199, 201] on select "00 01 02 03 04 05 06 07 08 09 10 11 12 13 14 15 16 17 18 19 20 21 22 23" at bounding box center [208, 209] width 19 height 17
type input "10/16/2025, 2:00 PM"
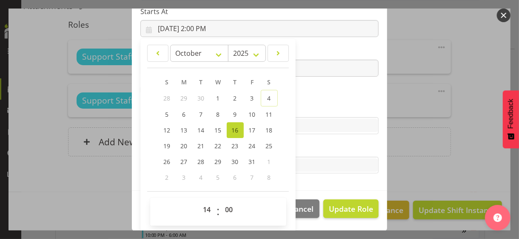
click at [304, 93] on section "Role CP House Leader Support Staff Wake Role Name Support Staff 2 Starts At 10/…" at bounding box center [259, 51] width 255 height 278
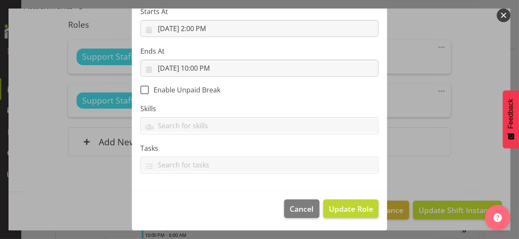
scroll to position [147, 0]
click at [343, 209] on span "Update Role" at bounding box center [351, 208] width 44 height 11
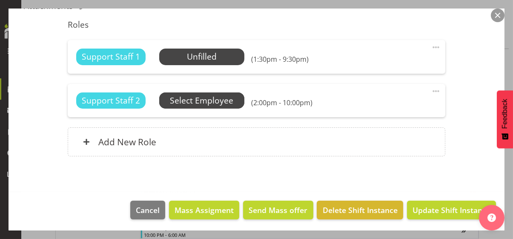
click at [209, 101] on span "Select Employee" at bounding box center [201, 100] width 63 height 12
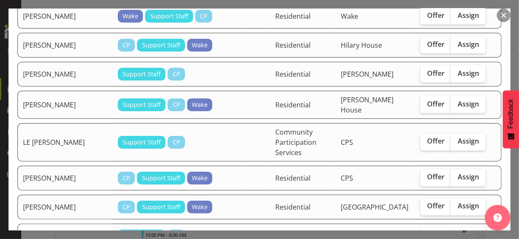
scroll to position [766, 0]
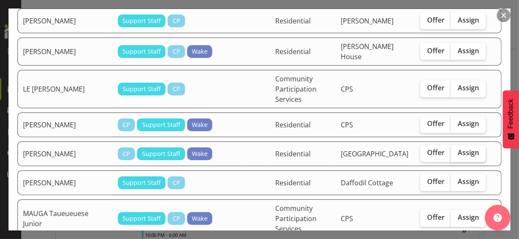
drag, startPoint x: 464, startPoint y: 91, endPoint x: 435, endPoint y: 106, distance: 32.9
click at [464, 148] on span "Assign" at bounding box center [468, 152] width 21 height 9
click at [456, 150] on input "Assign" at bounding box center [454, 153] width 6 height 6
checkbox input "true"
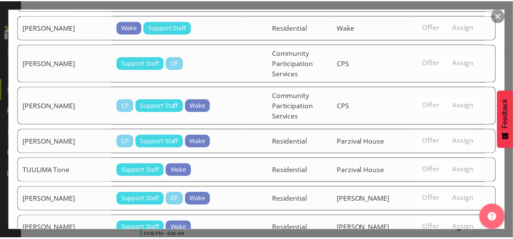
scroll to position [1437, 0]
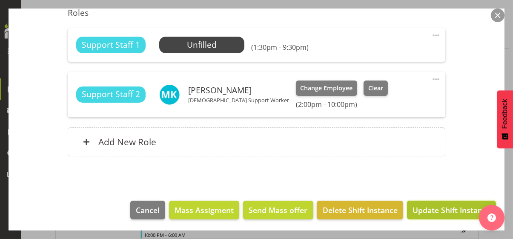
click at [443, 204] on span "Update Shift Instance" at bounding box center [451, 209] width 78 height 11
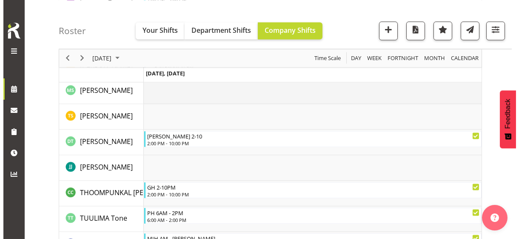
scroll to position [2696, 0]
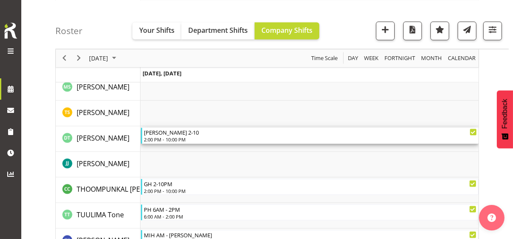
click at [175, 137] on div "2:00 PM - 10:00 PM" at bounding box center [310, 139] width 333 height 7
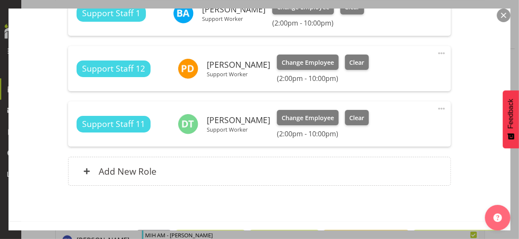
scroll to position [362, 0]
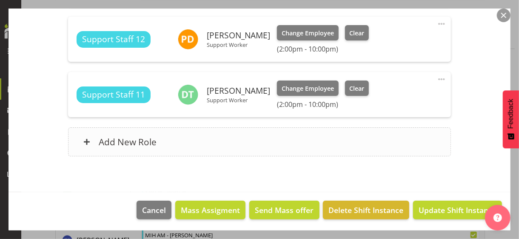
click at [202, 142] on div "Add New Role" at bounding box center [259, 141] width 382 height 29
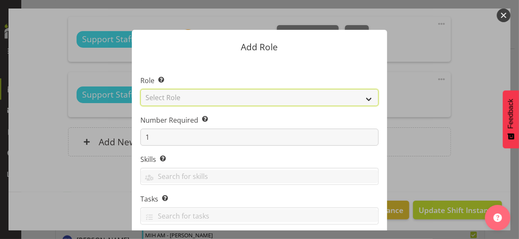
click at [177, 99] on select "Select Role CP House Leader Support Staff Wake" at bounding box center [259, 97] width 238 height 17
select select "1091"
click at [140, 89] on select "Select Role CP House Leader Support Staff Wake" at bounding box center [259, 97] width 238 height 17
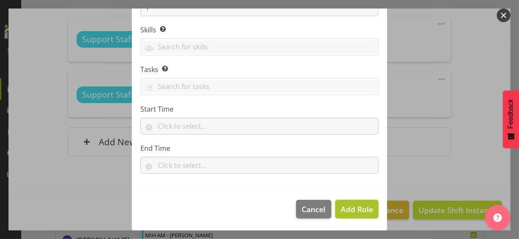
click at [343, 208] on span "Add Role" at bounding box center [357, 209] width 32 height 10
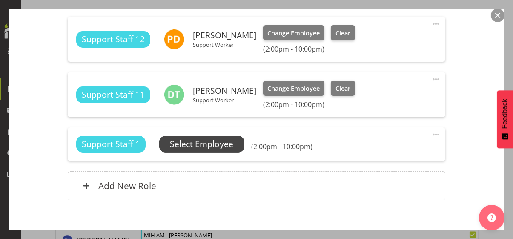
click at [217, 143] on span "Select Employee" at bounding box center [201, 144] width 63 height 12
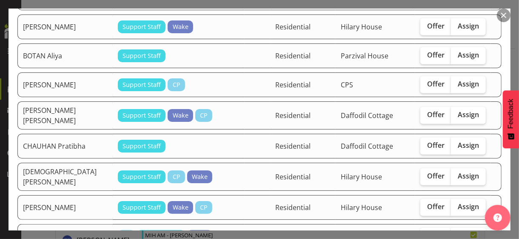
scroll to position [298, 0]
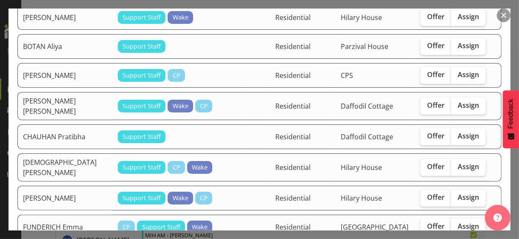
click at [459, 222] on span "Assign" at bounding box center [468, 226] width 21 height 9
click at [456, 223] on input "Assign" at bounding box center [454, 226] width 6 height 6
checkbox input "true"
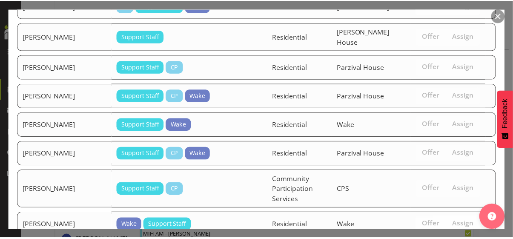
scroll to position [1281, 0]
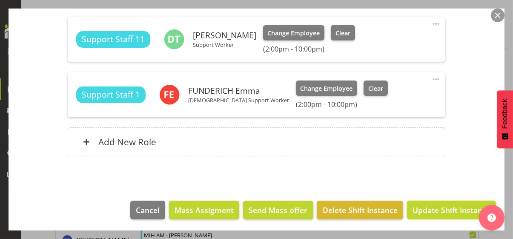
click at [439, 204] on span "Update Shift Instance" at bounding box center [451, 209] width 78 height 11
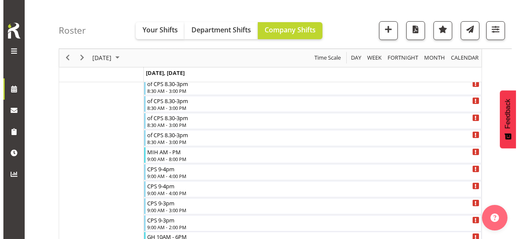
scroll to position [399, 0]
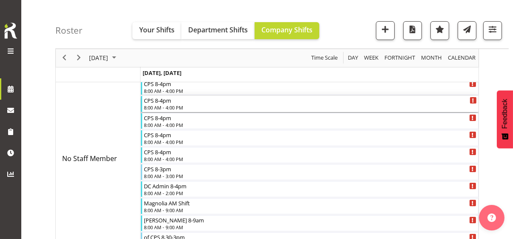
click at [162, 105] on div "8:00 AM - 4:00 PM" at bounding box center [310, 107] width 333 height 7
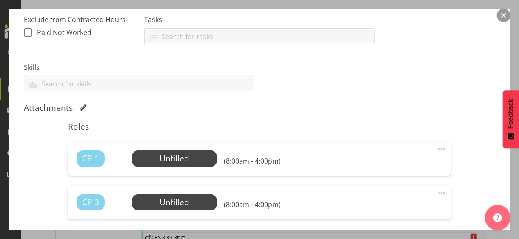
scroll to position [255, 0]
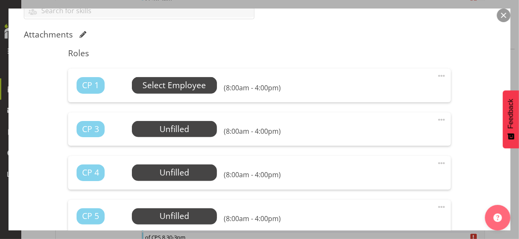
click at [181, 83] on span "Select Employee" at bounding box center [174, 85] width 63 height 12
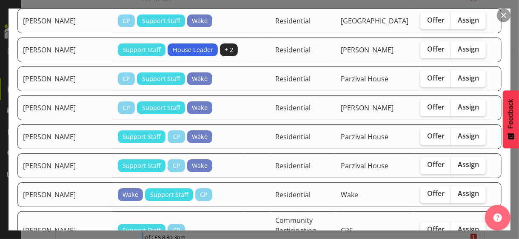
scroll to position [808, 0]
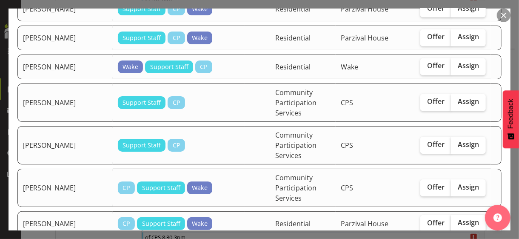
click at [461, 218] on span "Assign" at bounding box center [468, 222] width 21 height 9
click at [456, 220] on input "Assign" at bounding box center [454, 223] width 6 height 6
checkbox input "true"
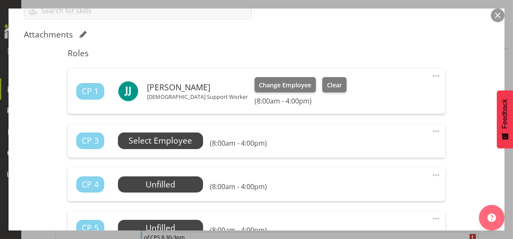
click at [167, 139] on span "Select Employee" at bounding box center [159, 140] width 63 height 12
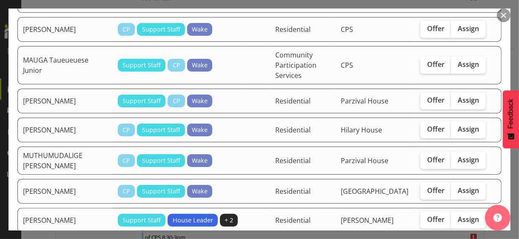
scroll to position [638, 0]
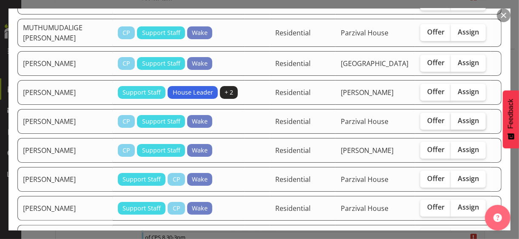
click at [458, 116] on span "Assign" at bounding box center [468, 120] width 21 height 9
click at [456, 118] on input "Assign" at bounding box center [454, 121] width 6 height 6
checkbox input "true"
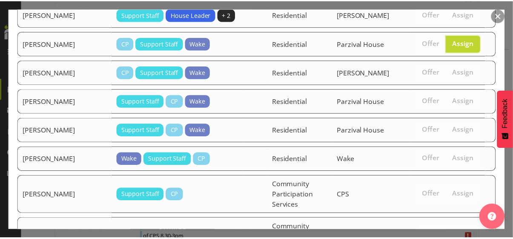
scroll to position [791, 0]
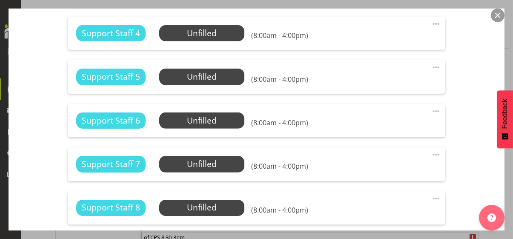
scroll to position [723, 0]
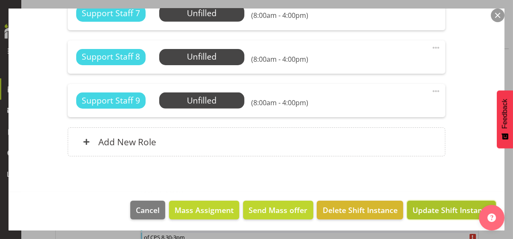
click at [440, 208] on span "Update Shift Instance" at bounding box center [451, 209] width 78 height 11
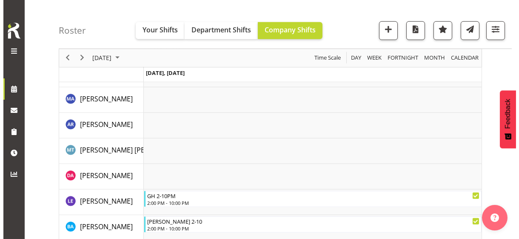
scroll to position [960, 0]
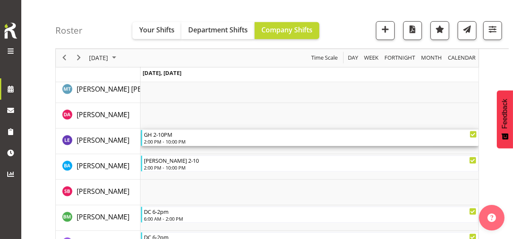
click at [166, 140] on div "2:00 PM - 10:00 PM" at bounding box center [310, 141] width 333 height 7
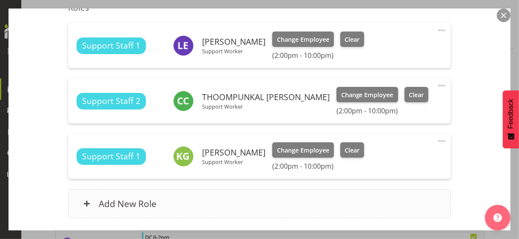
scroll to position [396, 0]
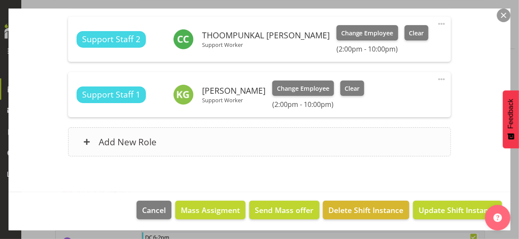
click at [207, 142] on div "Add New Role" at bounding box center [259, 141] width 382 height 29
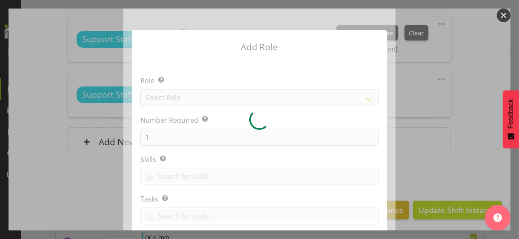
click at [183, 96] on div at bounding box center [259, 120] width 272 height 222
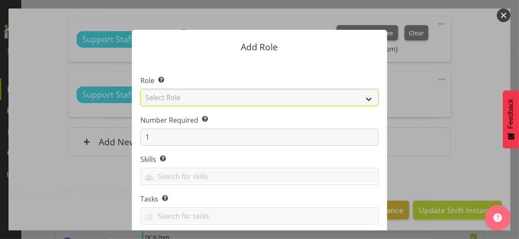
click at [166, 100] on select "Select Role CP House Leader Support Staff Wake" at bounding box center [259, 97] width 238 height 17
select select "1091"
click at [140, 89] on select "Select Role CP House Leader Support Staff Wake" at bounding box center [259, 97] width 238 height 17
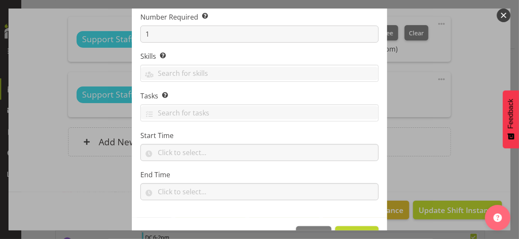
scroll to position [129, 0]
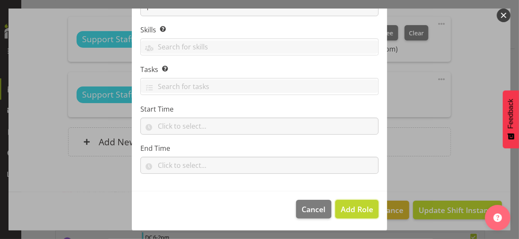
drag, startPoint x: 341, startPoint y: 205, endPoint x: 324, endPoint y: 194, distance: 19.5
click at [342, 205] on span "Add Role" at bounding box center [357, 209] width 32 height 10
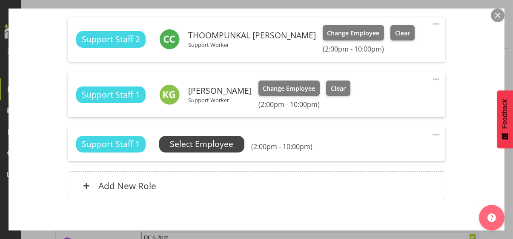
click at [232, 143] on span "Select Employee" at bounding box center [201, 144] width 63 height 12
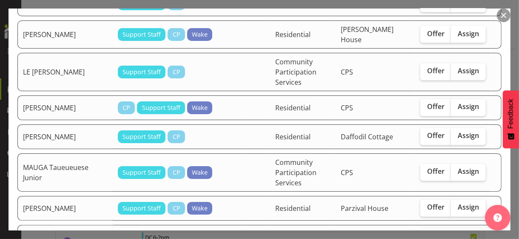
scroll to position [766, 0]
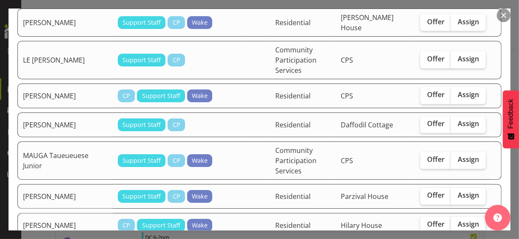
click at [458, 220] on span "Assign" at bounding box center [468, 224] width 21 height 9
click at [455, 222] on input "Assign" at bounding box center [454, 225] width 6 height 6
checkbox input "true"
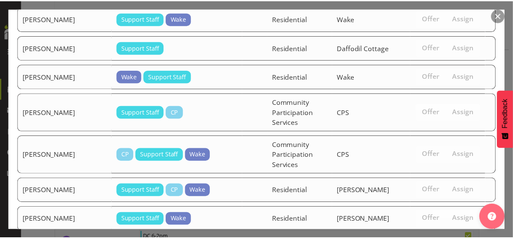
scroll to position [1288, 0]
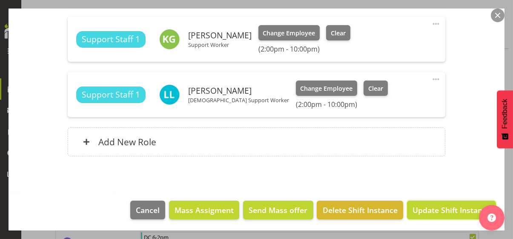
click at [449, 208] on span "Update Shift Instance" at bounding box center [451, 209] width 78 height 11
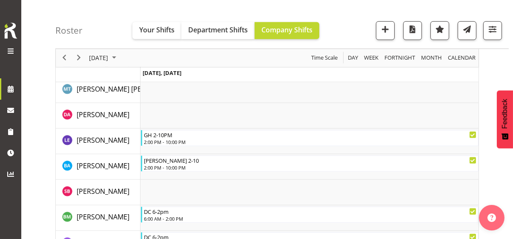
scroll to position [1809, 0]
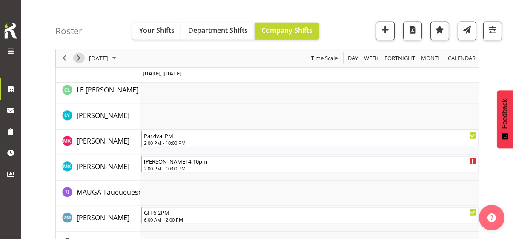
drag, startPoint x: 79, startPoint y: 57, endPoint x: 149, endPoint y: 87, distance: 76.6
click at [78, 57] on span "Next" at bounding box center [79, 58] width 10 height 11
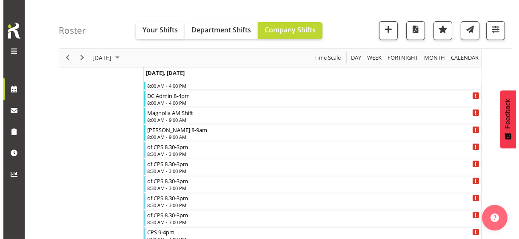
scroll to position [319, 0]
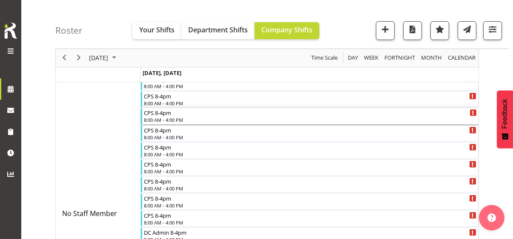
click at [167, 119] on div "8:00 AM - 4:00 PM" at bounding box center [310, 119] width 333 height 7
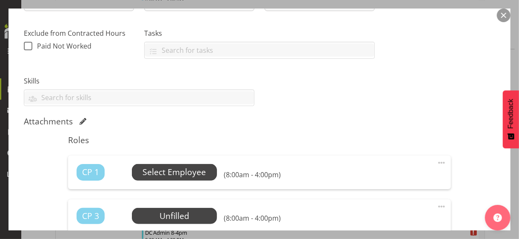
scroll to position [213, 0]
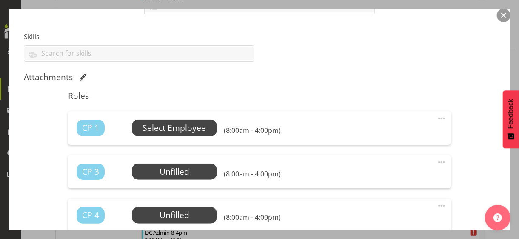
click at [179, 130] on span "Select Employee" at bounding box center [174, 128] width 63 height 12
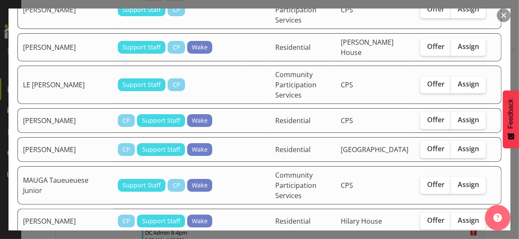
scroll to position [425, 0]
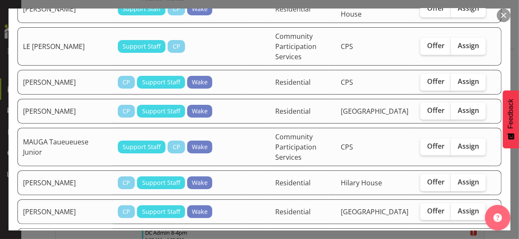
drag, startPoint x: 458, startPoint y: 103, endPoint x: 445, endPoint y: 123, distance: 24.0
click at [458, 177] on span "Assign" at bounding box center [468, 181] width 21 height 9
click at [456, 179] on input "Assign" at bounding box center [454, 182] width 6 height 6
checkbox input "true"
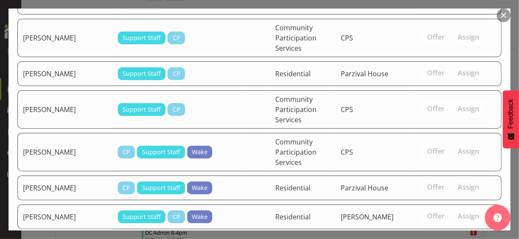
scroll to position [809, 0]
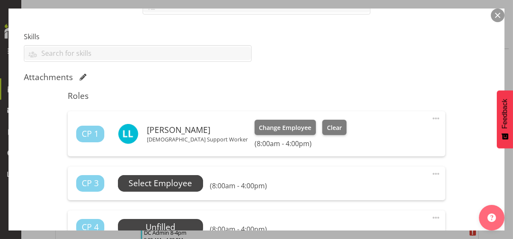
click at [170, 181] on span "Select Employee" at bounding box center [159, 183] width 63 height 12
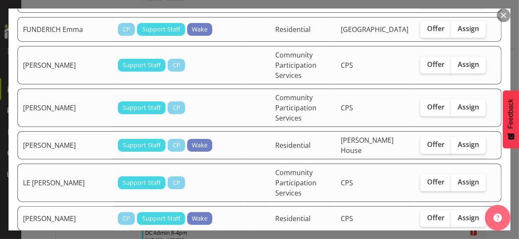
scroll to position [255, 0]
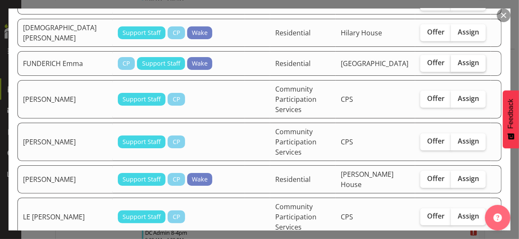
click at [458, 58] on span "Assign" at bounding box center [468, 62] width 21 height 9
click at [456, 60] on input "Assign" at bounding box center [454, 63] width 6 height 6
checkbox input "true"
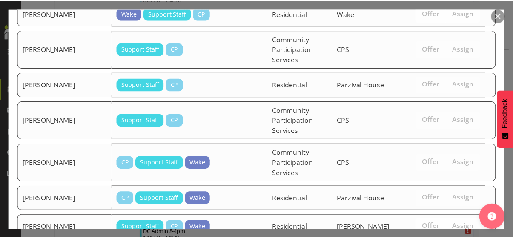
scroll to position [781, 0]
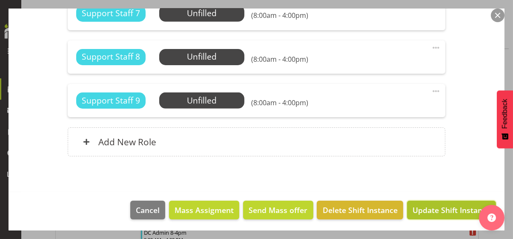
click at [440, 206] on span "Update Shift Instance" at bounding box center [451, 209] width 78 height 11
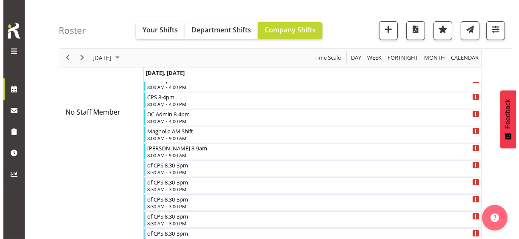
scroll to position [148, 0]
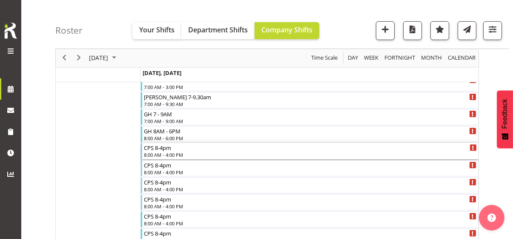
click at [166, 154] on div "8:00 AM - 4:00 PM" at bounding box center [310, 154] width 333 height 7
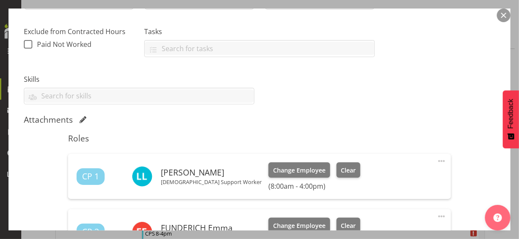
scroll to position [298, 0]
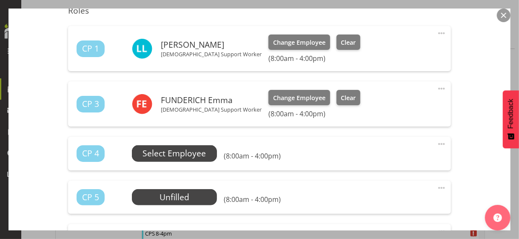
click at [170, 155] on span "Select Employee" at bounding box center [174, 153] width 63 height 12
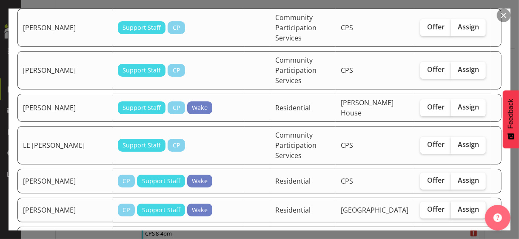
click at [465, 205] on span "Assign" at bounding box center [468, 209] width 21 height 9
click at [456, 206] on input "Assign" at bounding box center [454, 209] width 6 height 6
checkbox input "true"
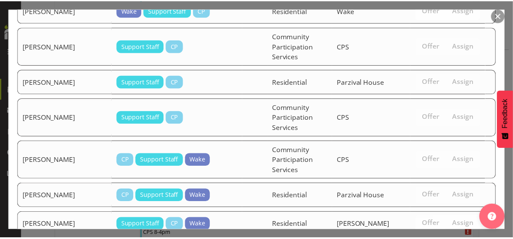
scroll to position [753, 0]
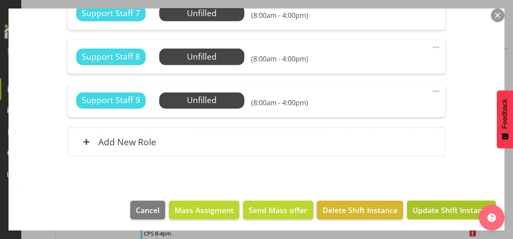
click at [427, 208] on span "Update Shift Instance" at bounding box center [451, 209] width 78 height 11
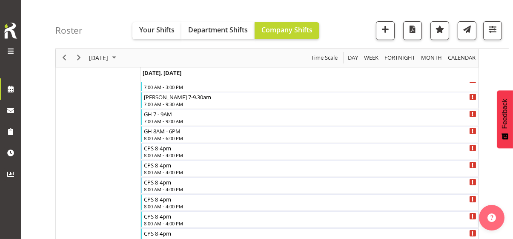
scroll to position [896, 0]
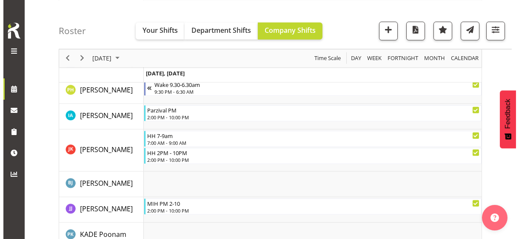
scroll to position [1534, 0]
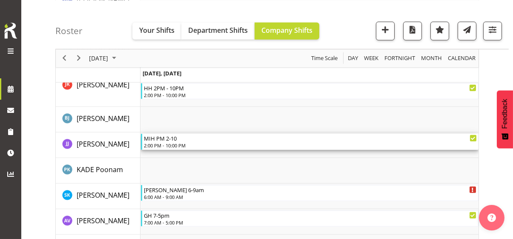
click at [186, 142] on div "2:00 PM - 10:00 PM" at bounding box center [310, 145] width 333 height 7
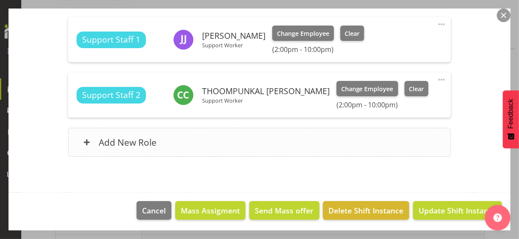
scroll to position [341, 0]
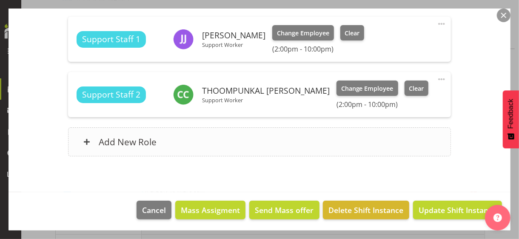
click at [188, 143] on div "Add New Role" at bounding box center [259, 141] width 382 height 29
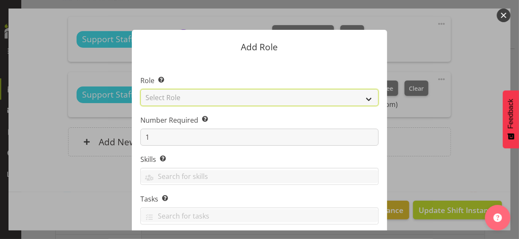
drag, startPoint x: 201, startPoint y: 95, endPoint x: 196, endPoint y: 102, distance: 8.2
click at [200, 95] on select "Select Role CP House Leader Support Staff Wake" at bounding box center [259, 97] width 238 height 17
select select "1091"
click at [140, 89] on select "Select Role CP House Leader Support Staff Wake" at bounding box center [259, 97] width 238 height 17
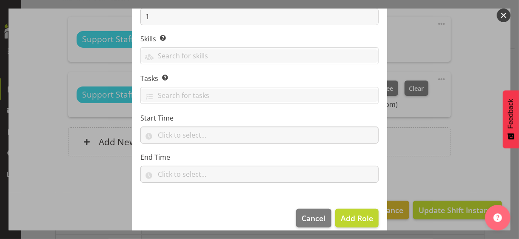
scroll to position [129, 0]
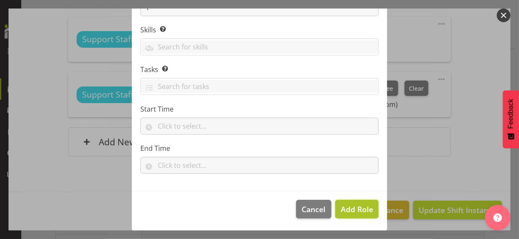
click at [350, 207] on span "Add Role" at bounding box center [357, 209] width 32 height 10
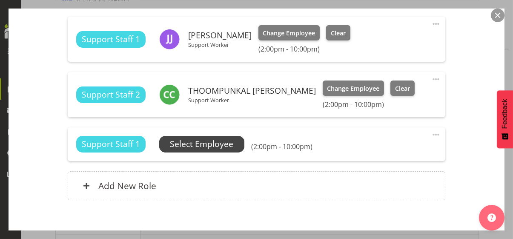
click at [216, 145] on span "Select Employee" at bounding box center [201, 144] width 63 height 12
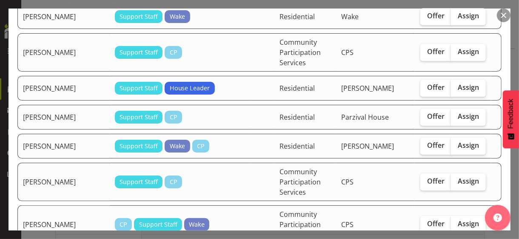
scroll to position [1191, 0]
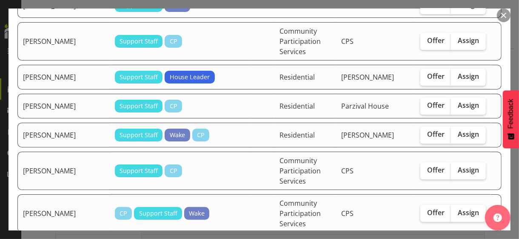
checkbox input "true"
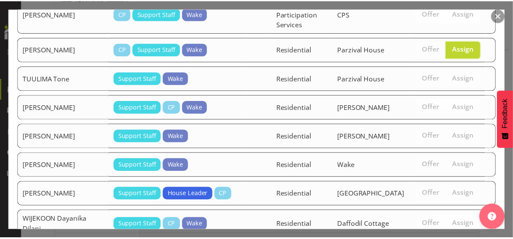
scroll to position [1411, 0]
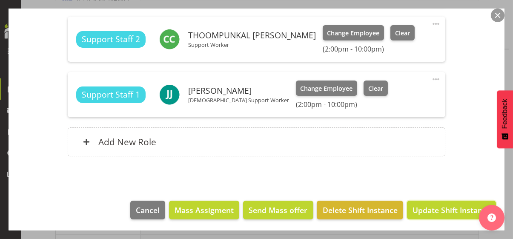
drag, startPoint x: 460, startPoint y: 206, endPoint x: 509, endPoint y: 178, distance: 56.0
click at [465, 204] on span "Update Shift Instance" at bounding box center [451, 209] width 78 height 11
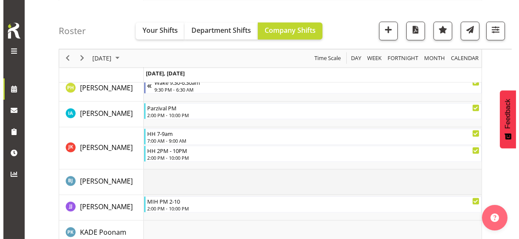
scroll to position [1433, 0]
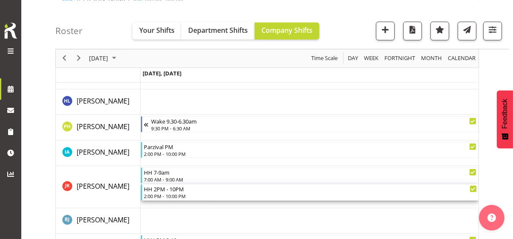
click at [173, 193] on div "2:00 PM - 10:00 PM" at bounding box center [310, 195] width 333 height 7
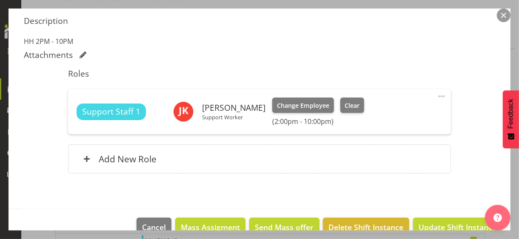
scroll to position [286, 0]
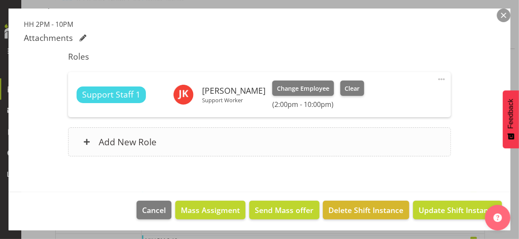
click at [204, 145] on div "Add New Role" at bounding box center [259, 141] width 382 height 29
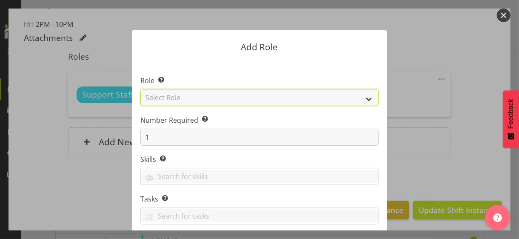
click at [172, 97] on select "Select Role CP House Leader Support Staff Wake" at bounding box center [259, 97] width 238 height 17
select select "1091"
click at [140, 89] on select "Select Role CP House Leader Support Staff Wake" at bounding box center [259, 97] width 238 height 17
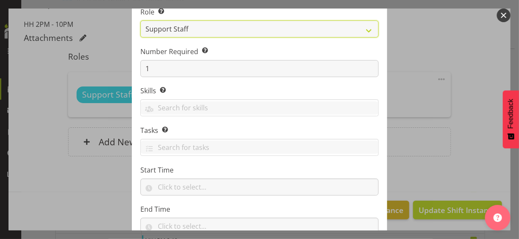
scroll to position [129, 0]
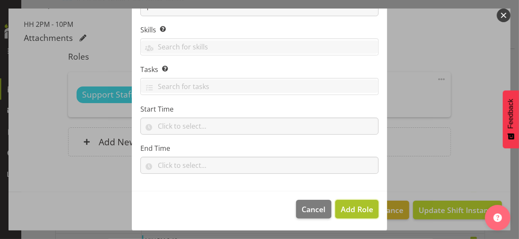
drag, startPoint x: 345, startPoint y: 208, endPoint x: 333, endPoint y: 205, distance: 12.9
click at [346, 208] on span "Add Role" at bounding box center [357, 209] width 32 height 10
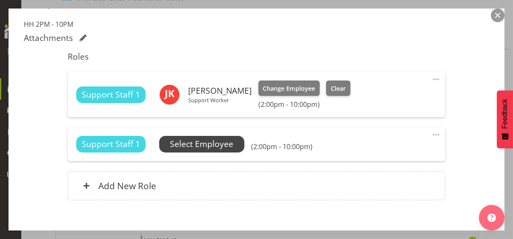
click at [217, 142] on span "Select Employee" at bounding box center [201, 144] width 63 height 12
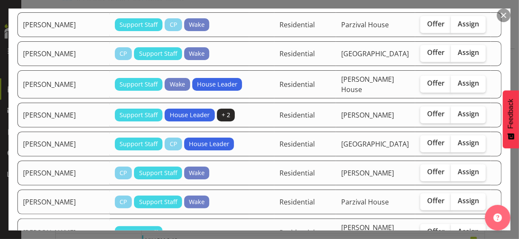
scroll to position [808, 0]
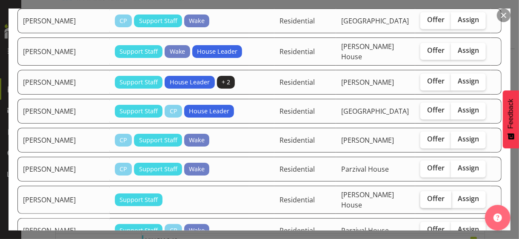
drag, startPoint x: 458, startPoint y: 117, endPoint x: 438, endPoint y: 137, distance: 27.4
click at [458, 164] on span "Assign" at bounding box center [468, 168] width 21 height 9
click at [456, 165] on input "Assign" at bounding box center [454, 168] width 6 height 6
checkbox input "true"
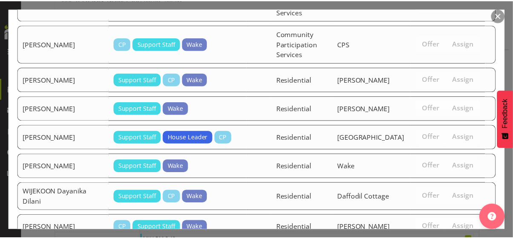
scroll to position [1234, 0]
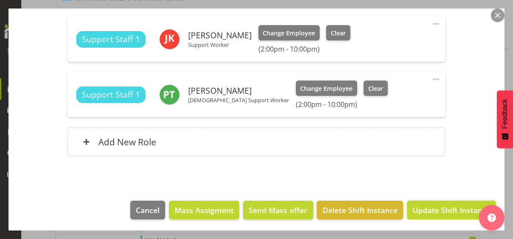
click at [423, 206] on span "Update Shift Instance" at bounding box center [451, 209] width 78 height 11
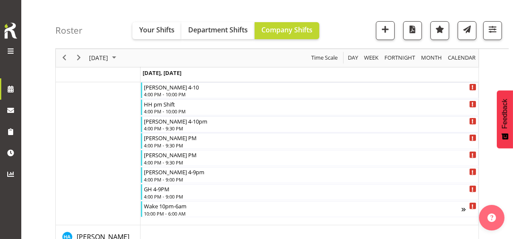
scroll to position [1433, 0]
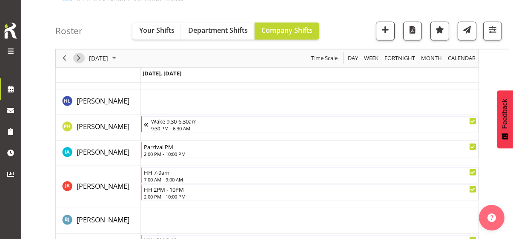
click at [78, 61] on span "Next" at bounding box center [79, 58] width 10 height 11
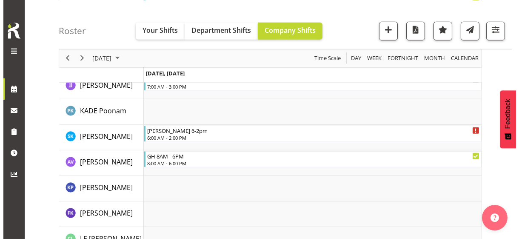
scroll to position [1075, 0]
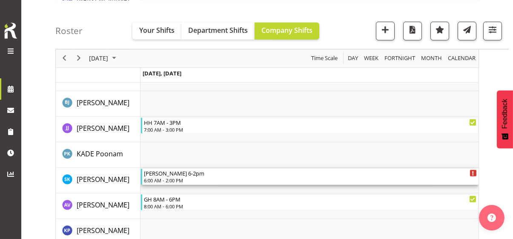
click at [176, 177] on div "6:00 AM - 2:00 PM" at bounding box center [310, 180] width 333 height 7
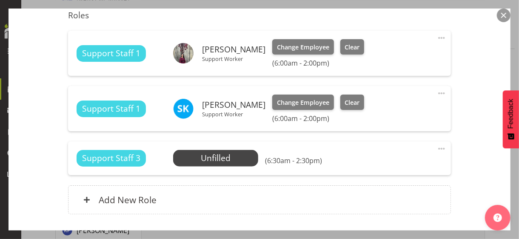
scroll to position [351, 0]
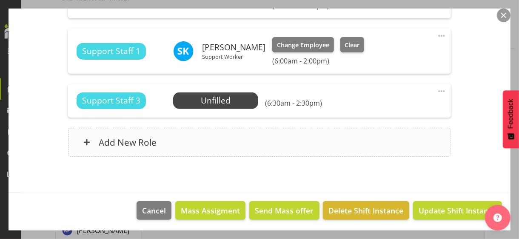
click at [242, 137] on div "Add New Role" at bounding box center [259, 142] width 382 height 29
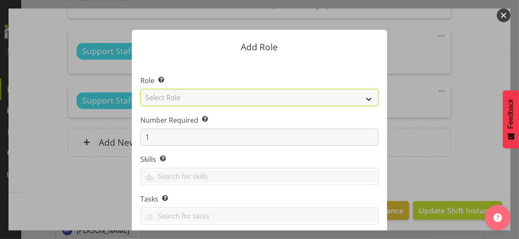
click at [182, 95] on select "Select Role CP House Leader Support Staff Wake" at bounding box center [259, 97] width 238 height 17
select select "1091"
click at [140, 89] on select "Select Role CP House Leader Support Staff Wake" at bounding box center [259, 97] width 238 height 17
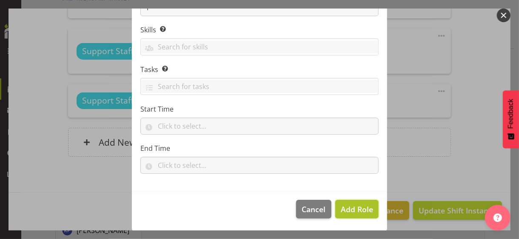
click at [347, 205] on span "Add Role" at bounding box center [357, 209] width 32 height 10
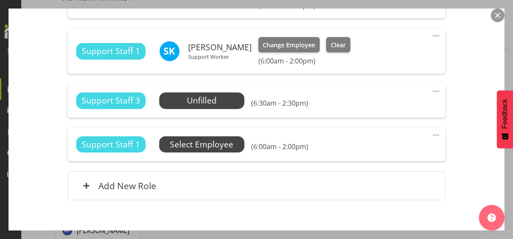
click at [218, 148] on span "Select Employee" at bounding box center [201, 144] width 63 height 12
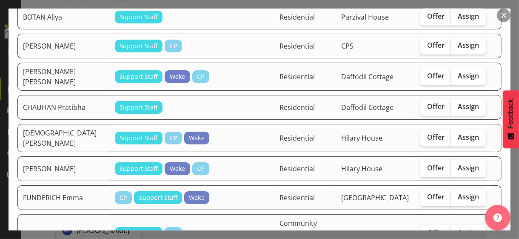
scroll to position [383, 0]
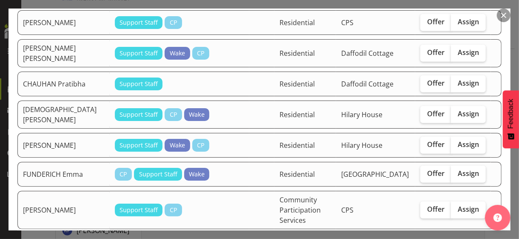
drag, startPoint x: 462, startPoint y: 137, endPoint x: 453, endPoint y: 160, distance: 24.4
click at [462, 169] on span "Assign" at bounding box center [468, 173] width 21 height 9
click at [456, 171] on input "Assign" at bounding box center [454, 174] width 6 height 6
checkbox input "true"
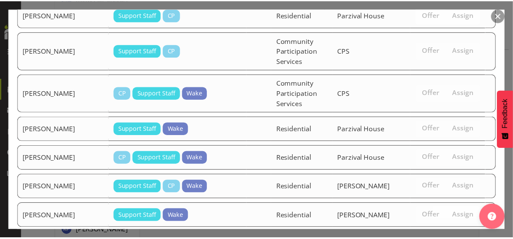
scroll to position [1553, 0]
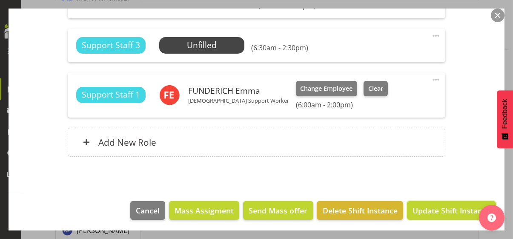
click at [444, 206] on span "Update Shift Instance" at bounding box center [451, 210] width 78 height 11
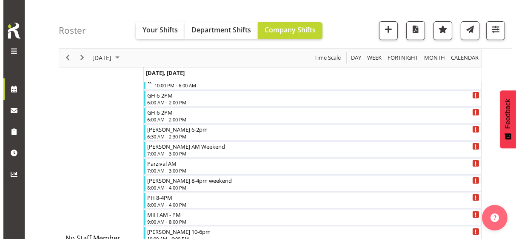
scroll to position [11, 0]
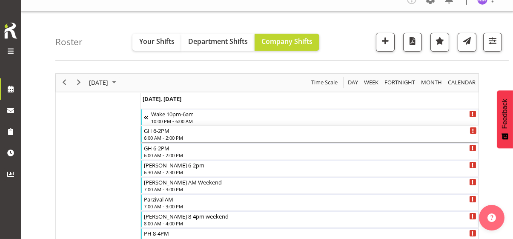
click at [167, 135] on div "6:00 AM - 2:00 PM" at bounding box center [310, 137] width 333 height 7
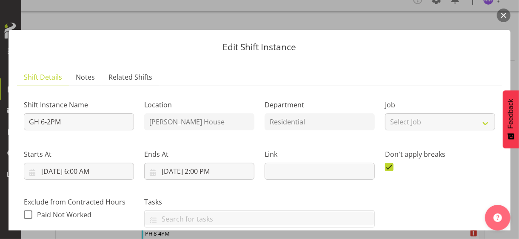
scroll to position [255, 0]
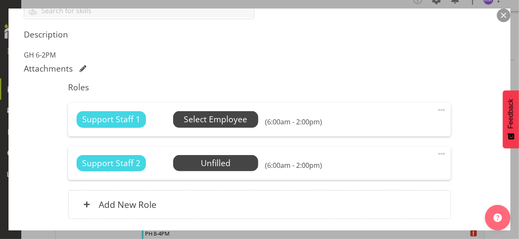
click at [203, 116] on span "Select Employee" at bounding box center [215, 119] width 63 height 12
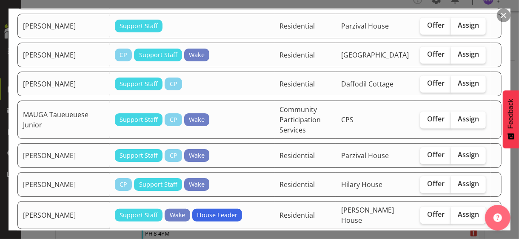
scroll to position [978, 0]
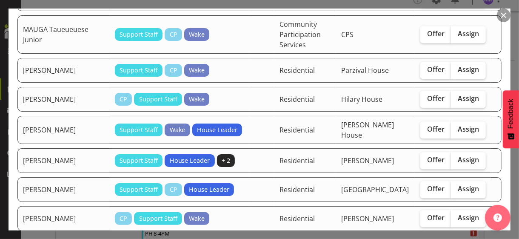
checkbox input "true"
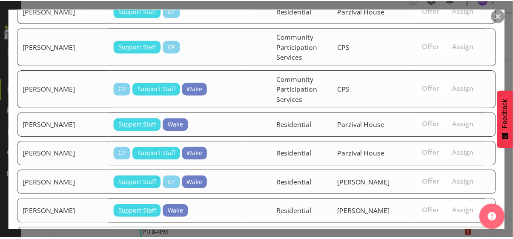
scroll to position [1522, 0]
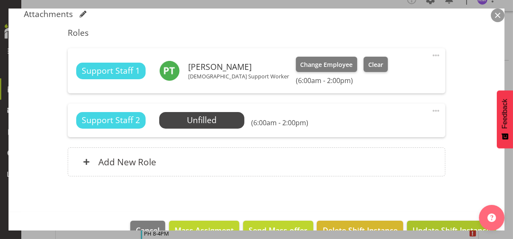
scroll to position [330, 0]
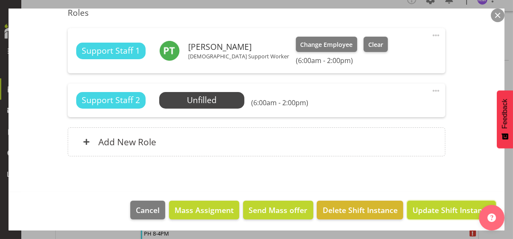
drag, startPoint x: 439, startPoint y: 210, endPoint x: 476, endPoint y: 185, distance: 44.2
click at [439, 207] on span "Update Shift Instance" at bounding box center [451, 209] width 78 height 11
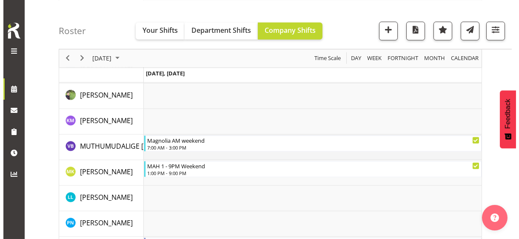
scroll to position [1415, 0]
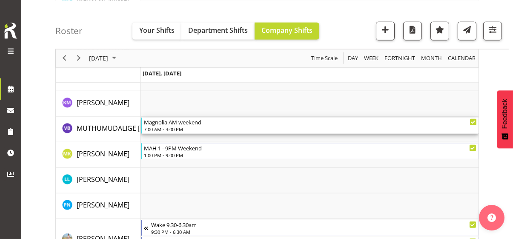
click at [181, 129] on div "7:00 AM - 3:00 PM" at bounding box center [310, 128] width 333 height 7
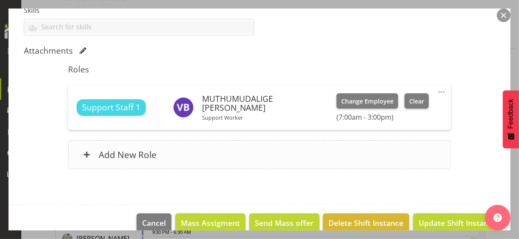
scroll to position [252, 0]
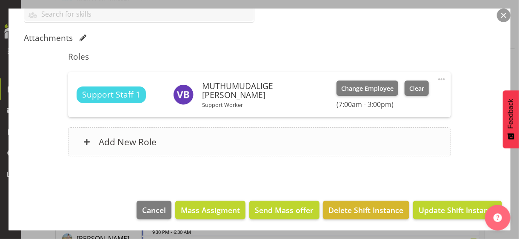
click at [183, 139] on div "Add New Role" at bounding box center [259, 141] width 382 height 29
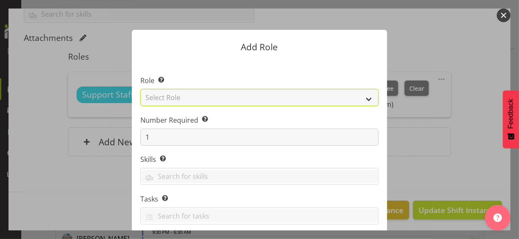
click at [169, 98] on select "Select Role CP House Leader Support Staff Wake" at bounding box center [259, 97] width 238 height 17
select select "1091"
click at [140, 89] on select "Select Role CP House Leader Support Staff Wake" at bounding box center [259, 97] width 238 height 17
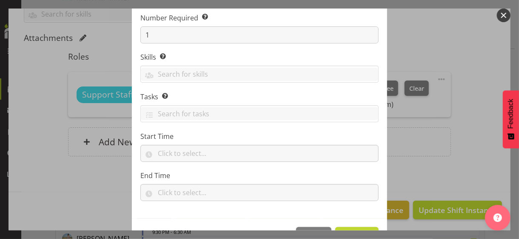
scroll to position [129, 0]
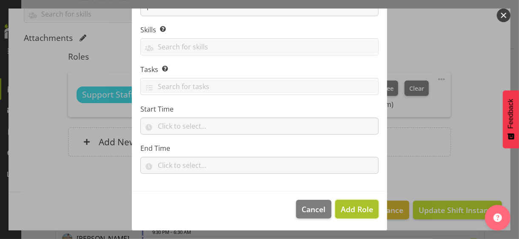
click at [347, 210] on span "Add Role" at bounding box center [357, 209] width 32 height 10
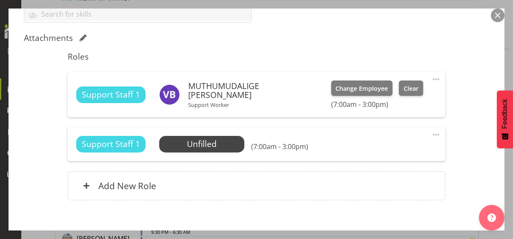
click at [432, 131] on span at bounding box center [435, 134] width 10 height 10
click at [381, 154] on link "Edit" at bounding box center [400, 152] width 82 height 15
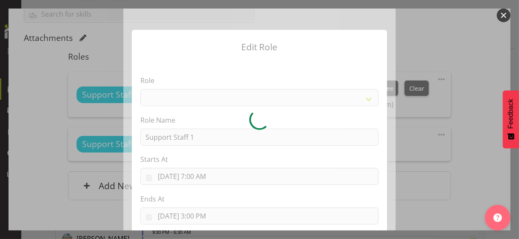
select select "1091"
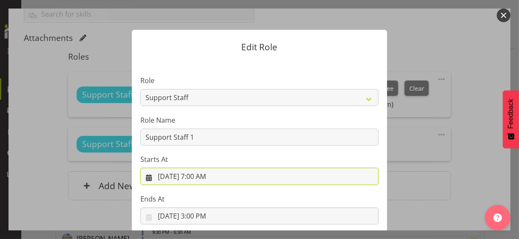
click at [200, 177] on input "[DATE] 7:00 AM" at bounding box center [259, 176] width 238 height 17
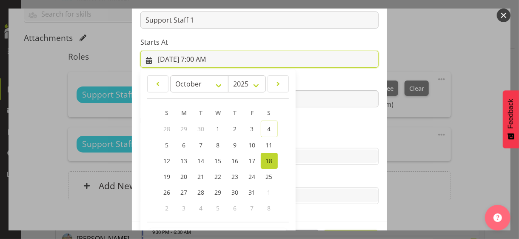
scroll to position [148, 0]
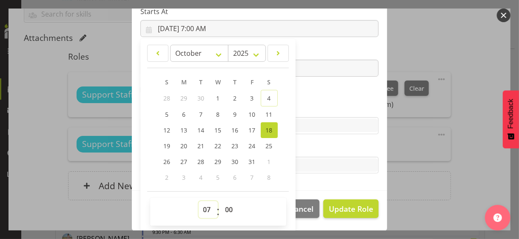
drag, startPoint x: 199, startPoint y: 207, endPoint x: 202, endPoint y: 202, distance: 5.8
click at [202, 202] on select "00 01 02 03 04 05 06 07 08 09 10 11 12 13 14 15 16 17 18 19 20 21 22 23" at bounding box center [208, 209] width 19 height 17
select select "6"
click at [199, 201] on select "00 01 02 03 04 05 06 07 08 09 10 11 12 13 14 15 16 17 18 19 20 21 22 23" at bounding box center [208, 209] width 19 height 17
type input "[DATE] 6:00 AM"
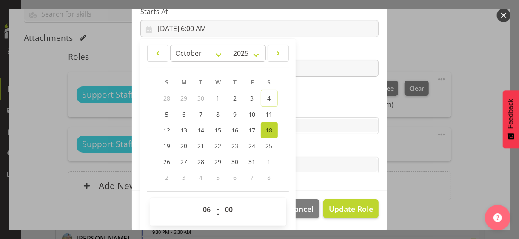
click at [299, 92] on section "Role CP House Leader Support Staff Wake Role Name Support Staff 1 Starts At [DA…" at bounding box center [259, 51] width 255 height 278
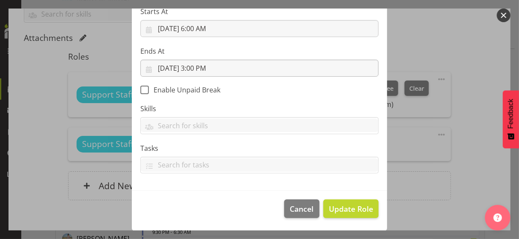
scroll to position [147, 0]
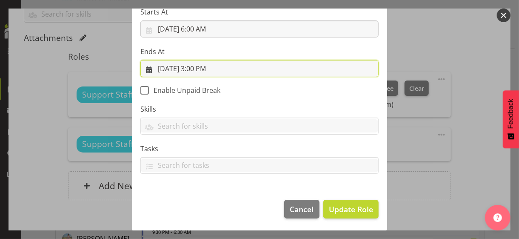
click at [204, 69] on input "[DATE] 3:00 PM" at bounding box center [259, 68] width 238 height 17
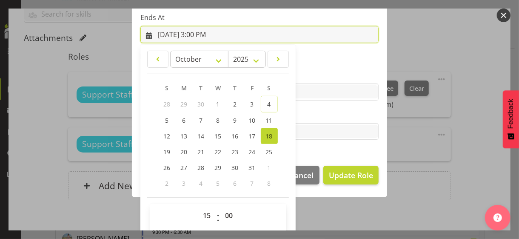
scroll to position [188, 0]
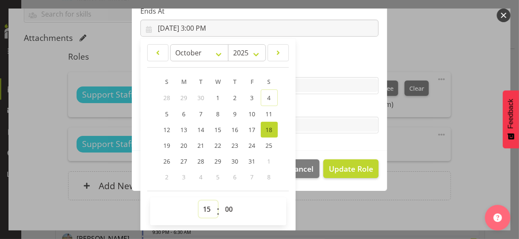
drag, startPoint x: 203, startPoint y: 206, endPoint x: 205, endPoint y: 201, distance: 5.7
click at [203, 205] on select "00 01 02 03 04 05 06 07 08 09 10 11 12 13 14 15 16 17 18 19 20 21 22 23" at bounding box center [208, 208] width 19 height 17
select select "14"
click at [199, 200] on select "00 01 02 03 04 05 06 07 08 09 10 11 12 13 14 15 16 17 18 19 20 21 22 23" at bounding box center [208, 208] width 19 height 17
type input "[DATE] 2:00 PM"
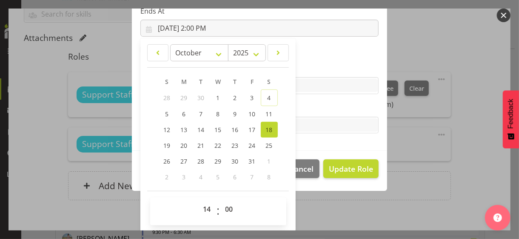
click at [322, 103] on label "Tasks" at bounding box center [259, 108] width 238 height 10
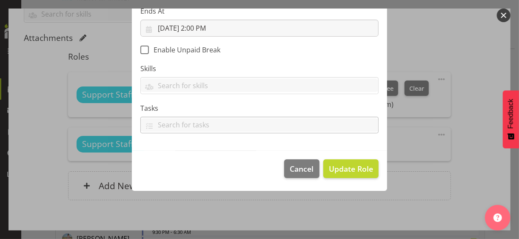
scroll to position [147, 0]
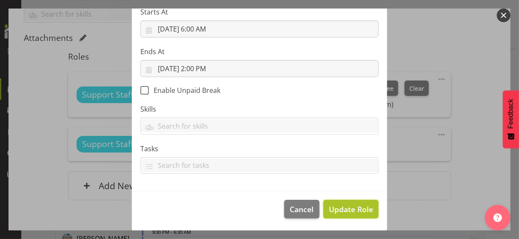
click at [339, 207] on span "Update Role" at bounding box center [351, 208] width 44 height 11
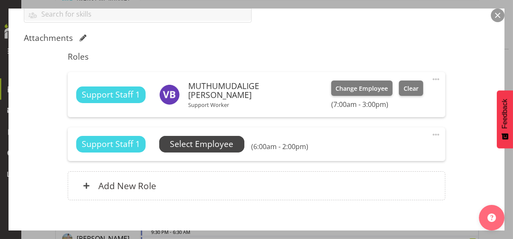
click at [208, 142] on span "Select Employee" at bounding box center [201, 144] width 63 height 12
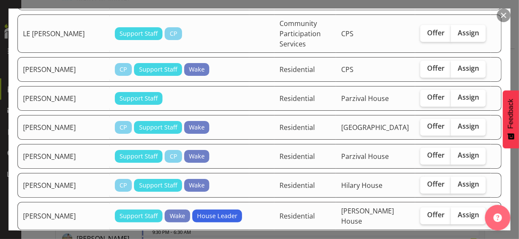
scroll to position [808, 0]
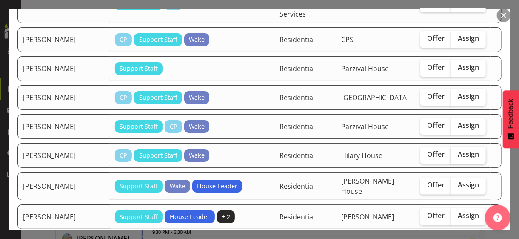
click at [458, 150] on span "Assign" at bounding box center [468, 154] width 21 height 9
click at [456, 152] on input "Assign" at bounding box center [454, 155] width 6 height 6
checkbox input "true"
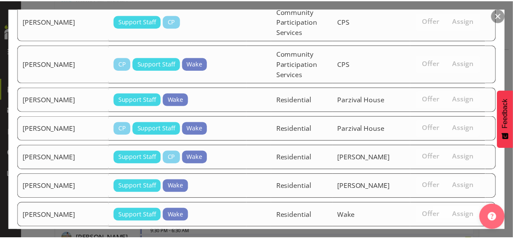
scroll to position [1398, 0]
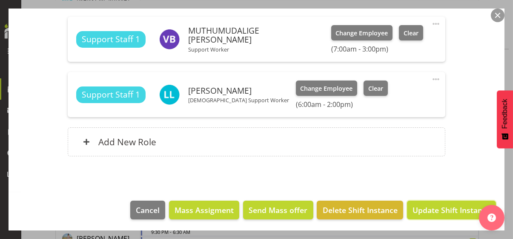
click at [449, 210] on span "Update Shift Instance" at bounding box center [451, 209] width 78 height 11
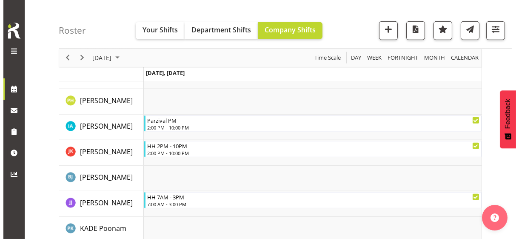
scroll to position [1032, 0]
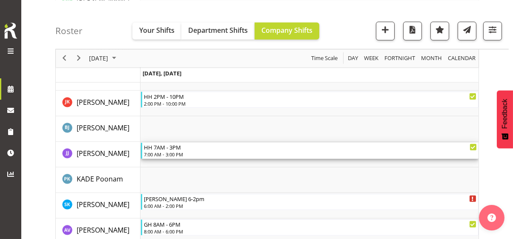
click at [171, 154] on div "7:00 AM - 3:00 PM" at bounding box center [310, 154] width 333 height 7
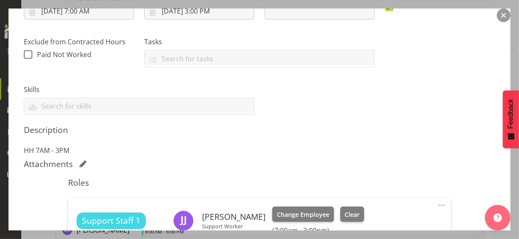
scroll to position [255, 0]
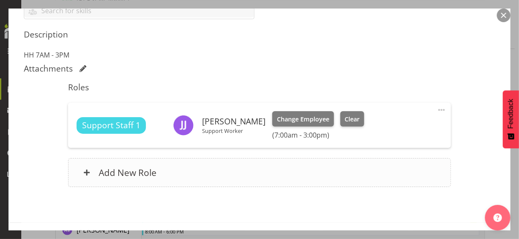
click at [220, 171] on div "Add New Role" at bounding box center [259, 172] width 382 height 29
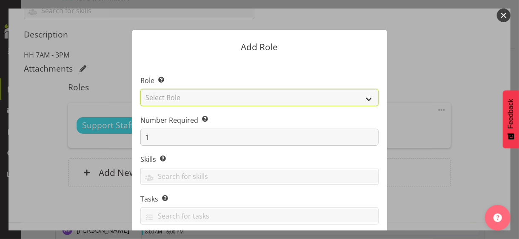
click at [176, 97] on select "Select Role CP House Leader Support Staff Wake" at bounding box center [259, 97] width 238 height 17
select select "1091"
click at [140, 89] on select "Select Role CP House Leader Support Staff Wake" at bounding box center [259, 97] width 238 height 17
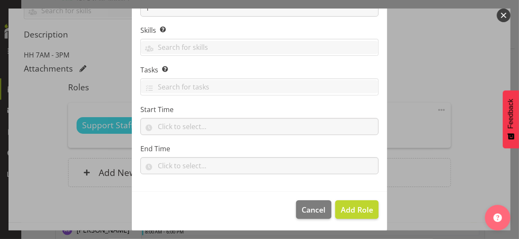
scroll to position [129, 0]
drag, startPoint x: 345, startPoint y: 206, endPoint x: 377, endPoint y: 178, distance: 42.5
click at [349, 204] on span "Add Role" at bounding box center [357, 209] width 32 height 10
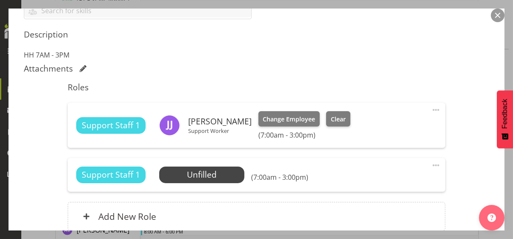
drag, startPoint x: 430, startPoint y: 165, endPoint x: 388, endPoint y: 176, distance: 43.5
click at [430, 164] on span at bounding box center [435, 165] width 10 height 10
click at [365, 183] on link "Edit" at bounding box center [400, 183] width 82 height 15
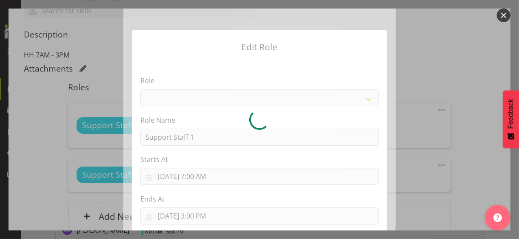
select select "1091"
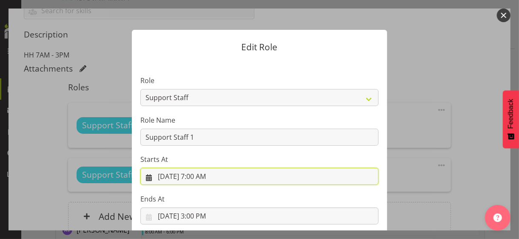
click at [202, 177] on input "[DATE] 7:00 AM" at bounding box center [259, 176] width 238 height 17
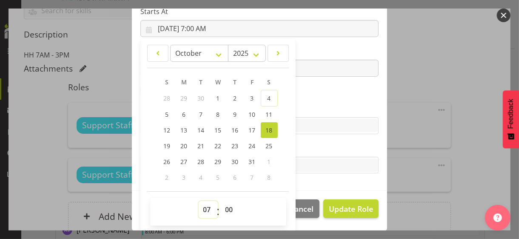
drag, startPoint x: 201, startPoint y: 208, endPoint x: 202, endPoint y: 202, distance: 6.0
click at [202, 202] on select "00 01 02 03 04 05 06 07 08 09 10 11 12 13 14 15 16 17 18 19 20 21 22 23" at bounding box center [208, 209] width 19 height 17
select select "9"
click at [199, 201] on select "00 01 02 03 04 05 06 07 08 09 10 11 12 13 14 15 16 17 18 19 20 21 22 23" at bounding box center [208, 209] width 19 height 17
type input "[DATE] 9:00 AM"
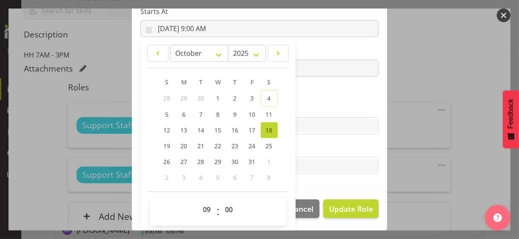
click at [306, 105] on label "Skills" at bounding box center [259, 108] width 238 height 10
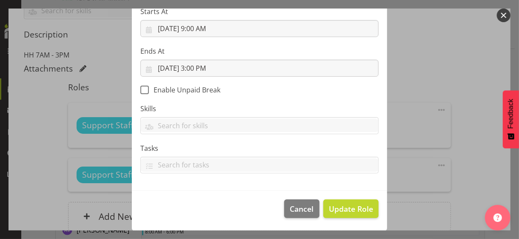
scroll to position [147, 0]
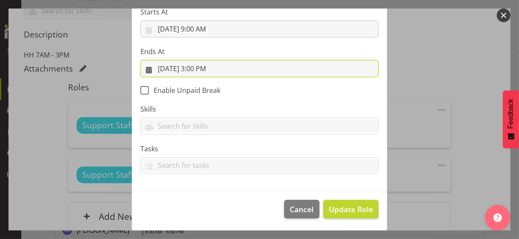
click at [208, 66] on input "[DATE] 3:00 PM" at bounding box center [259, 68] width 238 height 17
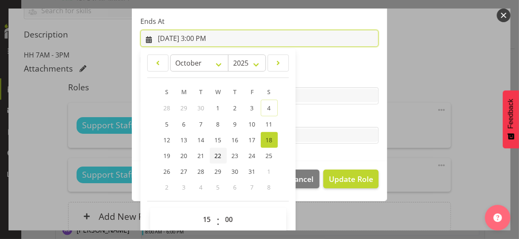
scroll to position [188, 0]
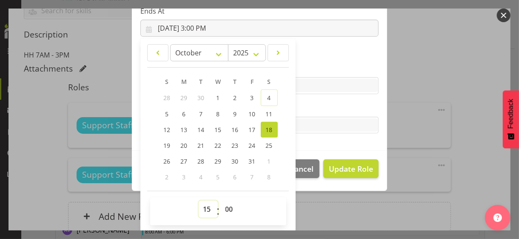
drag, startPoint x: 200, startPoint y: 209, endPoint x: 202, endPoint y: 202, distance: 6.6
click at [200, 208] on select "00 01 02 03 04 05 06 07 08 09 10 11 12 13 14 15 16 17 18 19 20 21 22 23" at bounding box center [208, 208] width 19 height 17
select select "17"
click at [199, 200] on select "00 01 02 03 04 05 06 07 08 09 10 11 12 13 14 15 16 17 18 19 20 21 22 23" at bounding box center [208, 208] width 19 height 17
type input "[DATE] 5:00 PM"
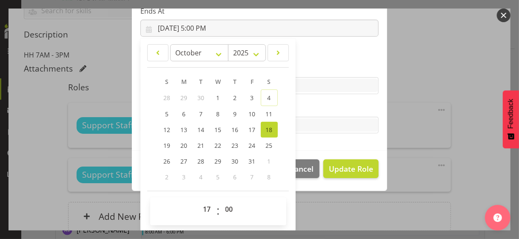
click at [320, 109] on label "Tasks" at bounding box center [259, 108] width 238 height 10
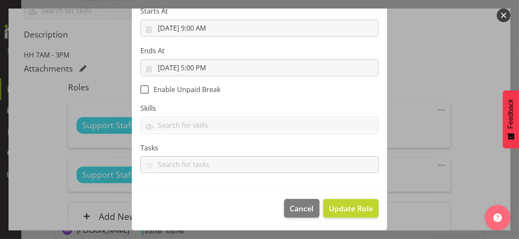
scroll to position [147, 0]
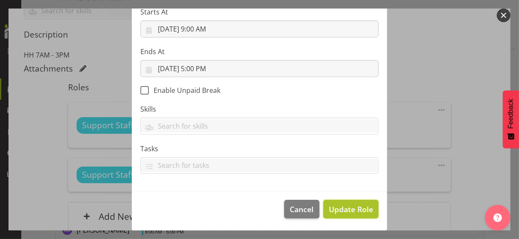
click at [343, 204] on span "Update Role" at bounding box center [351, 208] width 44 height 11
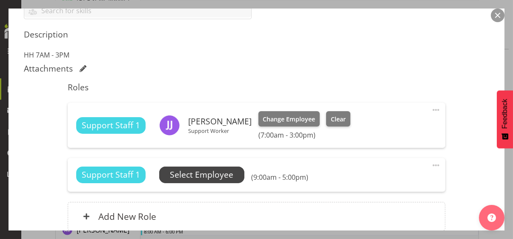
click at [209, 174] on span "Select Employee" at bounding box center [201, 174] width 63 height 12
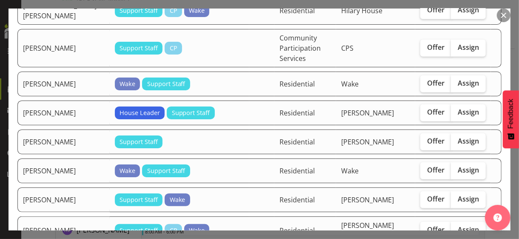
scroll to position [553, 0]
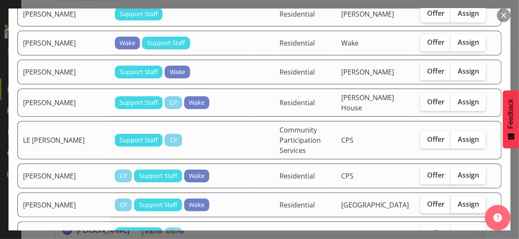
click at [458, 200] on span "Assign" at bounding box center [468, 204] width 21 height 9
click at [456, 201] on input "Assign" at bounding box center [454, 204] width 6 height 6
checkbox input "true"
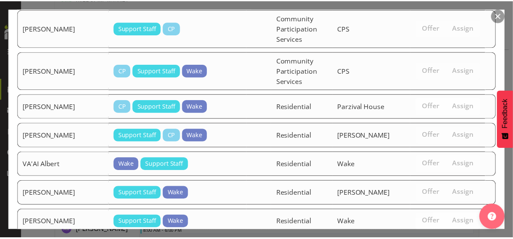
scroll to position [1224, 0]
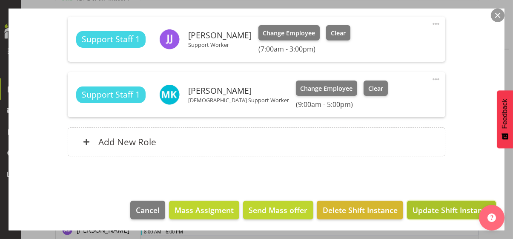
click at [441, 204] on span "Update Shift Instance" at bounding box center [451, 209] width 78 height 11
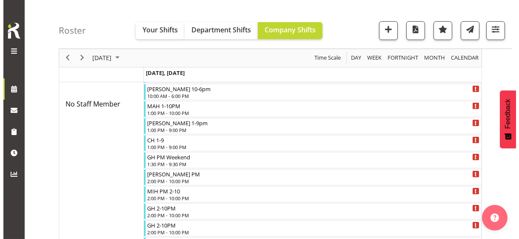
scroll to position [11, 0]
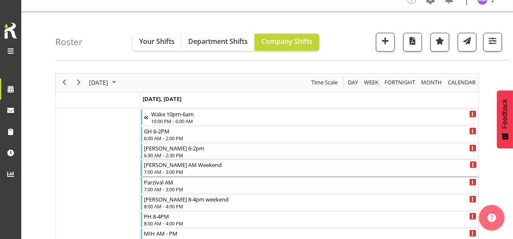
click at [177, 167] on div "[PERSON_NAME] AM Weekend" at bounding box center [310, 164] width 333 height 9
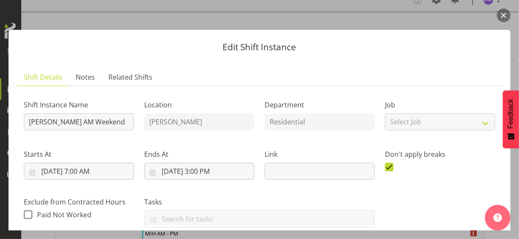
scroll to position [213, 0]
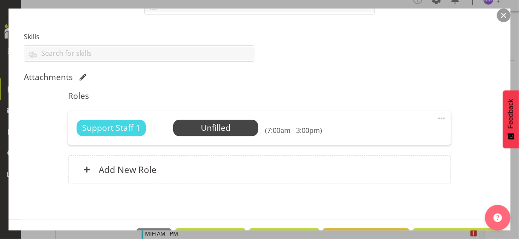
click at [436, 115] on span at bounding box center [441, 118] width 10 height 10
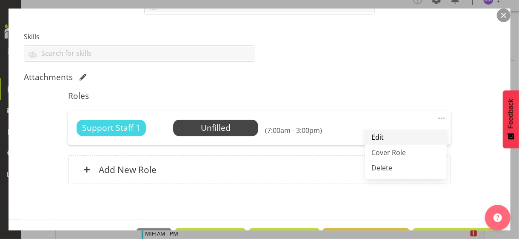
click at [374, 134] on link "Edit" at bounding box center [406, 136] width 82 height 15
select select "9"
select select "2025"
select select "7"
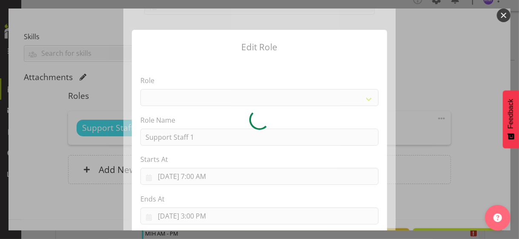
select select "1091"
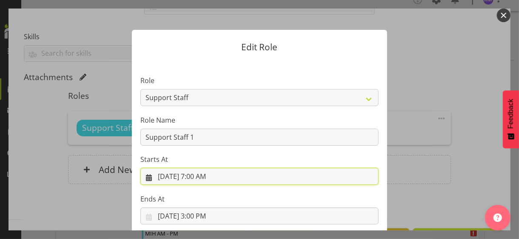
click at [202, 177] on input "[DATE] 7:00 AM" at bounding box center [259, 176] width 238 height 17
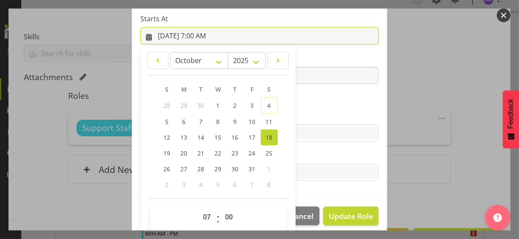
scroll to position [148, 0]
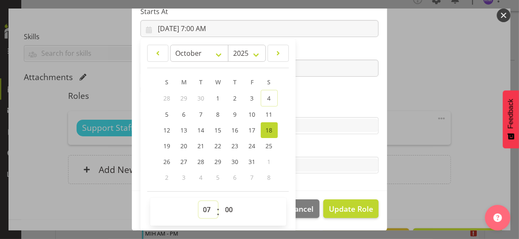
click at [199, 209] on select "00 01 02 03 04 05 06 07 08 09 10 11 12 13 14 15 16 17 18 19 20 21 22 23" at bounding box center [208, 209] width 19 height 17
select select "9"
click at [199, 201] on select "00 01 02 03 04 05 06 07 08 09 10 11 12 13 14 15 16 17 18 19 20 21 22 23" at bounding box center [208, 209] width 19 height 17
type input "[DATE] 9:00 AM"
drag, startPoint x: 323, startPoint y: 91, endPoint x: 285, endPoint y: 84, distance: 39.0
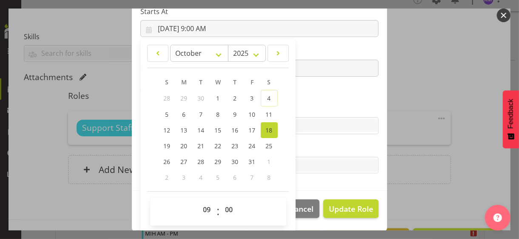
click at [322, 91] on section "Role CP House Leader Support Staff Wake Role Name Support Staff 1 Starts At [DA…" at bounding box center [259, 51] width 255 height 278
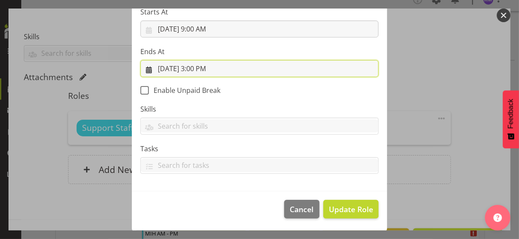
click at [203, 68] on input "[DATE] 3:00 PM" at bounding box center [259, 68] width 238 height 17
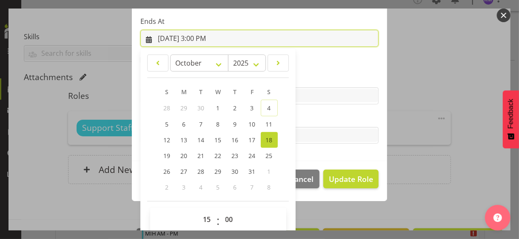
scroll to position [188, 0]
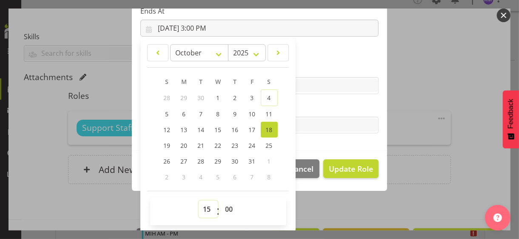
drag, startPoint x: 202, startPoint y: 207, endPoint x: 204, endPoint y: 200, distance: 6.9
click at [202, 206] on select "00 01 02 03 04 05 06 07 08 09 10 11 12 13 14 15 16 17 18 19 20 21 22 23" at bounding box center [208, 208] width 19 height 17
select select "17"
click at [199, 200] on select "00 01 02 03 04 05 06 07 08 09 10 11 12 13 14 15 16 17 18 19 20 21 22 23" at bounding box center [208, 208] width 19 height 17
type input "[DATE] 5:00 PM"
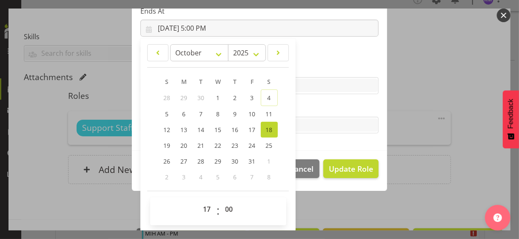
click at [315, 107] on label "Tasks" at bounding box center [259, 108] width 238 height 10
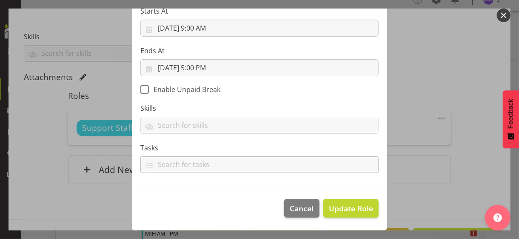
scroll to position [147, 0]
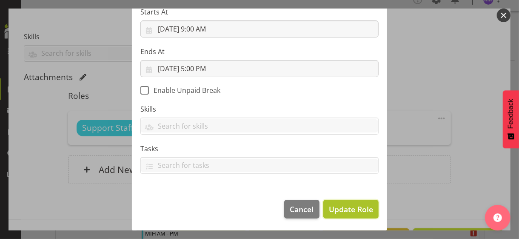
click at [343, 208] on span "Update Role" at bounding box center [351, 208] width 44 height 11
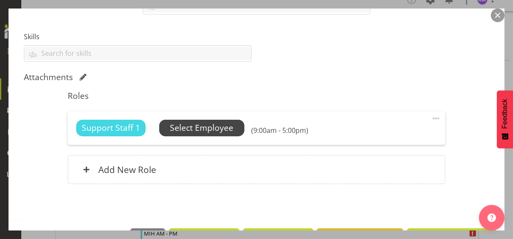
click at [197, 125] on span "Select Employee" at bounding box center [201, 128] width 63 height 12
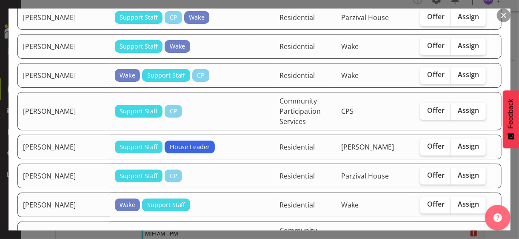
scroll to position [1063, 0]
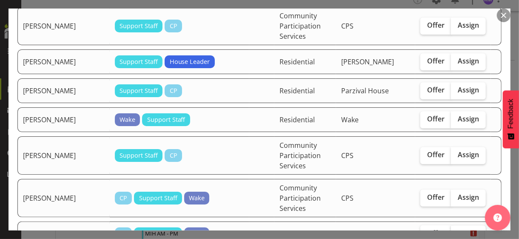
click at [462, 228] on span "Assign" at bounding box center [468, 232] width 21 height 9
click at [456, 230] on input "Assign" at bounding box center [454, 233] width 6 height 6
checkbox input "true"
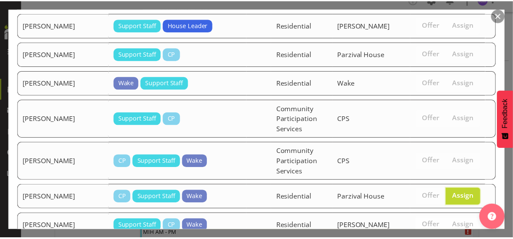
scroll to position [1157, 0]
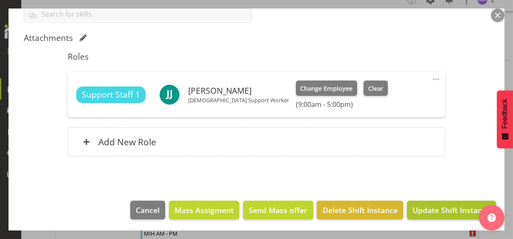
scroll to position [182, 0]
click at [439, 207] on span "Update Shift Instance" at bounding box center [451, 209] width 78 height 11
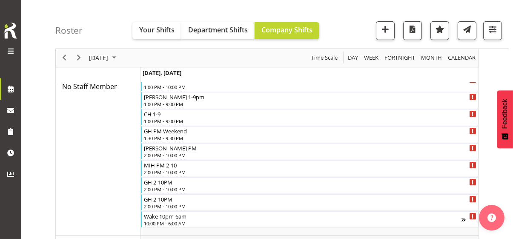
scroll to position [453, 0]
